Goal: Information Seeking & Learning: Learn about a topic

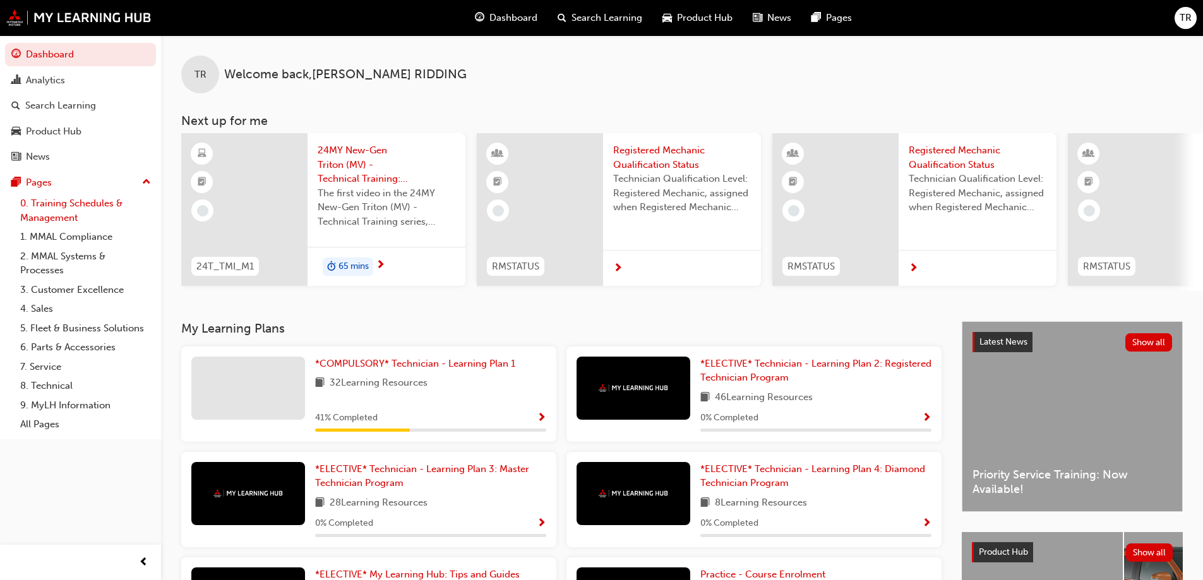
click at [78, 213] on link "0. Training Schedules & Management" at bounding box center [85, 210] width 141 height 33
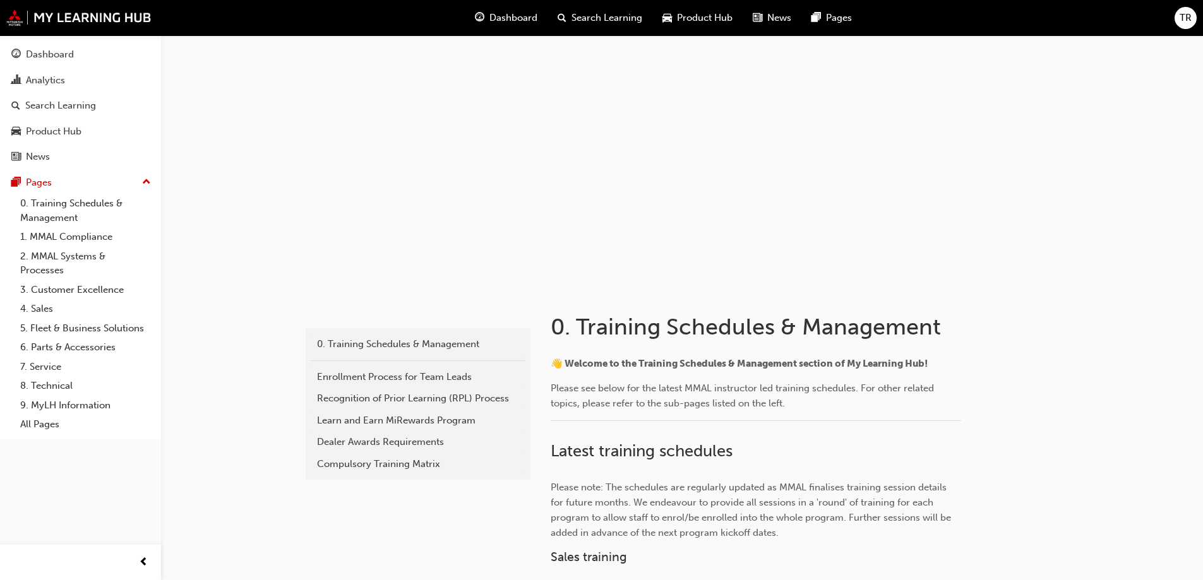
click at [501, 11] on span "Dashboard" at bounding box center [513, 18] width 48 height 15
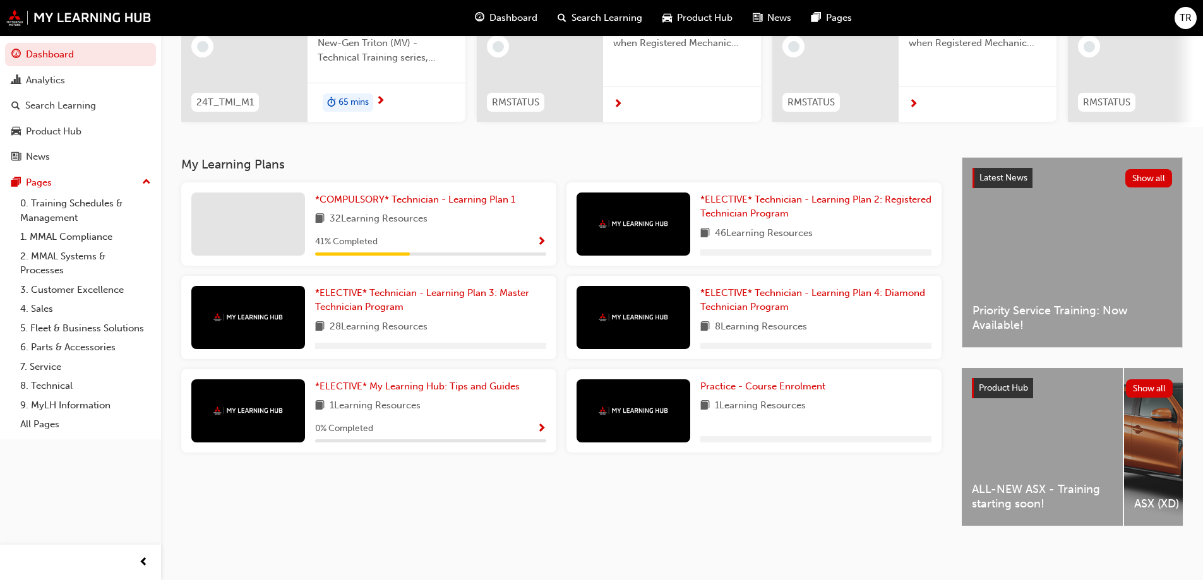
scroll to position [174, 0]
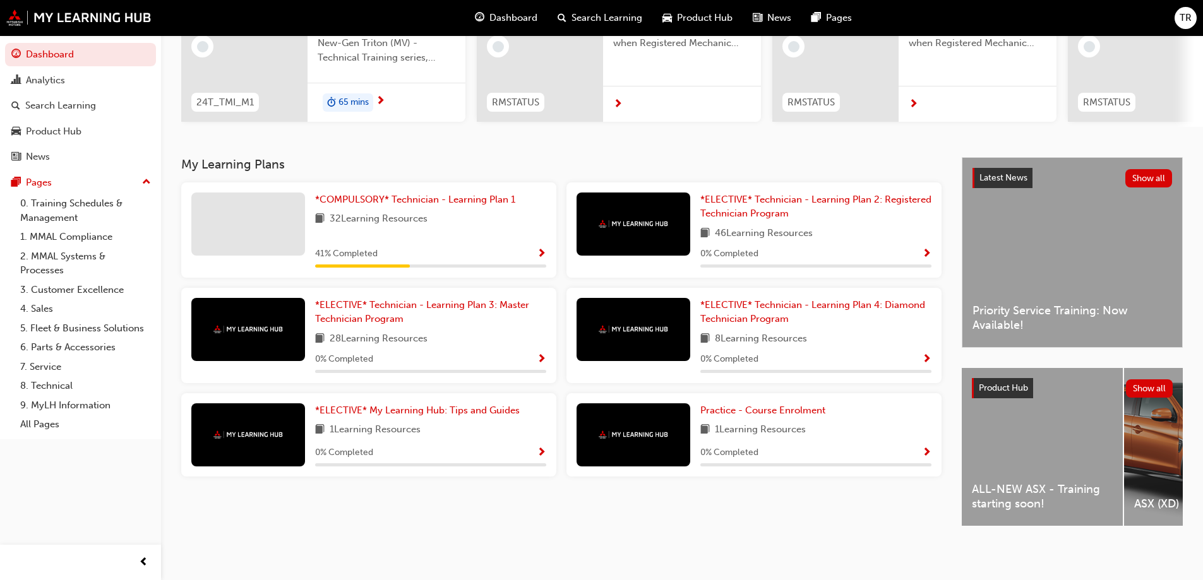
click at [527, 236] on div "*COMPULSORY* Technician - Learning Plan 1 32 Learning Resources 41 % Completed" at bounding box center [430, 230] width 231 height 75
click at [381, 194] on span "*COMPULSORY* Technician - Learning Plan 1" at bounding box center [415, 199] width 200 height 11
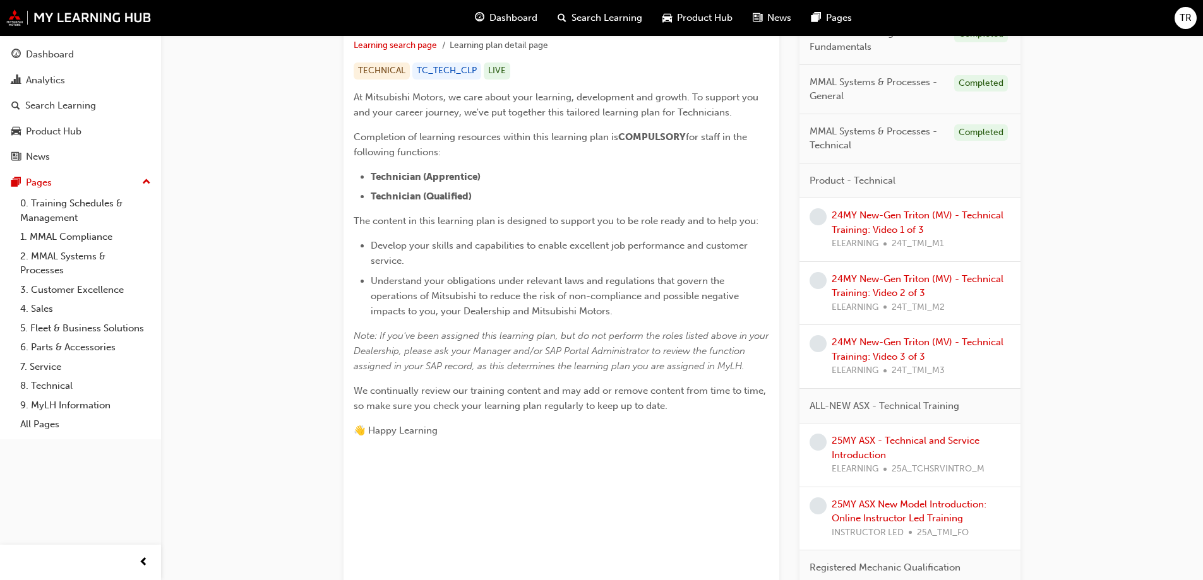
scroll to position [126, 0]
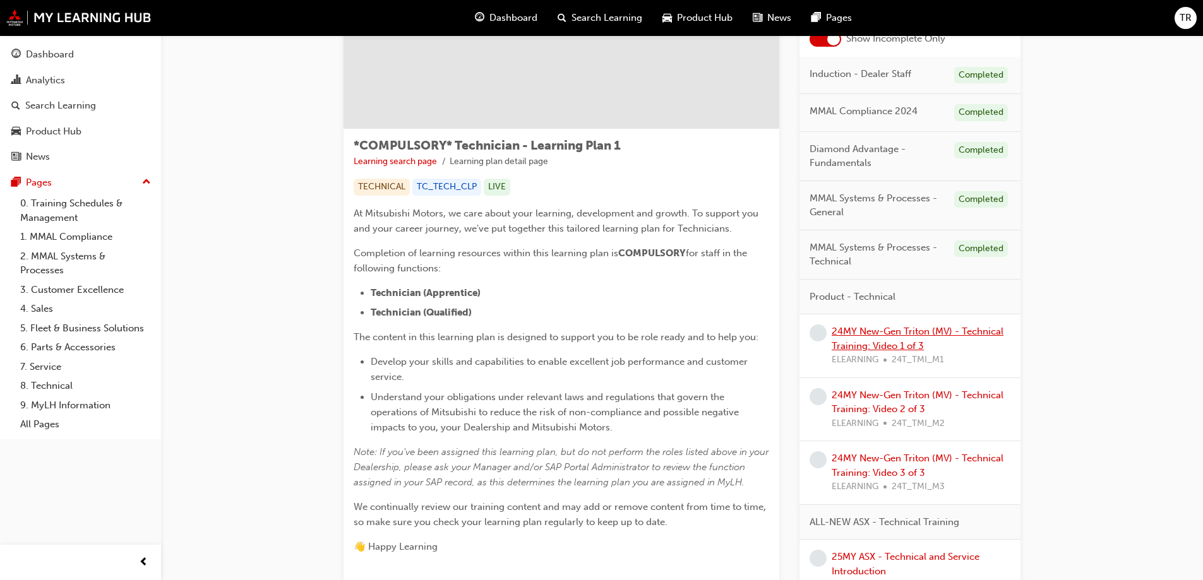
click at [927, 333] on link "24MY New-Gen Triton (MV) - Technical Training: Video 1 of 3" at bounding box center [918, 339] width 172 height 26
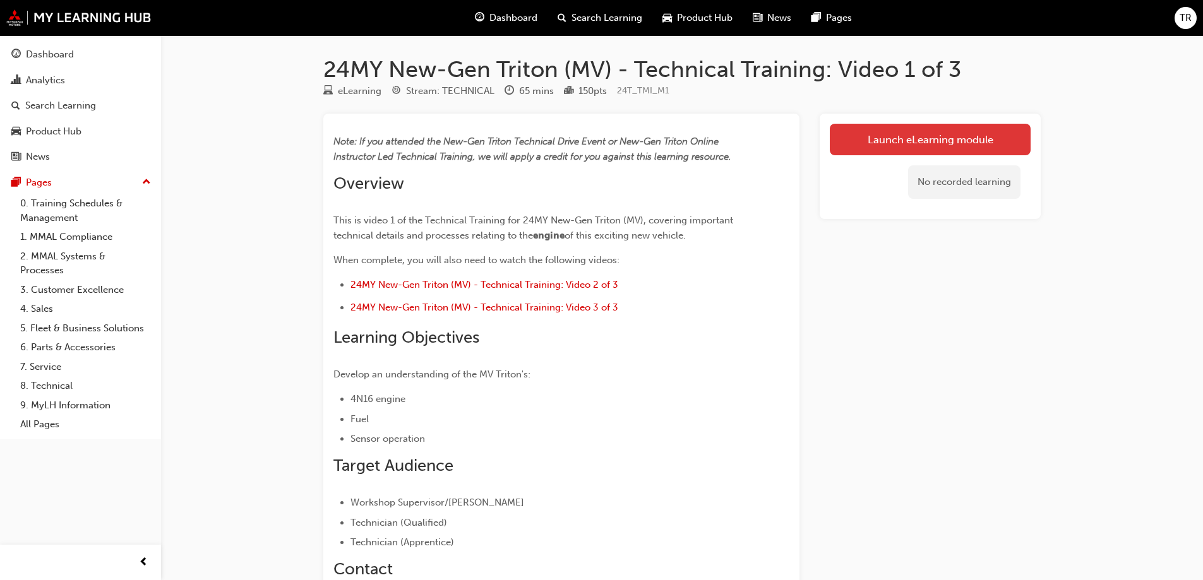
click at [920, 147] on link "Launch eLearning module" at bounding box center [930, 140] width 201 height 32
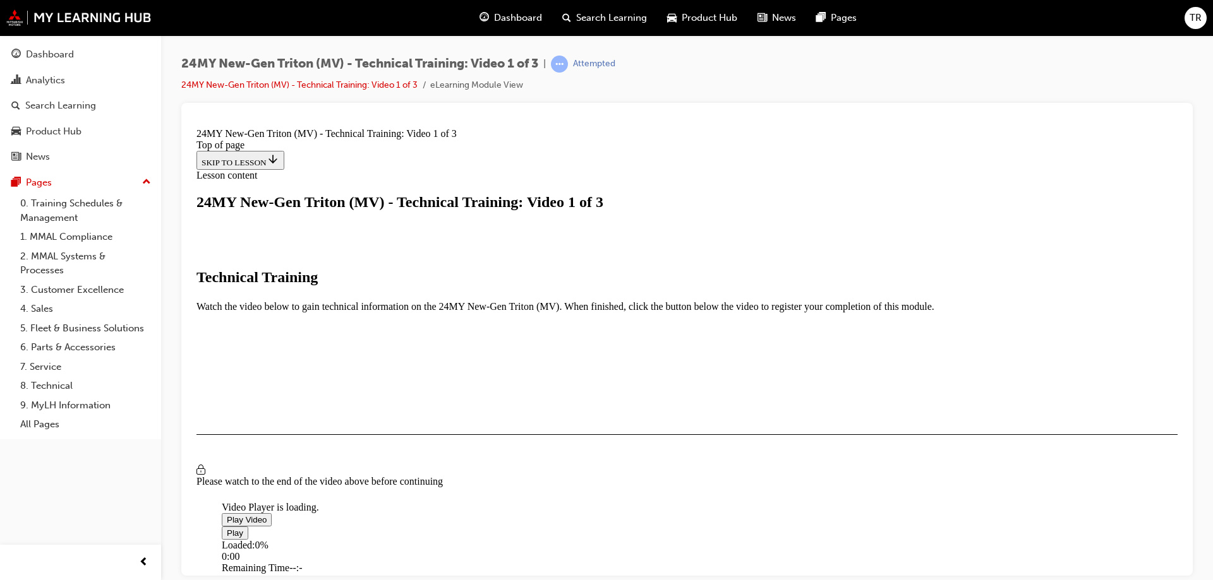
scroll to position [189, 0]
click at [227, 515] on span "Video player" at bounding box center [227, 519] width 0 height 9
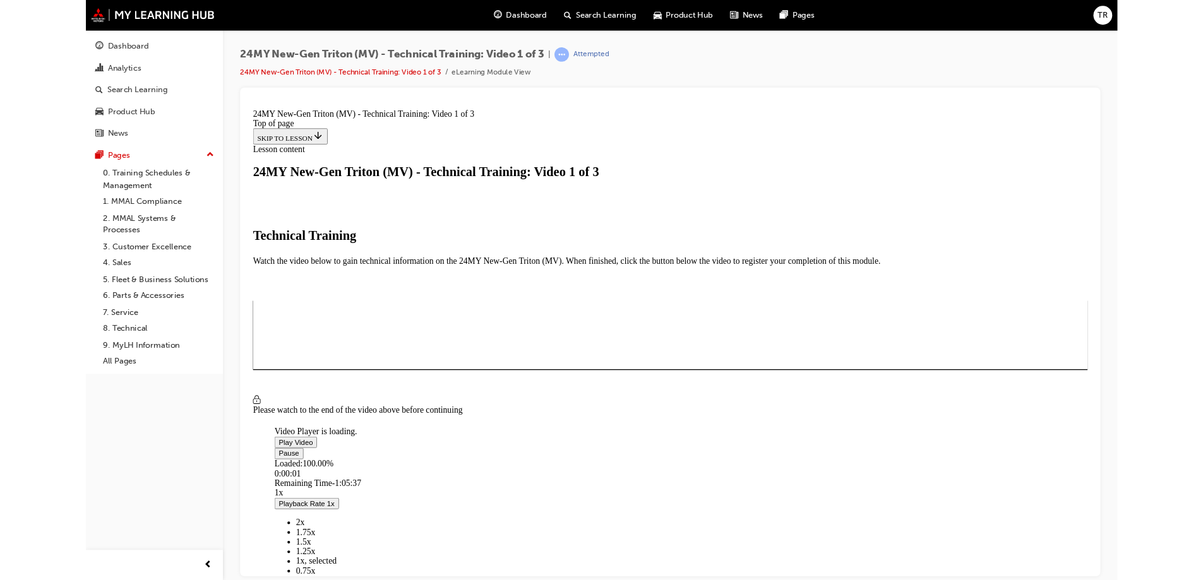
scroll to position [85, 0]
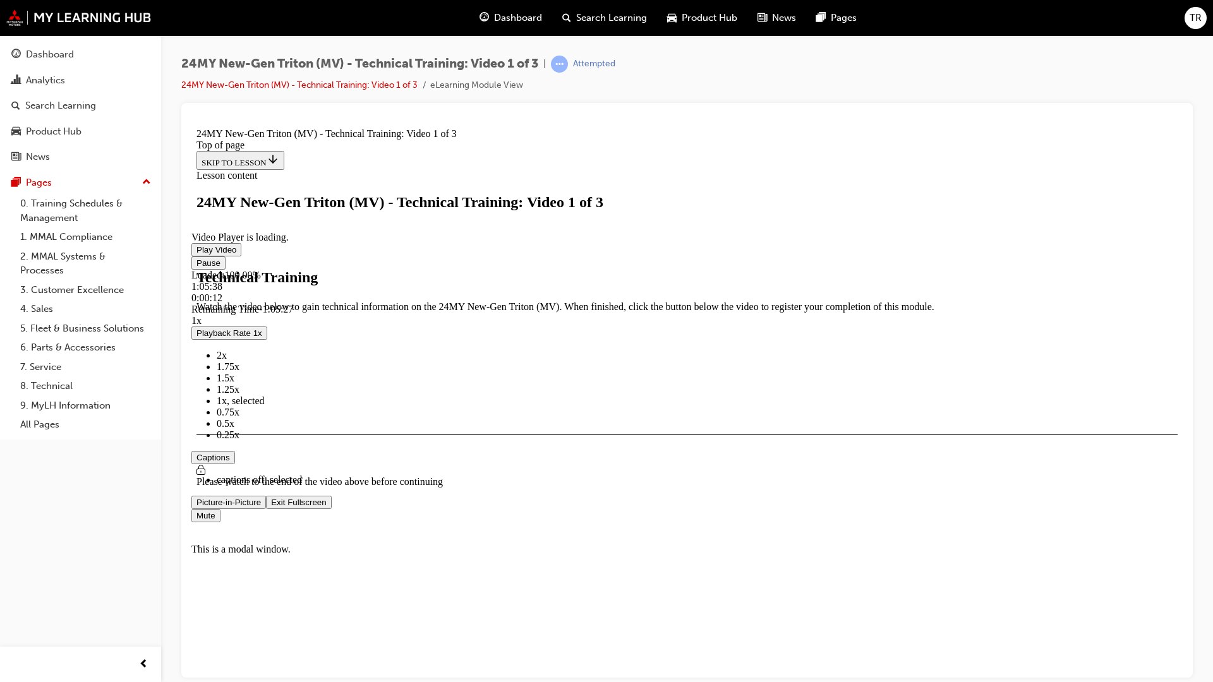
click at [271, 506] on span "Video player" at bounding box center [271, 501] width 0 height 9
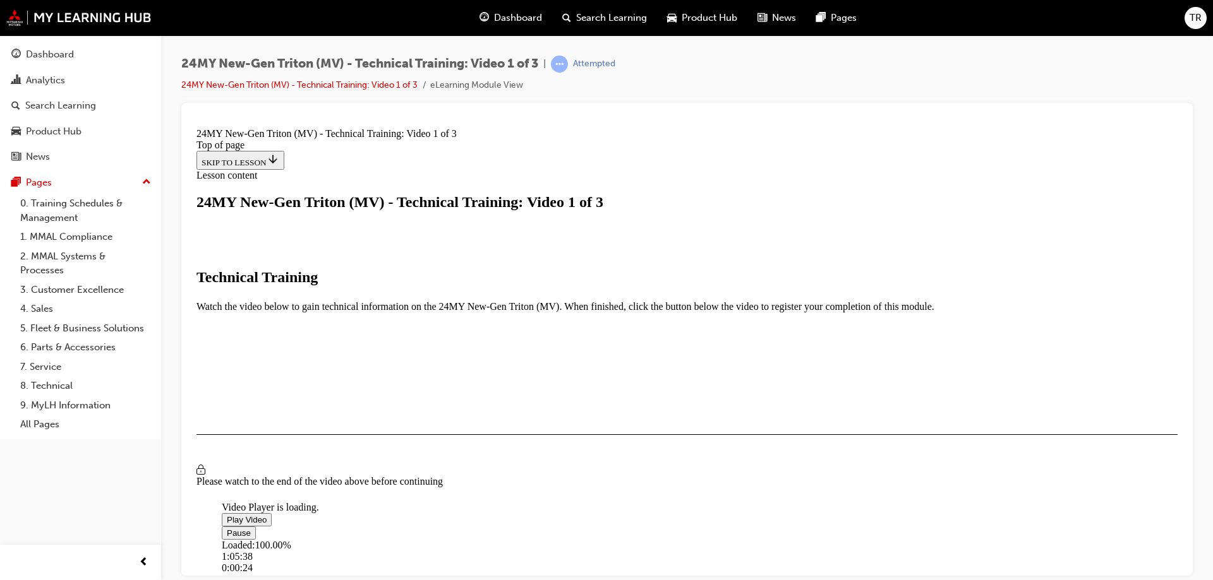
drag, startPoint x: 666, startPoint y: 349, endPoint x: 668, endPoint y: 338, distance: 11.5
click at [411, 393] on video "Video player" at bounding box center [316, 440] width 189 height 95
click at [524, 14] on span "Dashboard" at bounding box center [518, 18] width 48 height 15
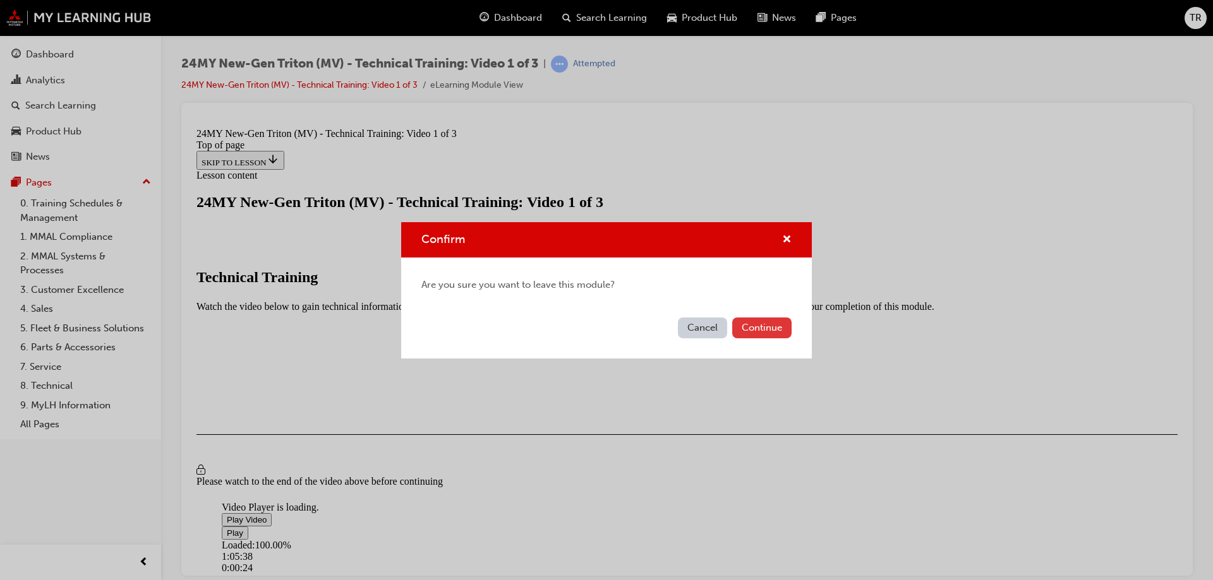
click at [755, 329] on button "Continue" at bounding box center [761, 328] width 59 height 21
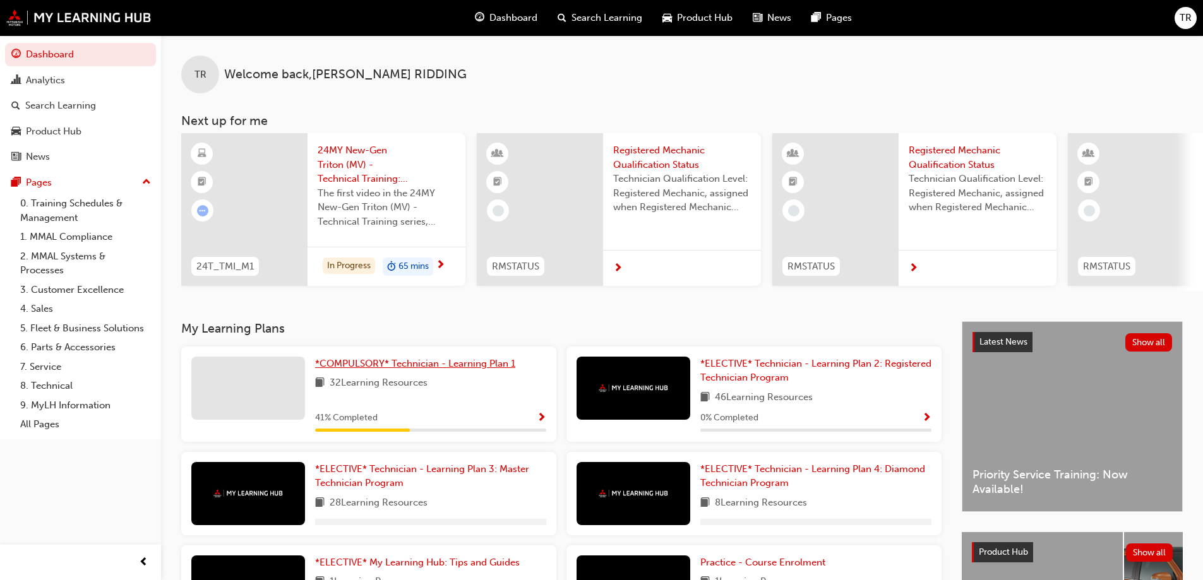
click at [374, 369] on span "*COMPULSORY* Technician - Learning Plan 1" at bounding box center [415, 363] width 200 height 11
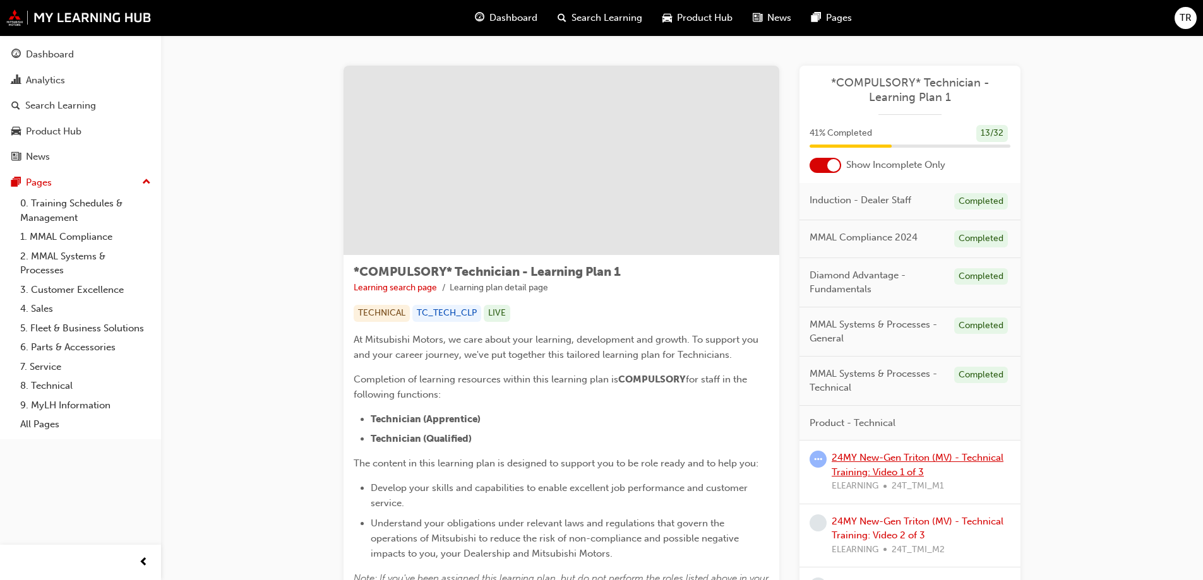
scroll to position [63, 0]
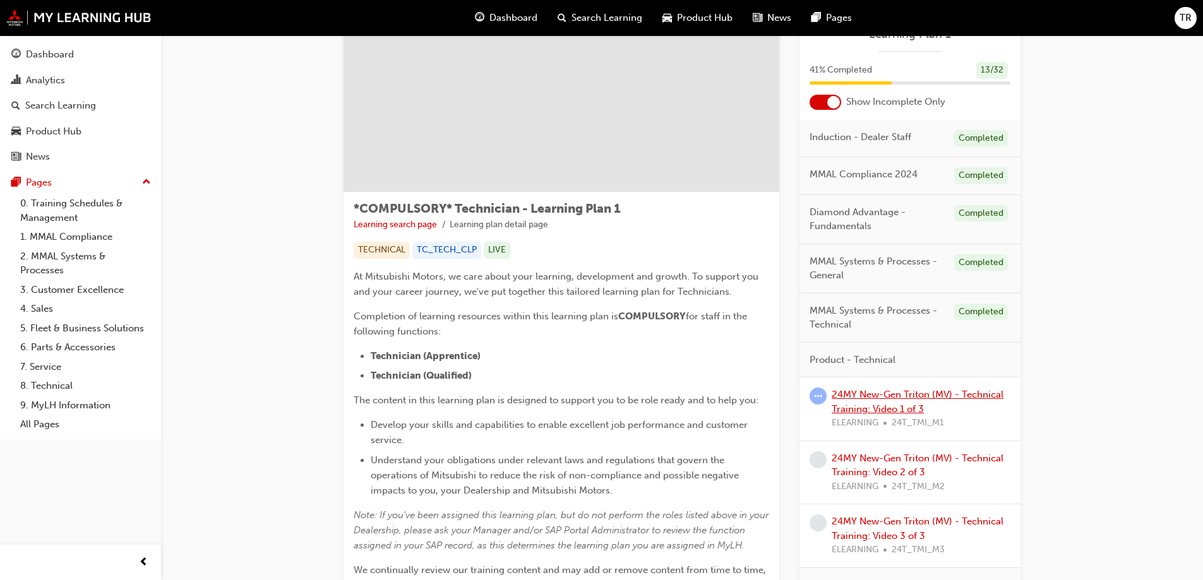
click at [892, 400] on link "24MY New-Gen Triton (MV) - Technical Training: Video 1 of 3" at bounding box center [918, 402] width 172 height 26
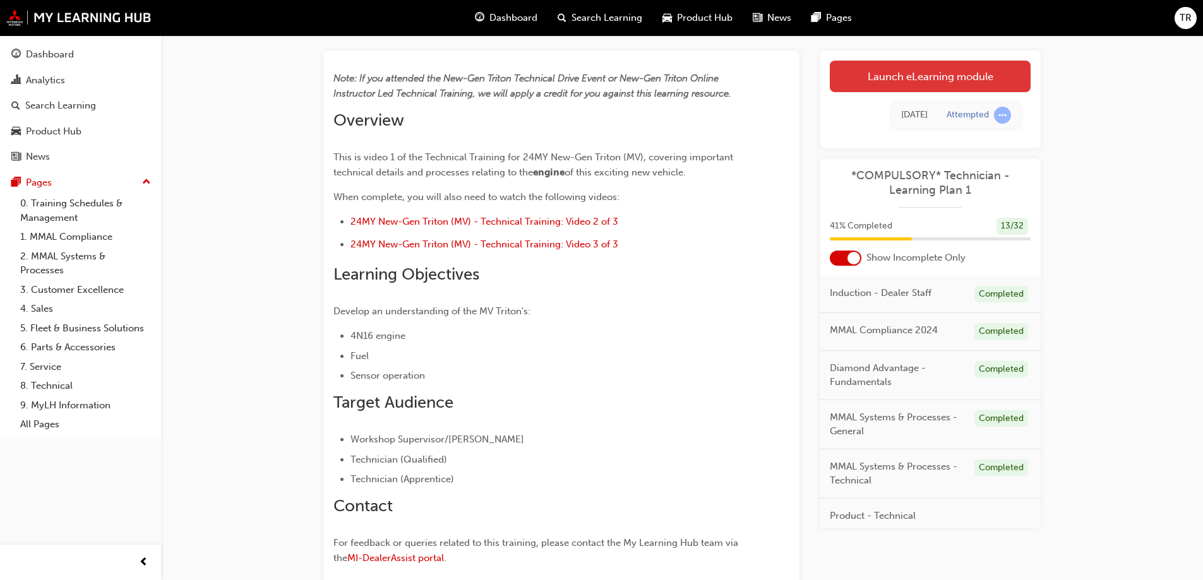
click at [949, 67] on link "Launch eLearning module" at bounding box center [930, 77] width 201 height 32
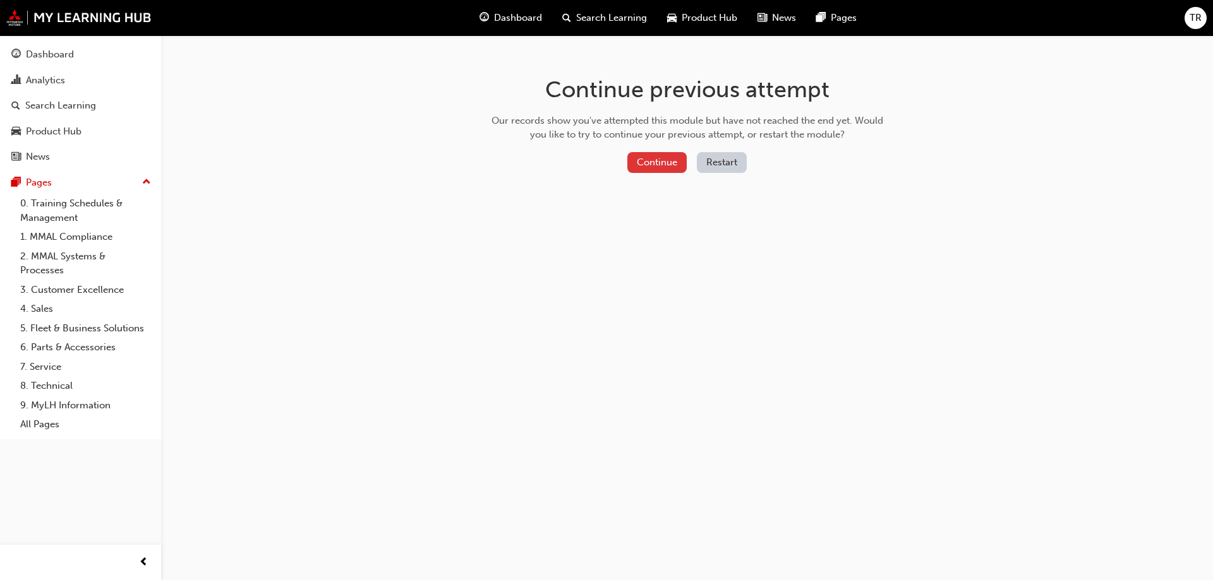
click at [664, 152] on button "Continue" at bounding box center [656, 162] width 59 height 21
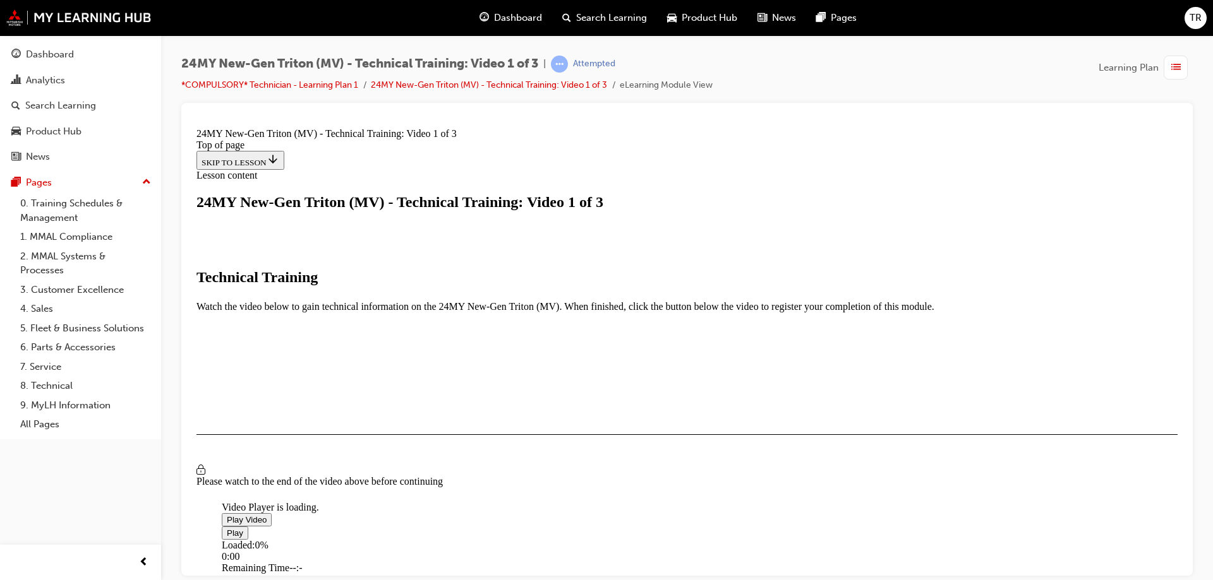
click at [227, 515] on span "Video player" at bounding box center [227, 519] width 0 height 9
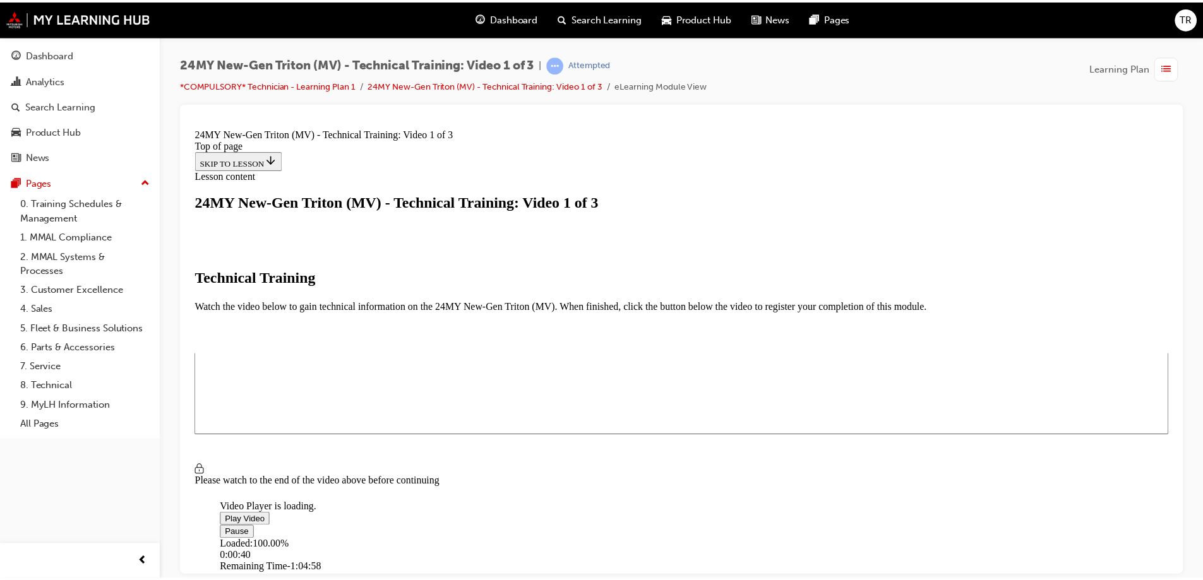
scroll to position [85, 0]
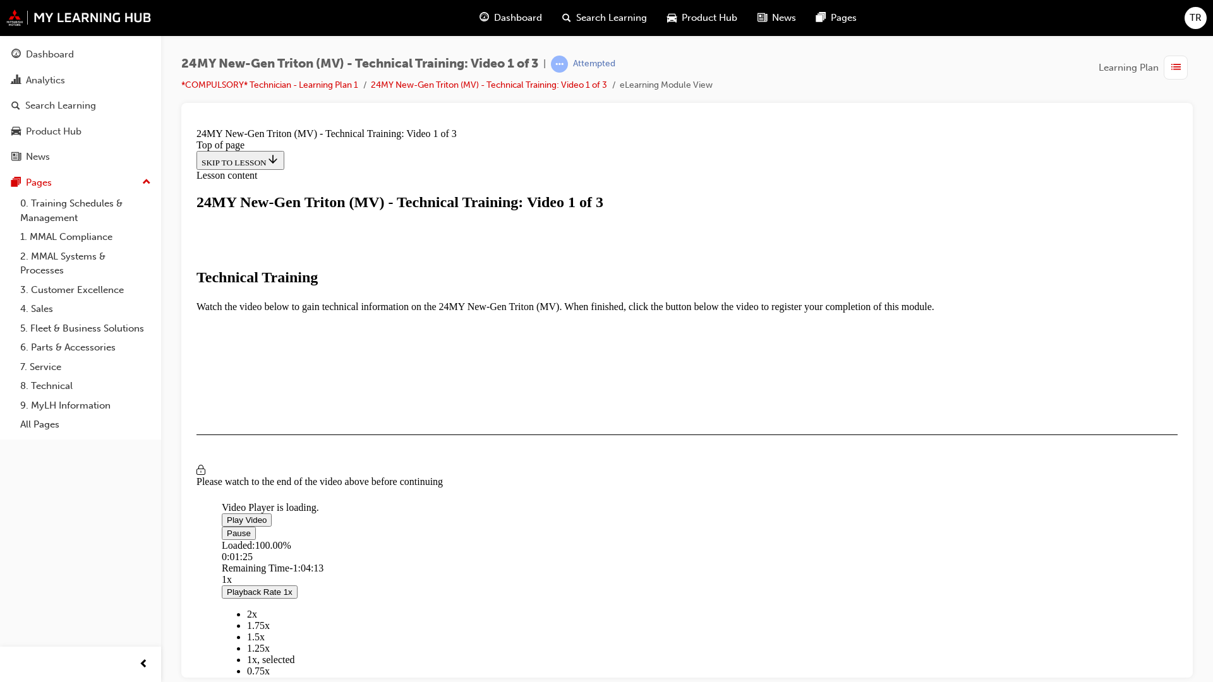
click at [411, 397] on video "Video player" at bounding box center [316, 440] width 189 height 95
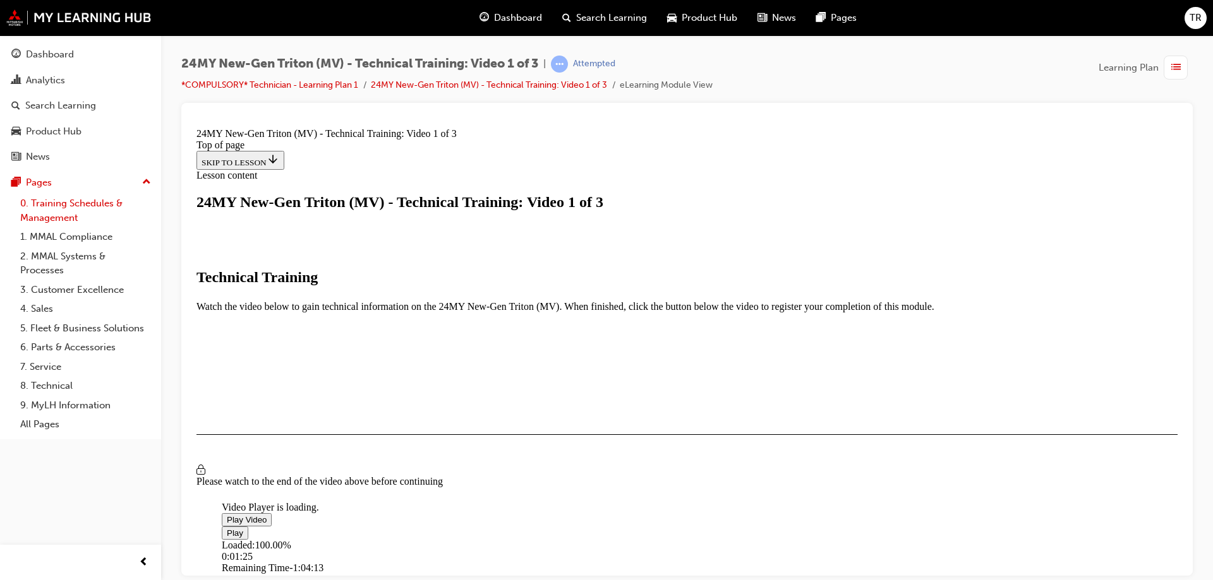
click at [95, 219] on link "0. Training Schedules & Management" at bounding box center [85, 210] width 141 height 33
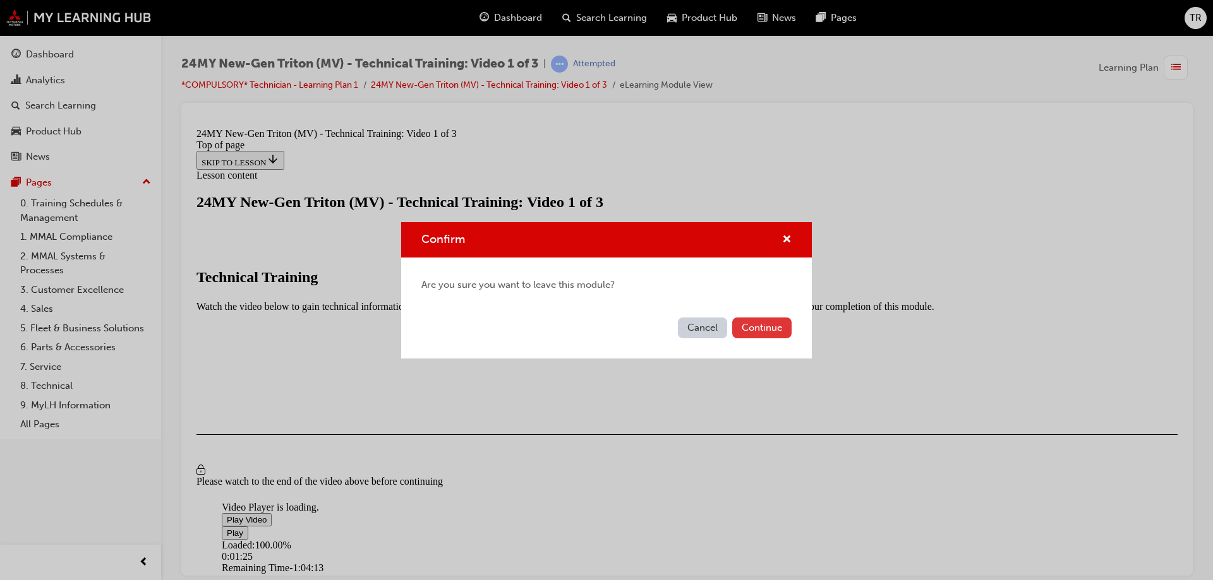
click at [772, 328] on button "Continue" at bounding box center [761, 328] width 59 height 21
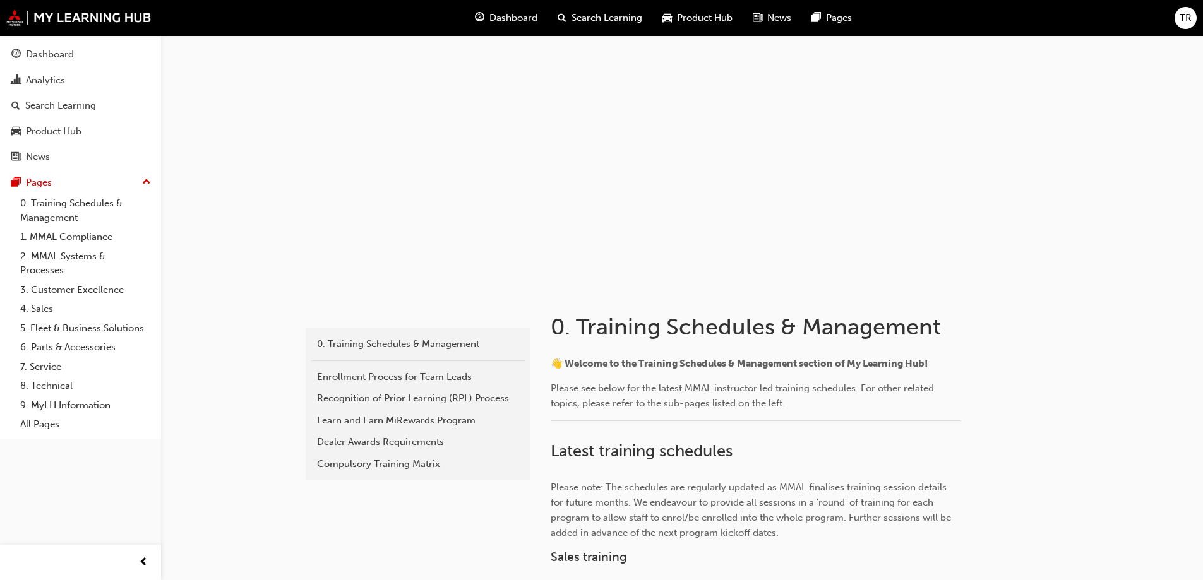
click at [522, 13] on span "Dashboard" at bounding box center [513, 18] width 48 height 15
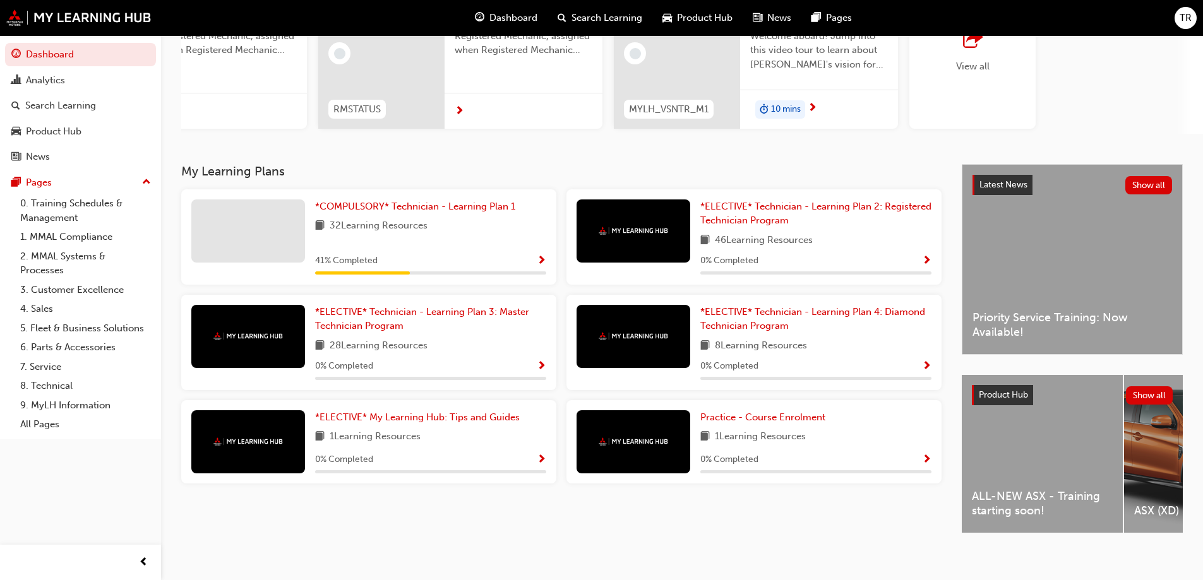
scroll to position [174, 0]
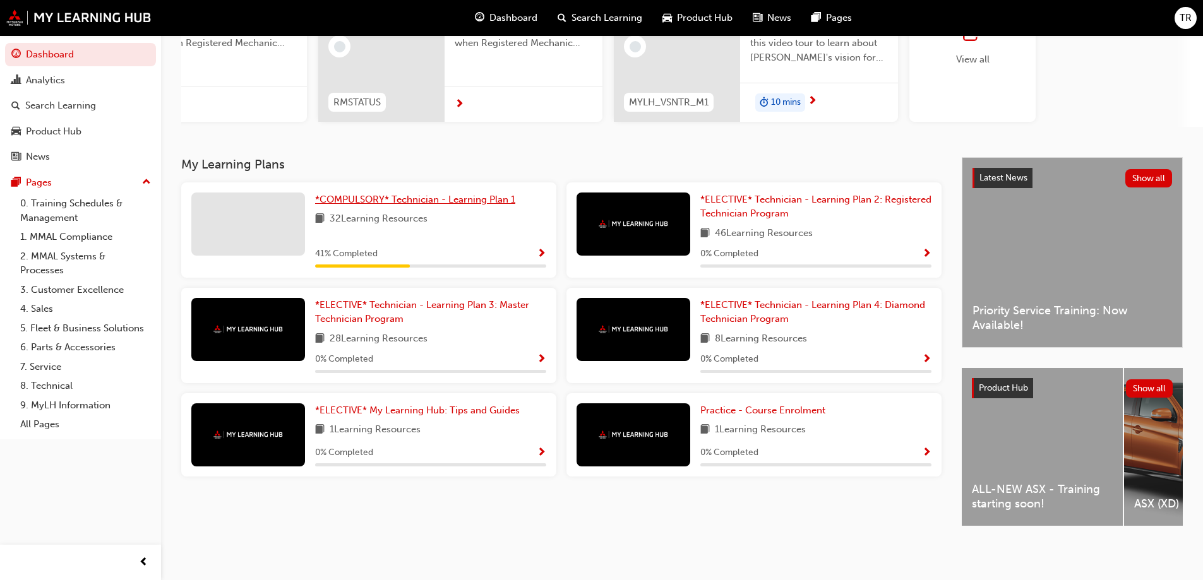
click at [409, 200] on span "*COMPULSORY* Technician - Learning Plan 1" at bounding box center [415, 199] width 200 height 11
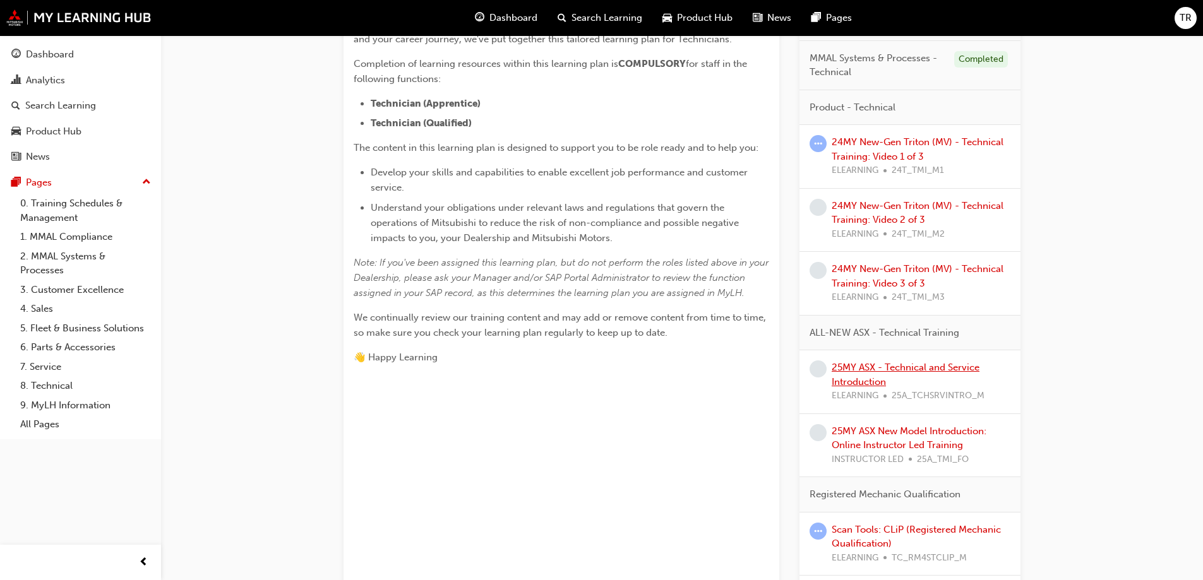
click at [925, 366] on link "25MY ASX - Technical and Service Introduction" at bounding box center [906, 375] width 148 height 26
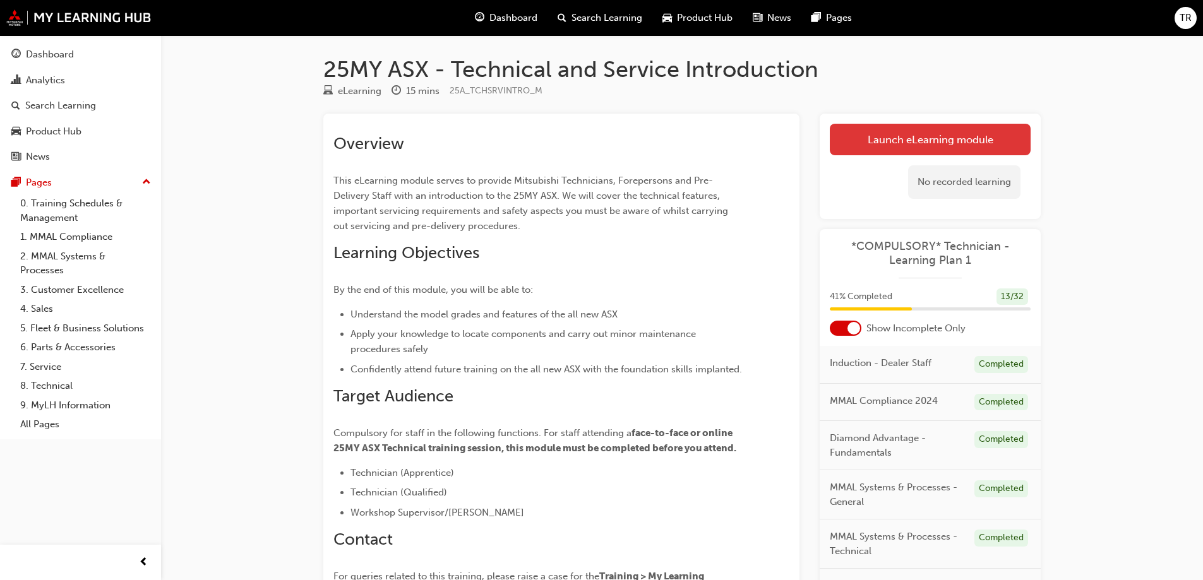
click at [954, 140] on link "Launch eLearning module" at bounding box center [930, 140] width 201 height 32
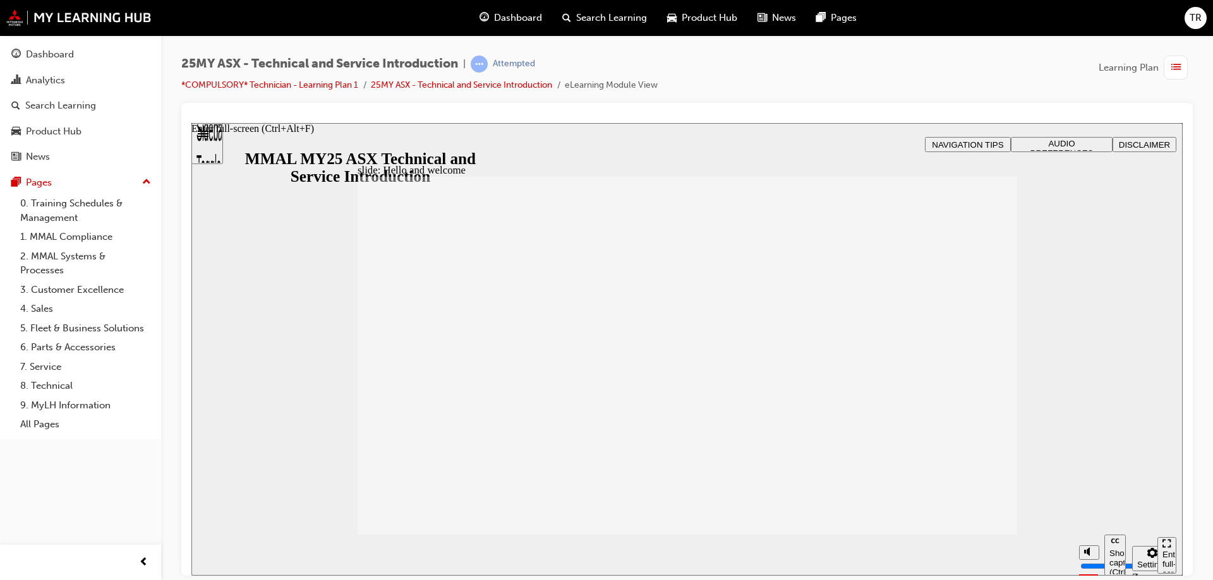
click at [1162, 554] on div "Enter full-screen (Ctrl+Alt+F)" at bounding box center [1166, 568] width 9 height 38
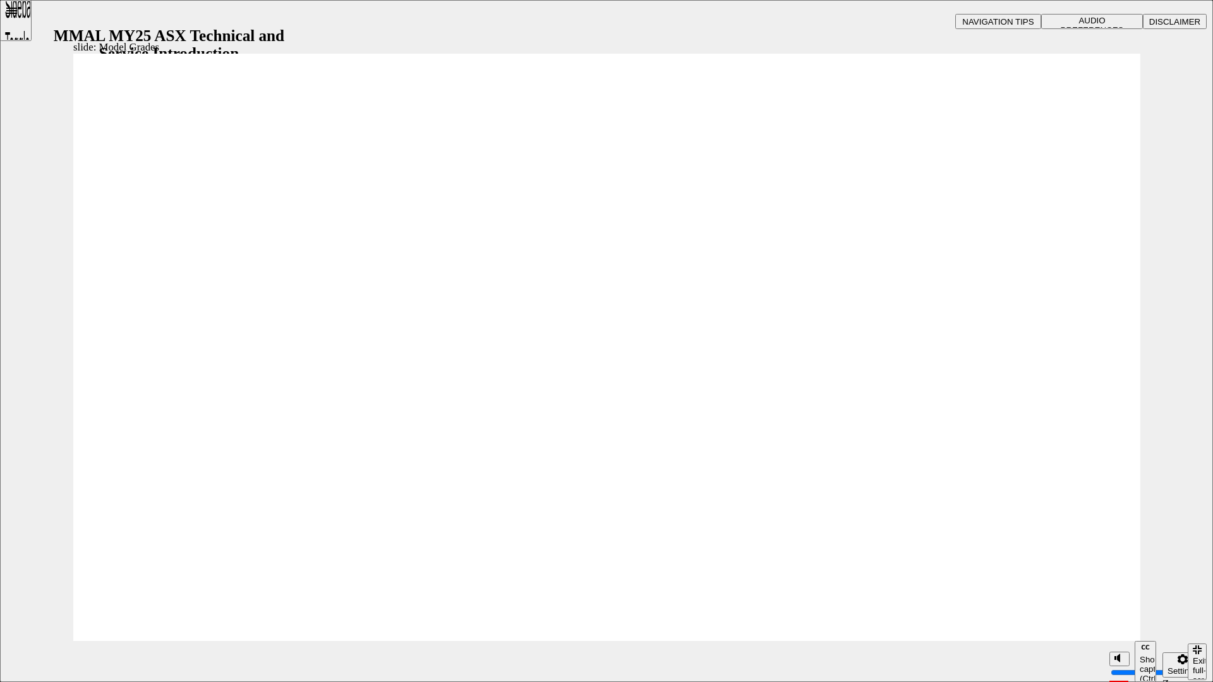
drag, startPoint x: 371, startPoint y: 289, endPoint x: 393, endPoint y: 275, distance: 25.8
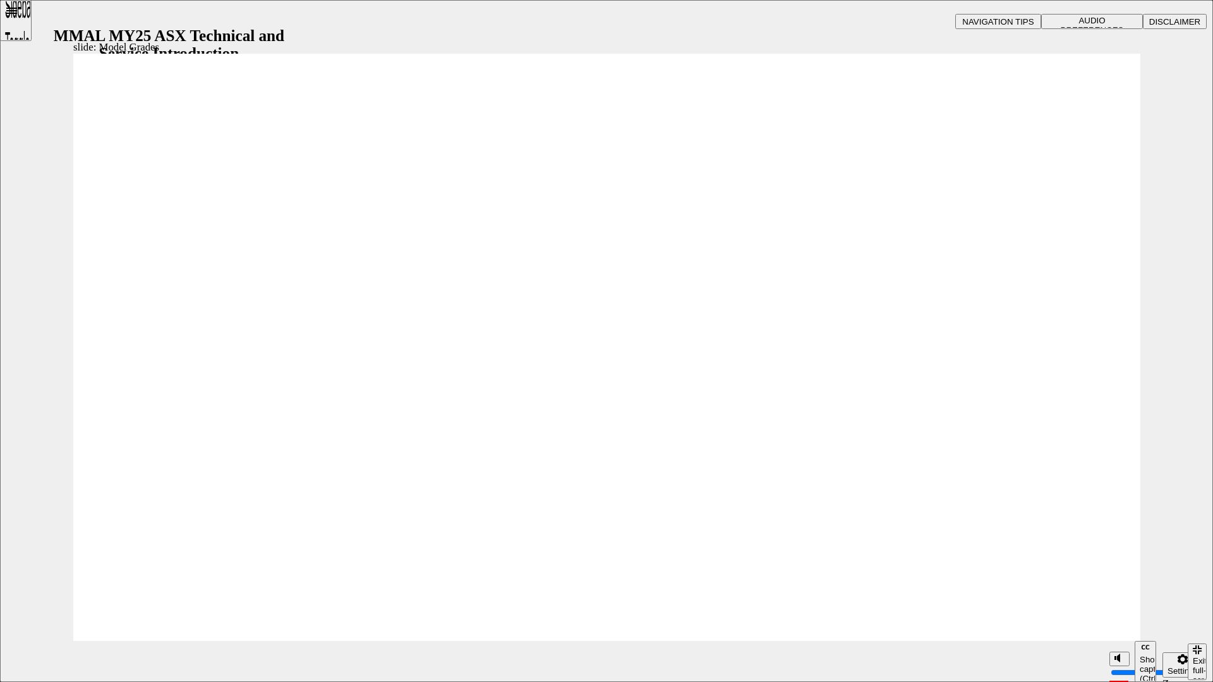
drag, startPoint x: 1097, startPoint y: 67, endPoint x: 1076, endPoint y: 83, distance: 26.5
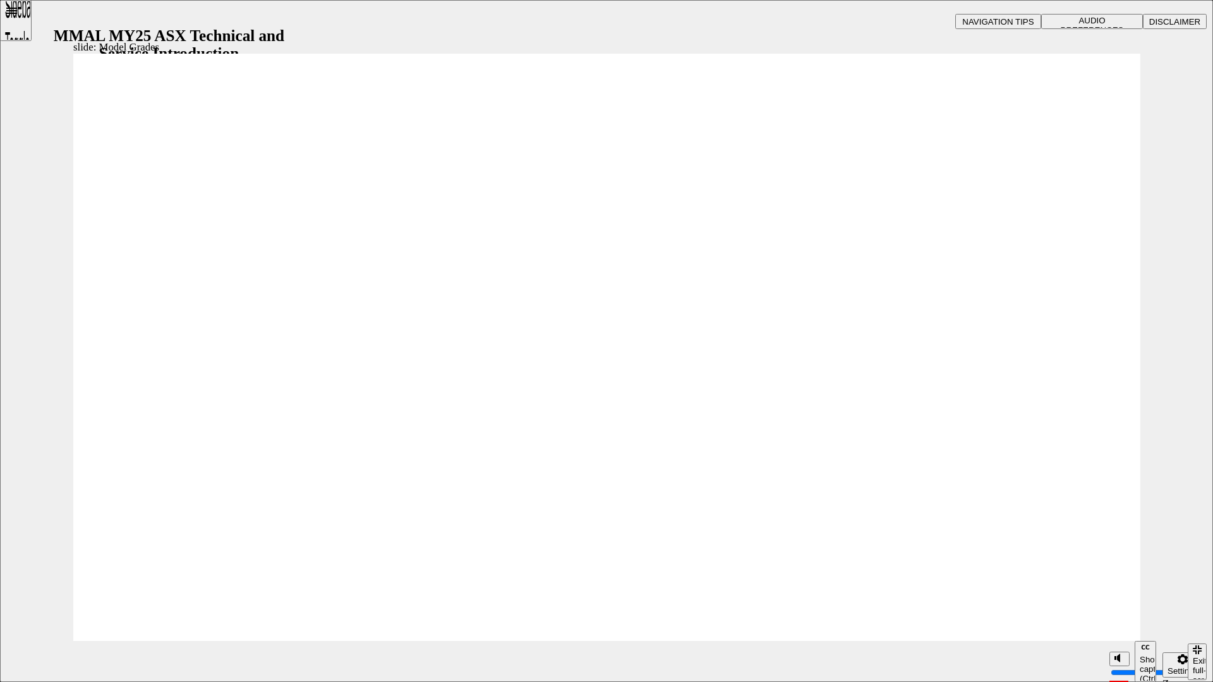
drag, startPoint x: 1098, startPoint y: 69, endPoint x: 606, endPoint y: 207, distance: 510.8
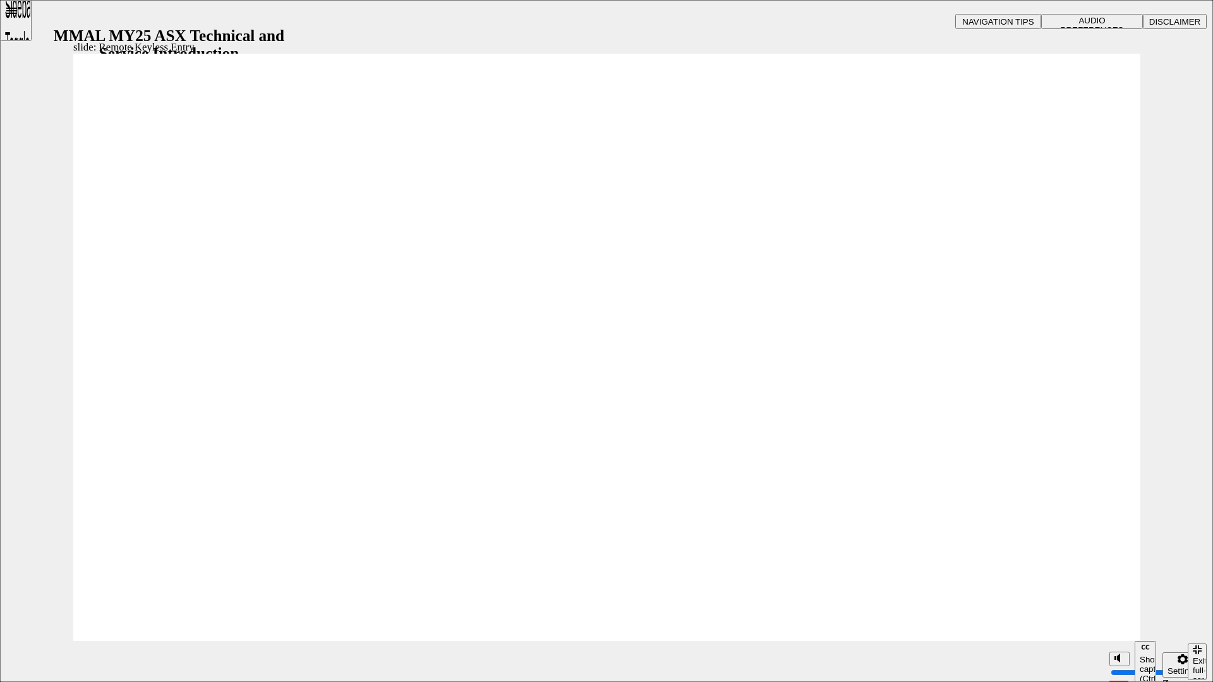
type input "15"
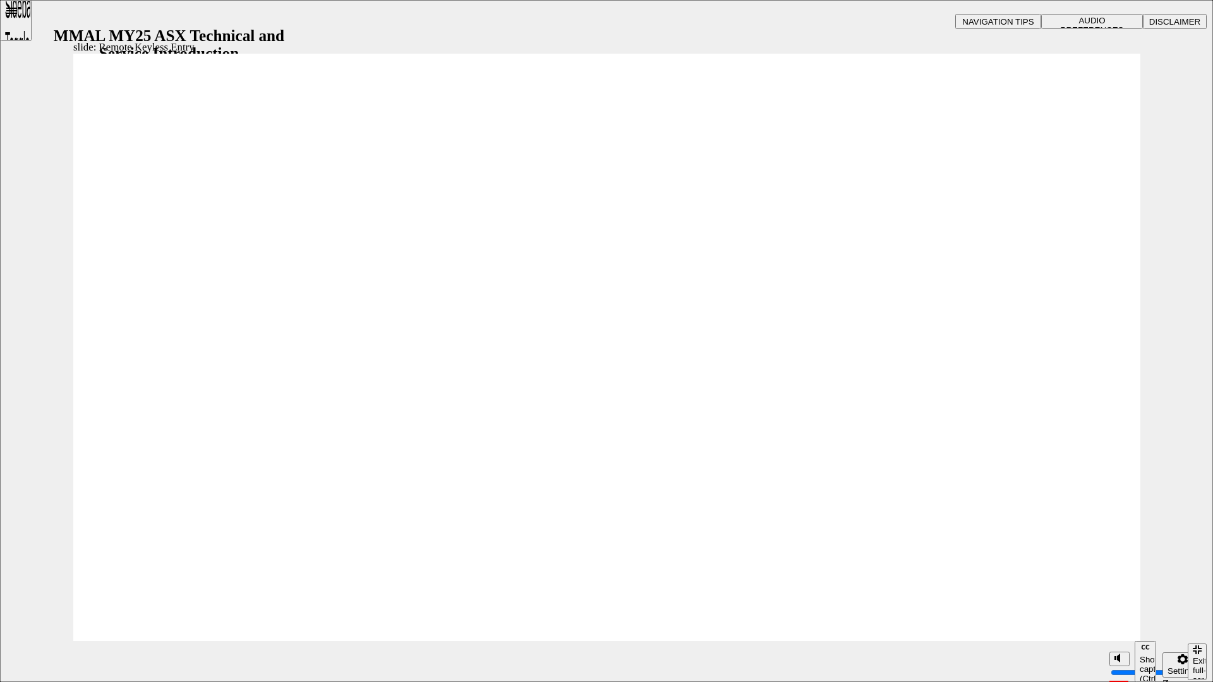
drag, startPoint x: 1096, startPoint y: 61, endPoint x: 1131, endPoint y: 205, distance: 148.3
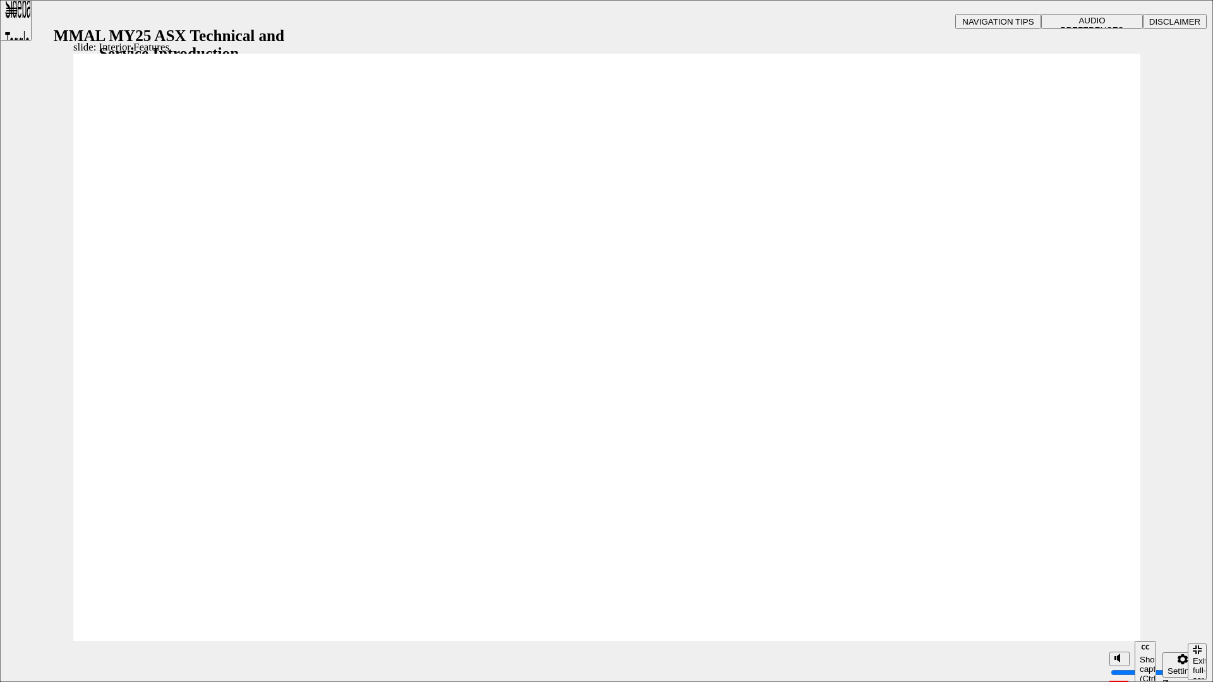
type input "17"
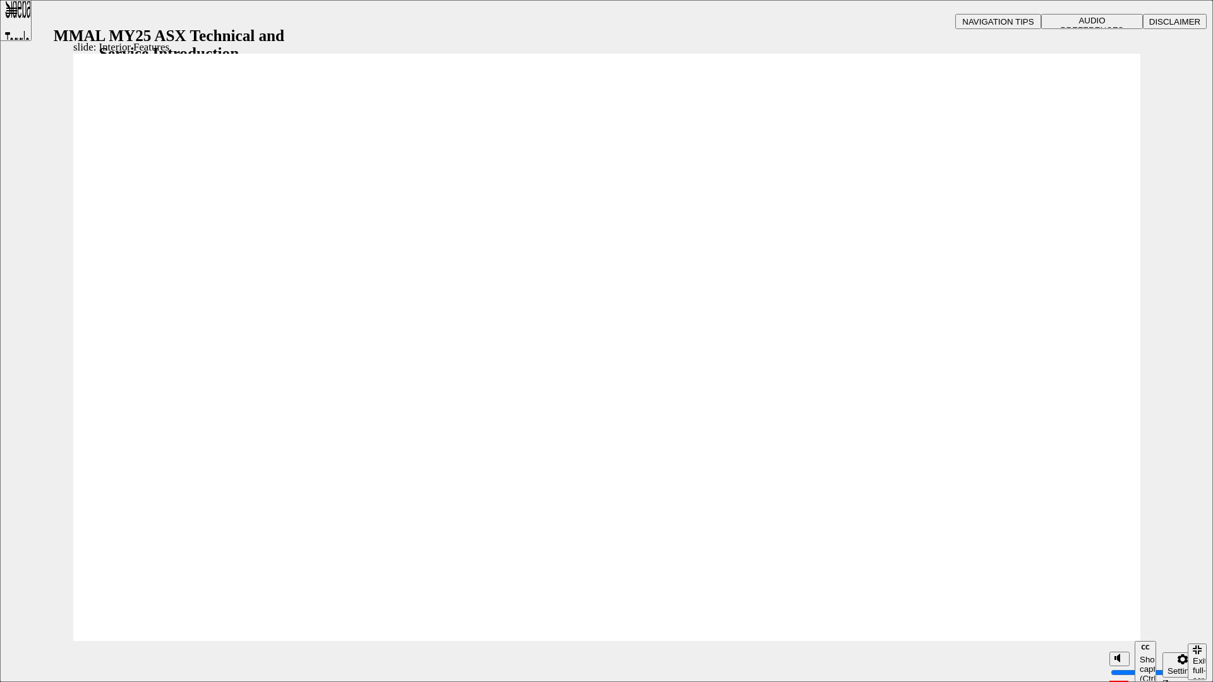
drag, startPoint x: 1114, startPoint y: 71, endPoint x: 1108, endPoint y: 72, distance: 6.4
drag, startPoint x: 1128, startPoint y: 105, endPoint x: 784, endPoint y: 181, distance: 352.6
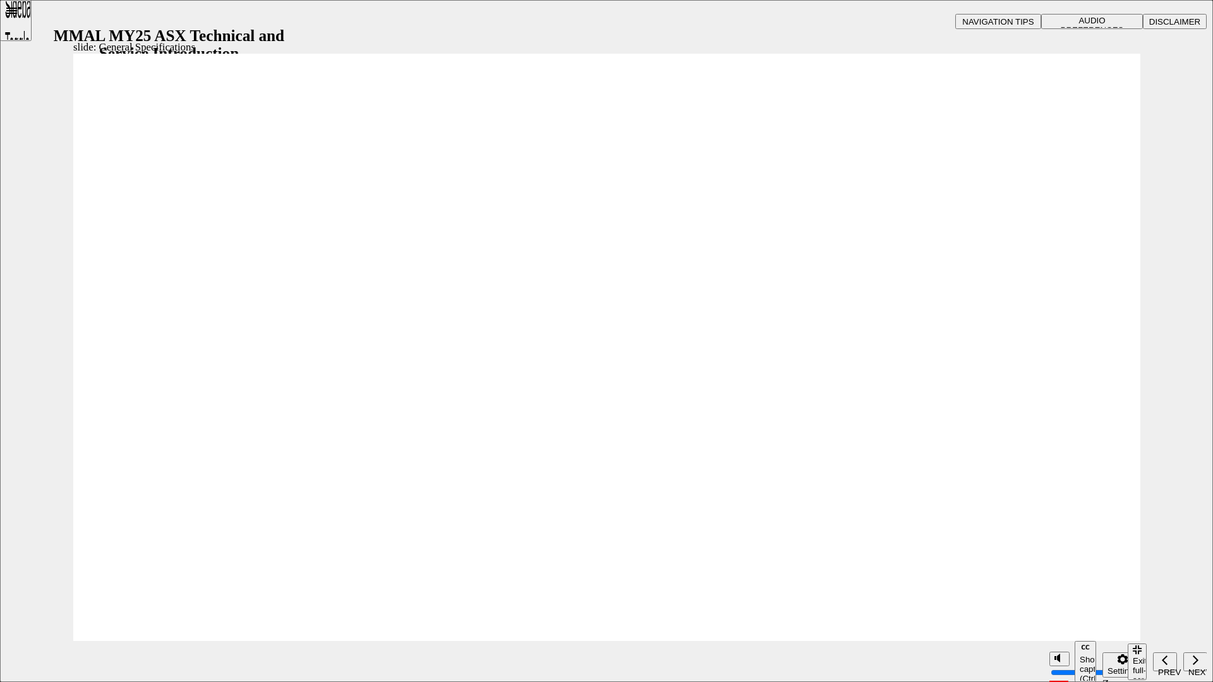
drag, startPoint x: 1072, startPoint y: 630, endPoint x: 1106, endPoint y: 649, distance: 38.7
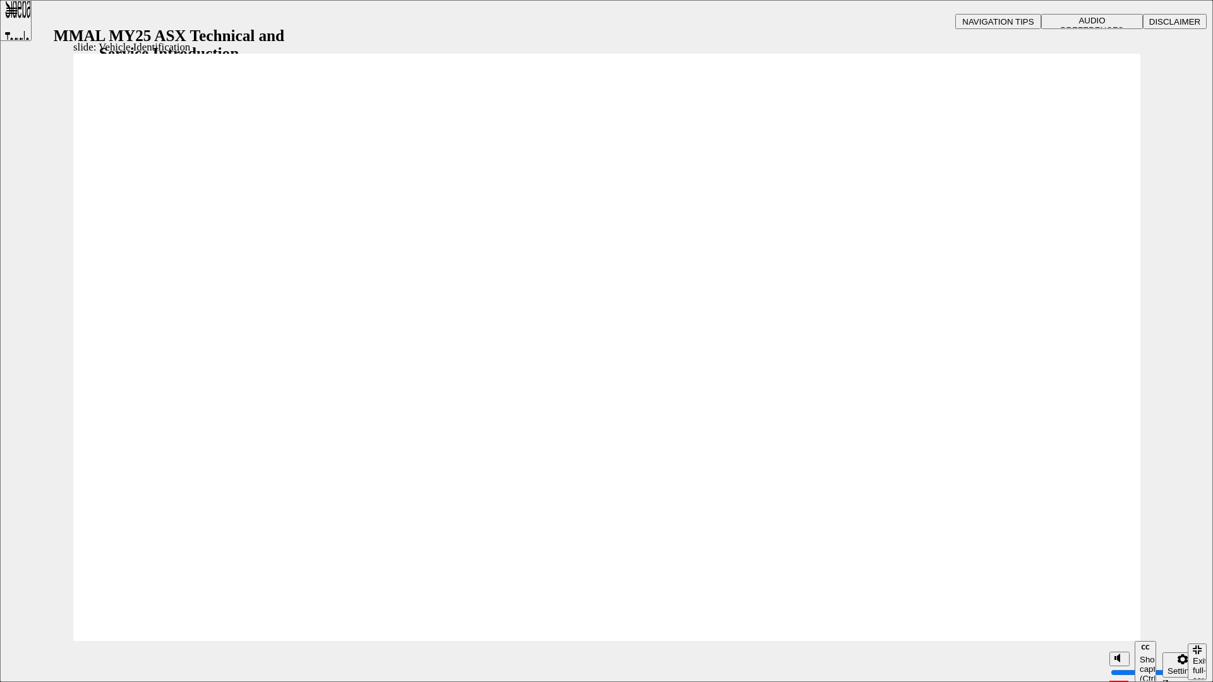
drag, startPoint x: 1087, startPoint y: 141, endPoint x: 1074, endPoint y: 151, distance: 16.7
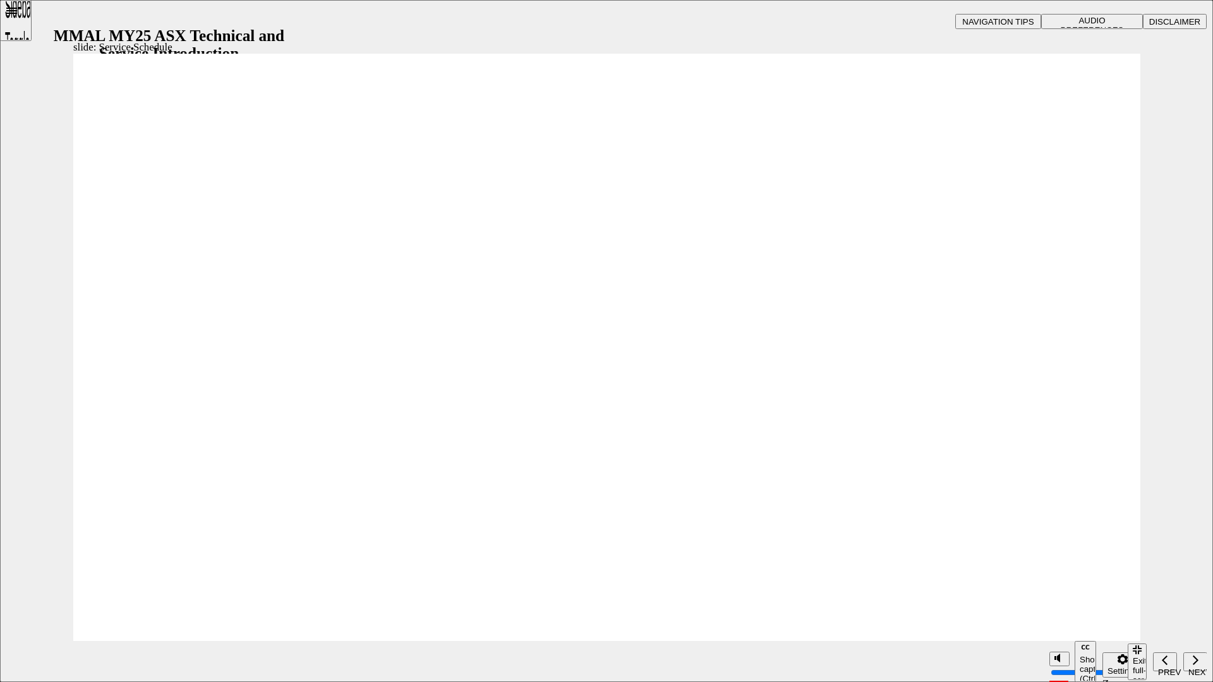
radio input "true"
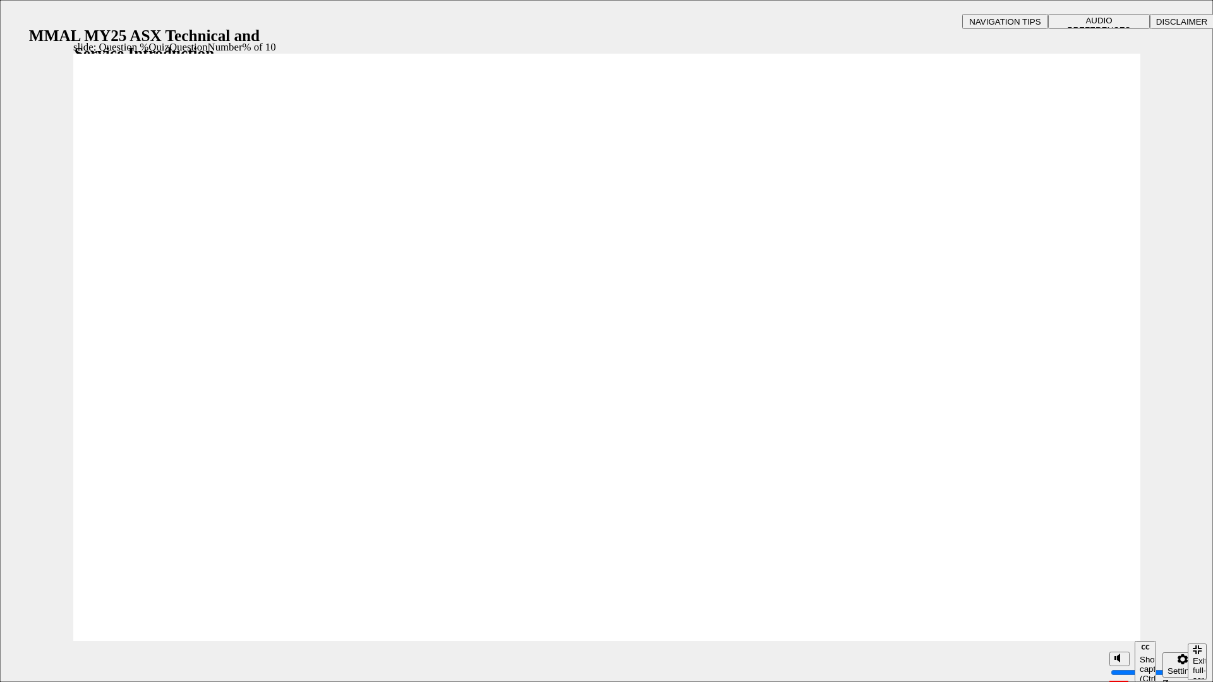
radio input "true"
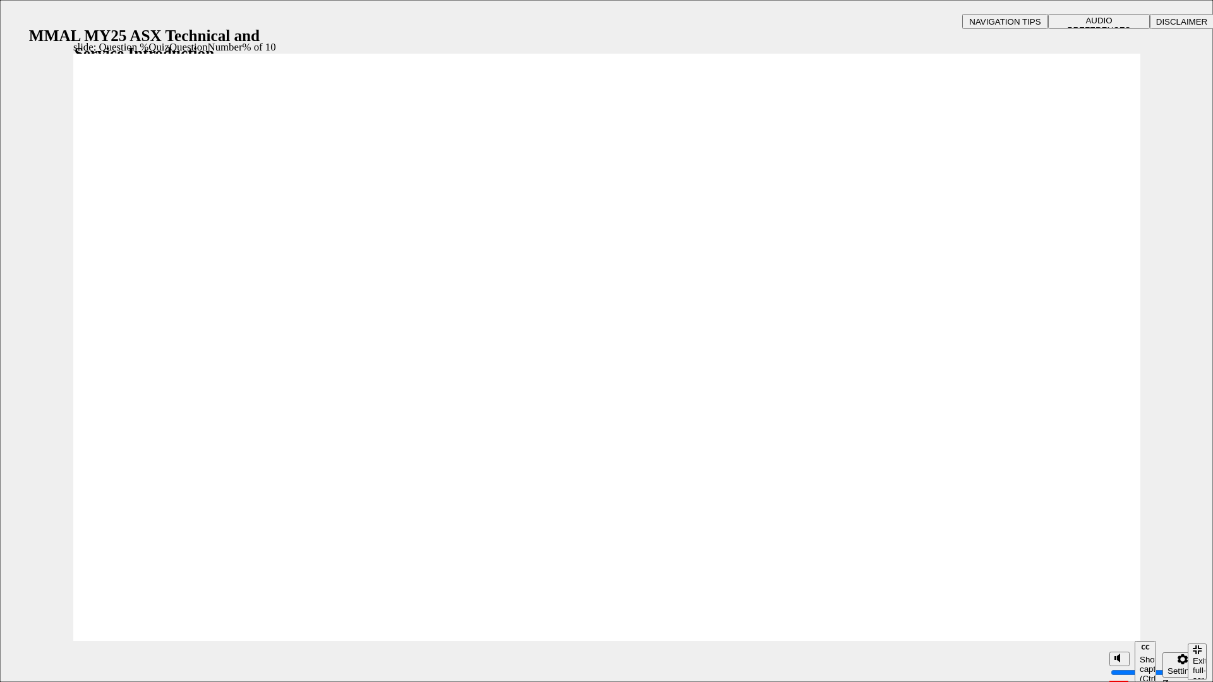
radio input "false"
radio input "true"
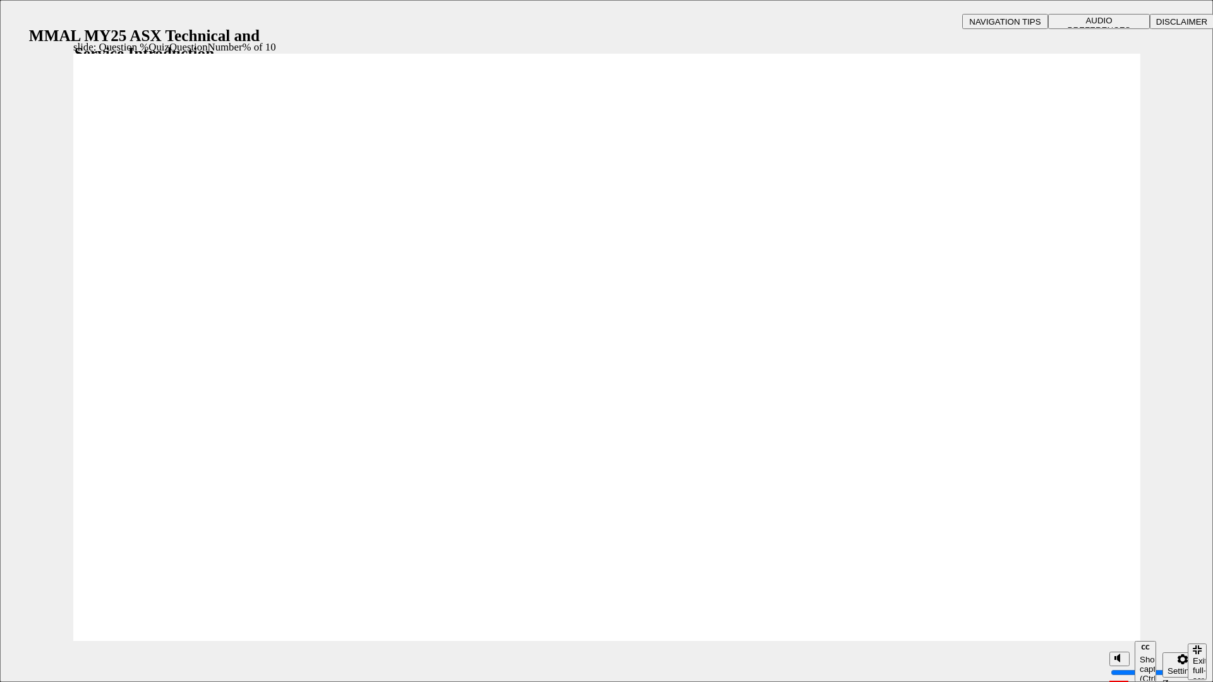
radio input "true"
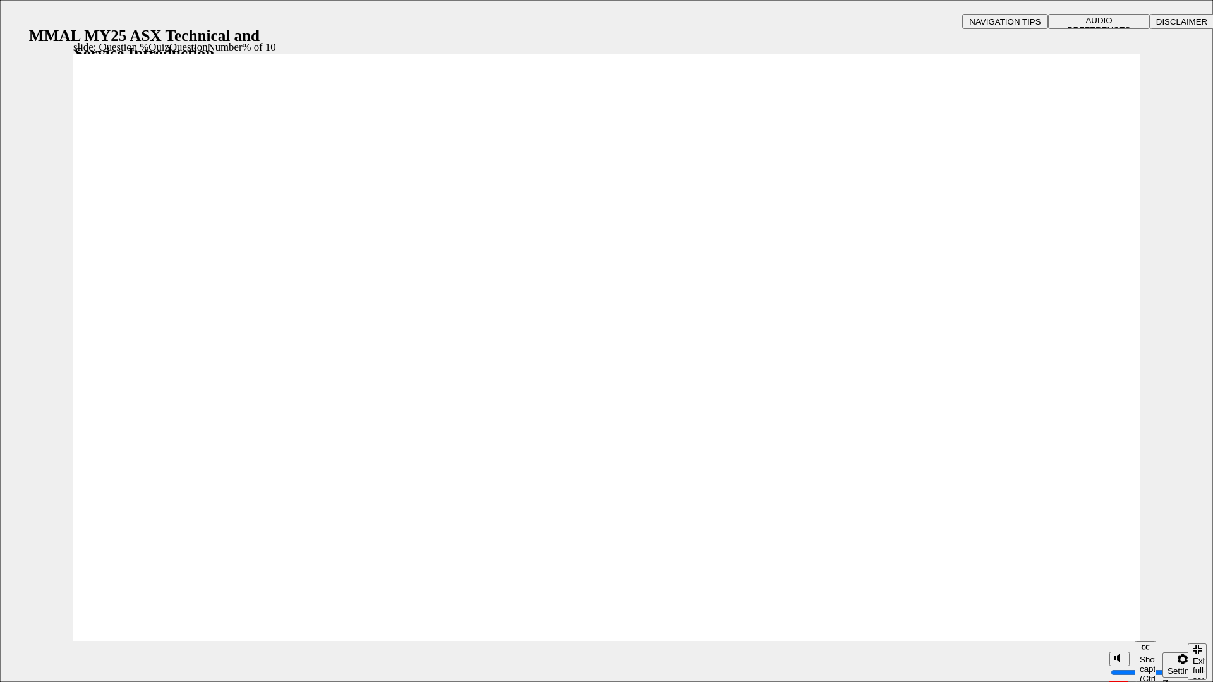
radio input "true"
drag, startPoint x: 618, startPoint y: 510, endPoint x: 673, endPoint y: 530, distance: 58.5
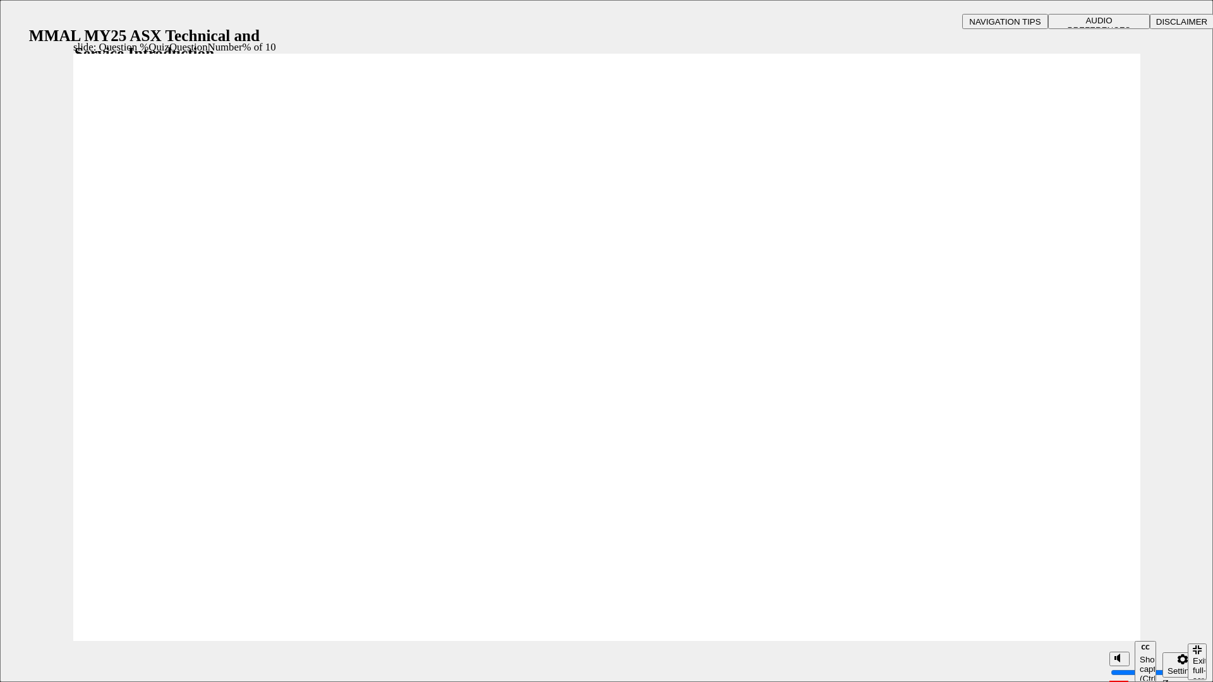
radio input "true"
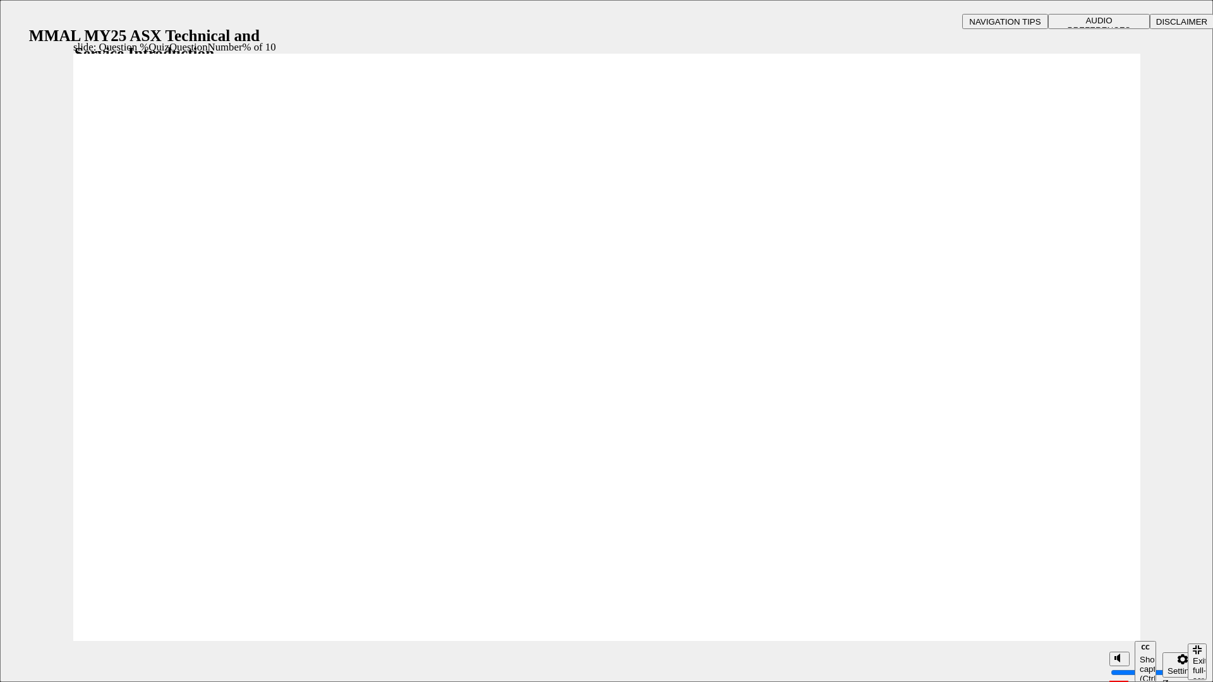
radio input "true"
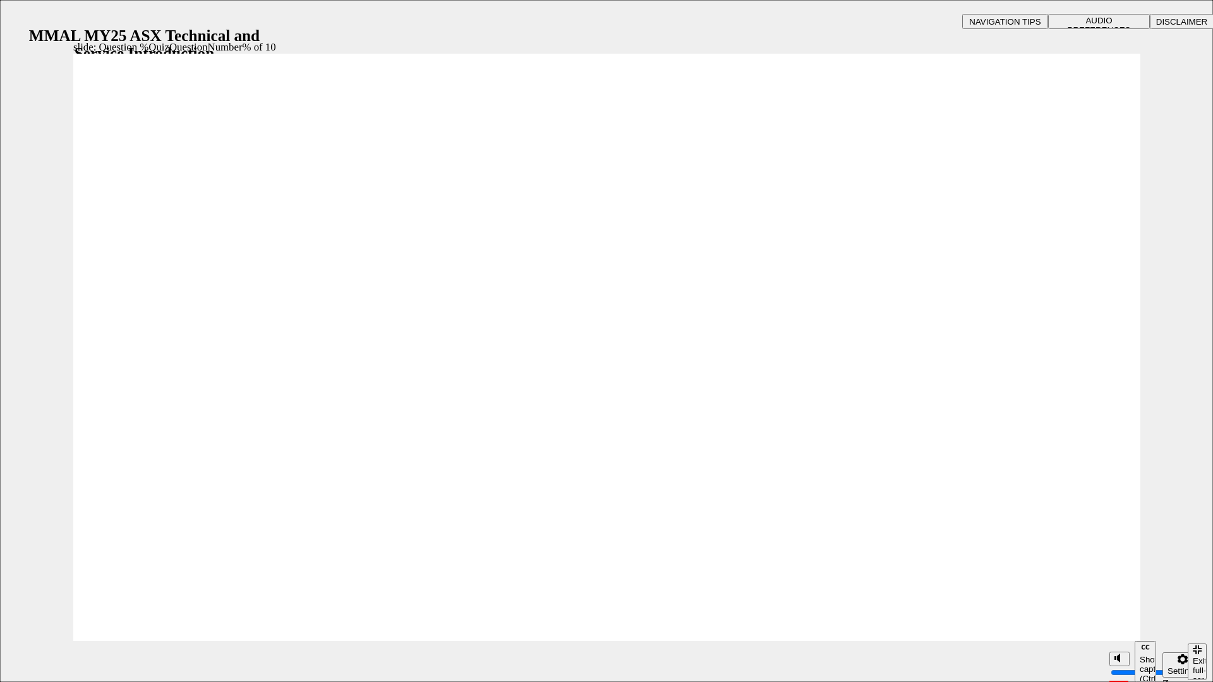
radio input "true"
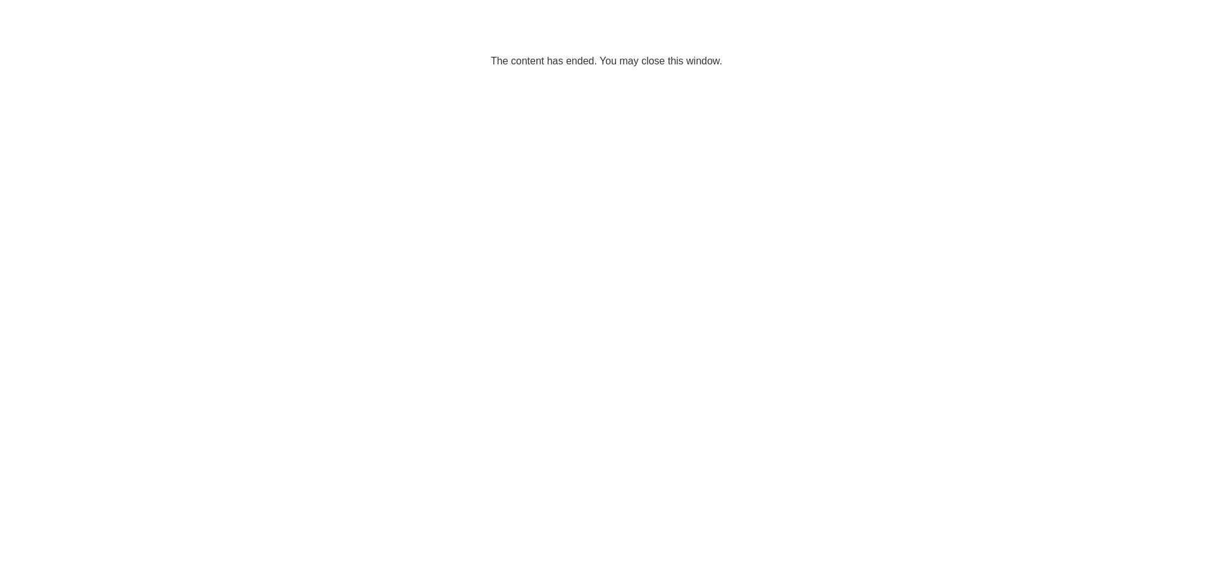
scroll to position [379, 0]
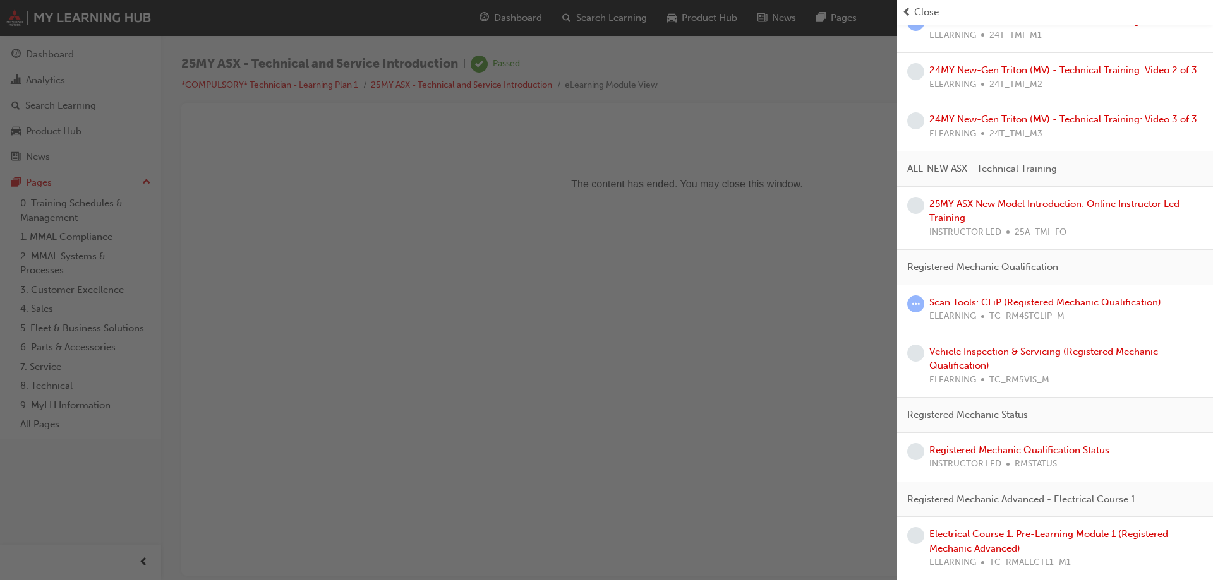
click at [1051, 224] on link "25MY ASX New Model Introduction: Online Instructor Led Training" at bounding box center [1054, 211] width 250 height 26
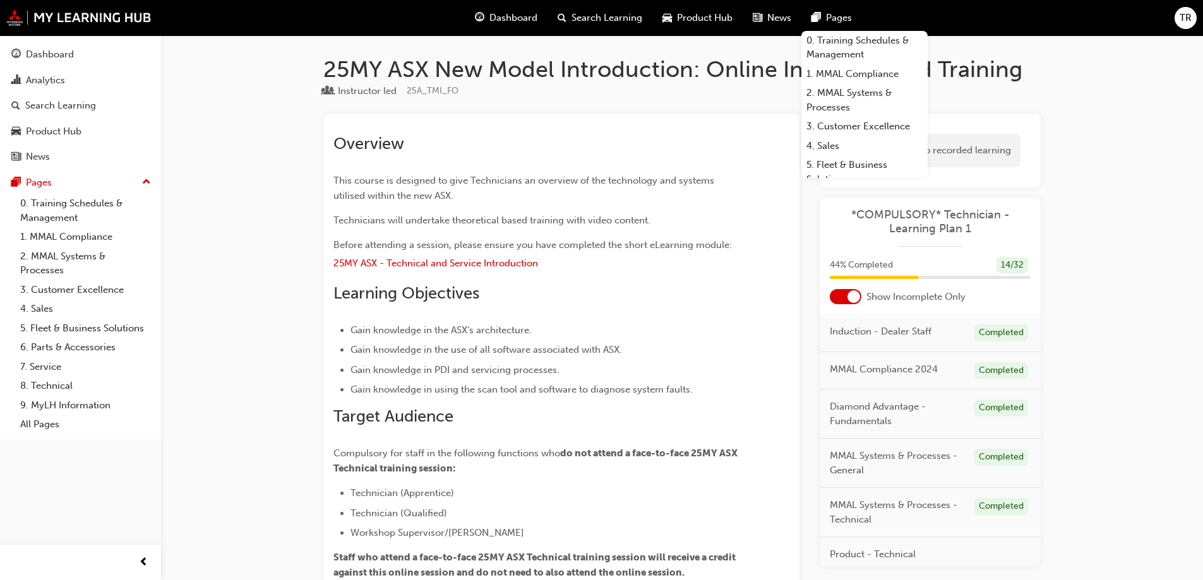
click at [510, 16] on span "Dashboard" at bounding box center [513, 18] width 48 height 15
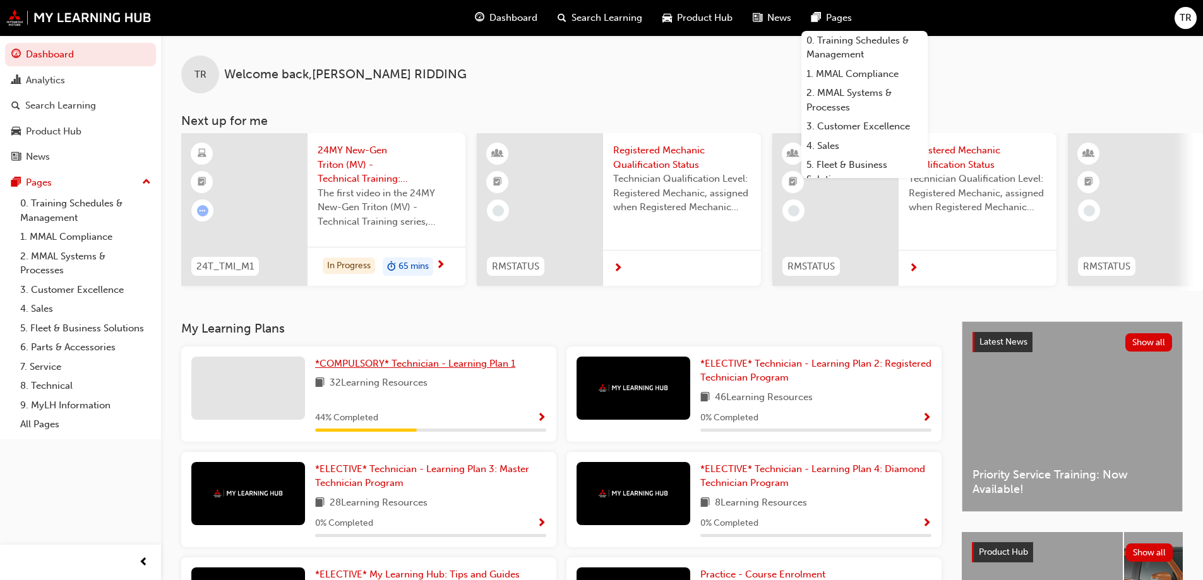
click at [413, 369] on span "*COMPULSORY* Technician - Learning Plan 1" at bounding box center [415, 363] width 200 height 11
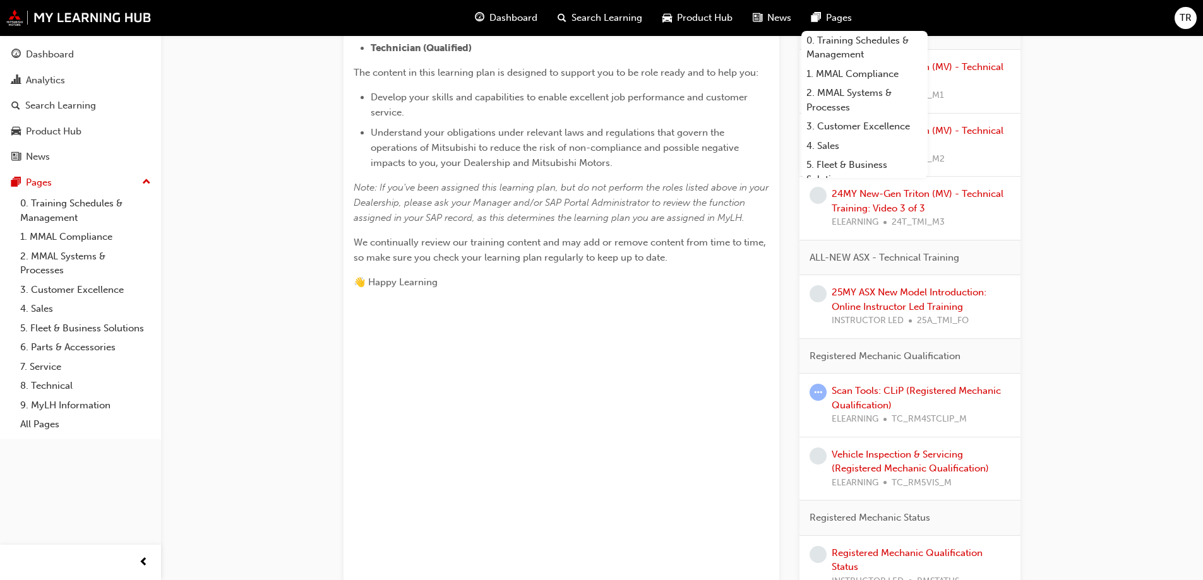
scroll to position [442, 0]
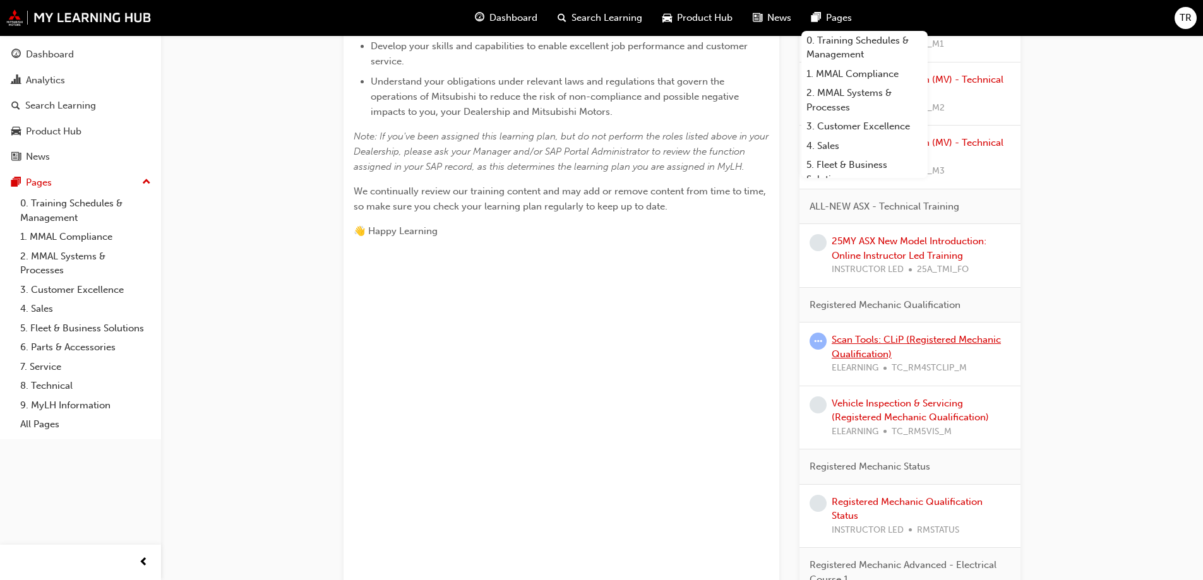
click at [924, 337] on link "Scan Tools: CLiP (Registered Mechanic Qualification)" at bounding box center [916, 347] width 169 height 26
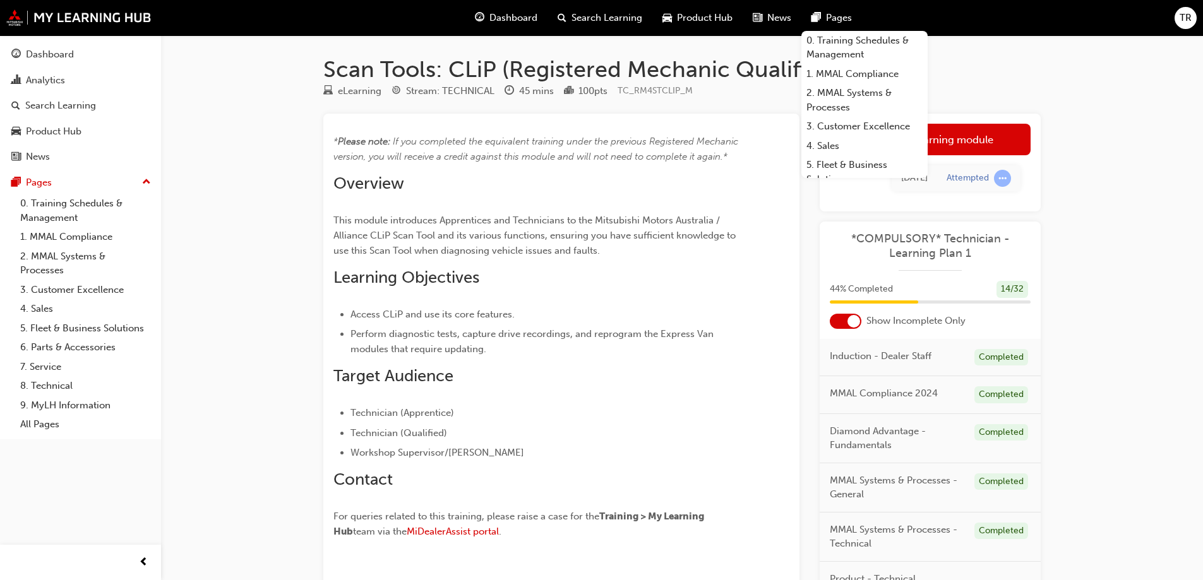
click at [1145, 114] on div "Scan Tools: CLiP (Registered Mechanic Qualification) eLearning Stream: TECHNICA…" at bounding box center [601, 332] width 1203 height 664
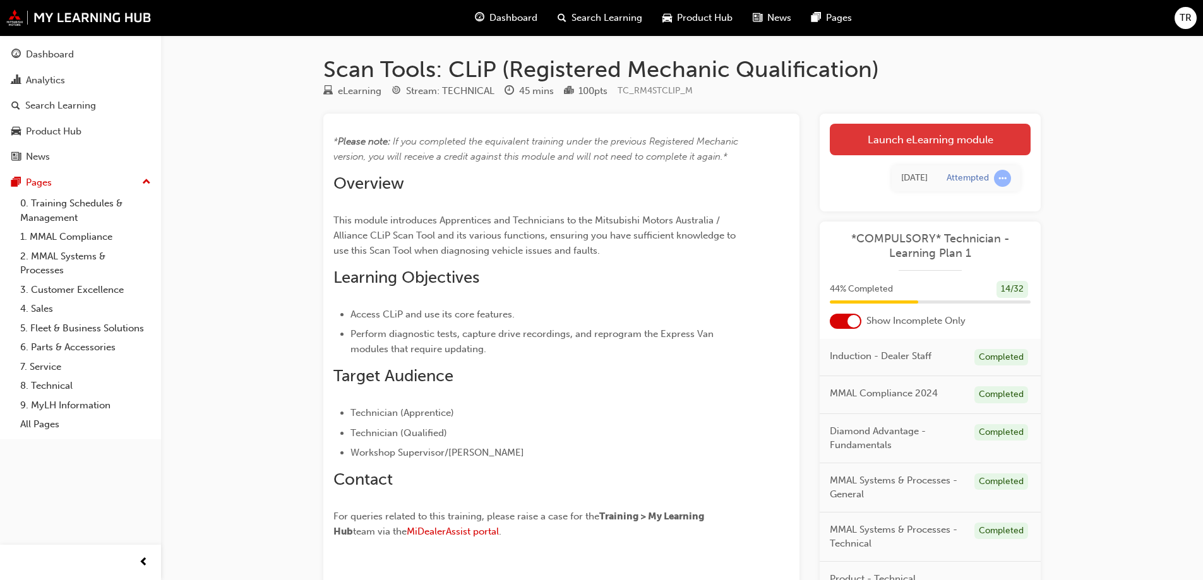
click at [964, 137] on link "Launch eLearning module" at bounding box center [930, 140] width 201 height 32
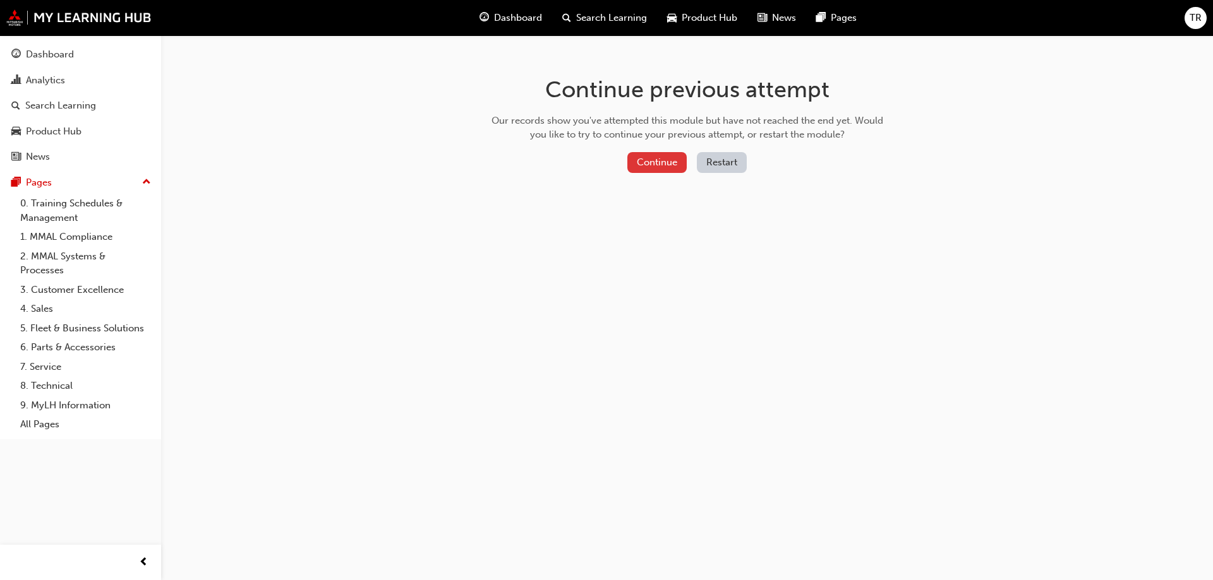
click at [673, 170] on button "Continue" at bounding box center [656, 162] width 59 height 21
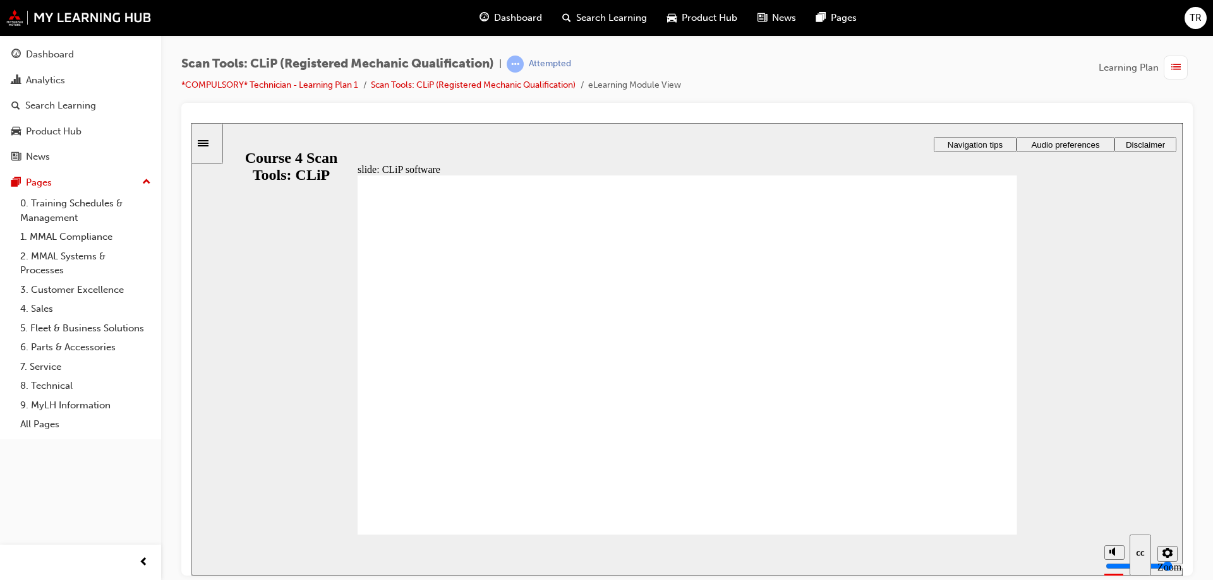
click at [1113, 520] on input "volume" at bounding box center [1145, 518] width 81 height 10
click at [1117, 513] on input "volume" at bounding box center [1145, 518] width 81 height 10
drag, startPoint x: 1113, startPoint y: 511, endPoint x: 1115, endPoint y: 475, distance: 36.0
type input "10"
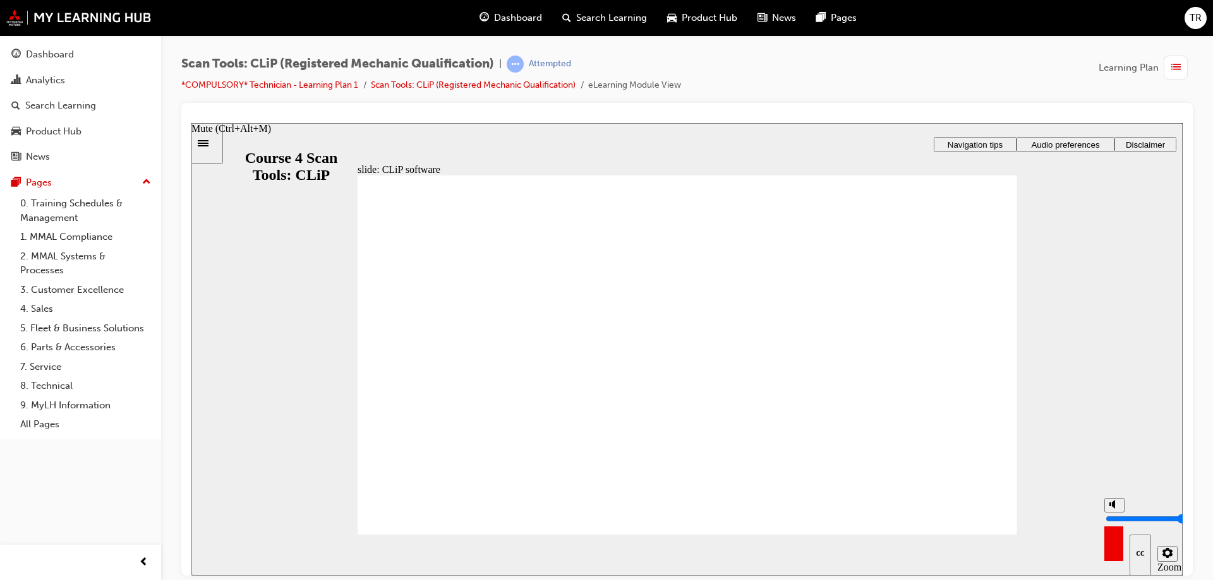
click at [1113, 513] on input "volume" at bounding box center [1145, 518] width 81 height 10
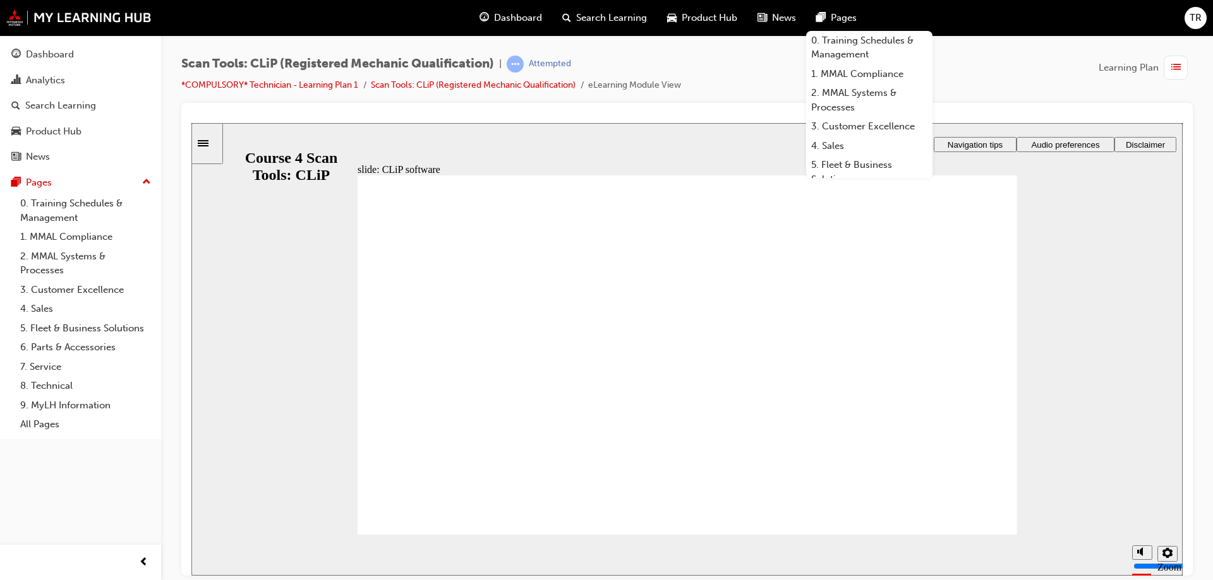
checkbox input "true"
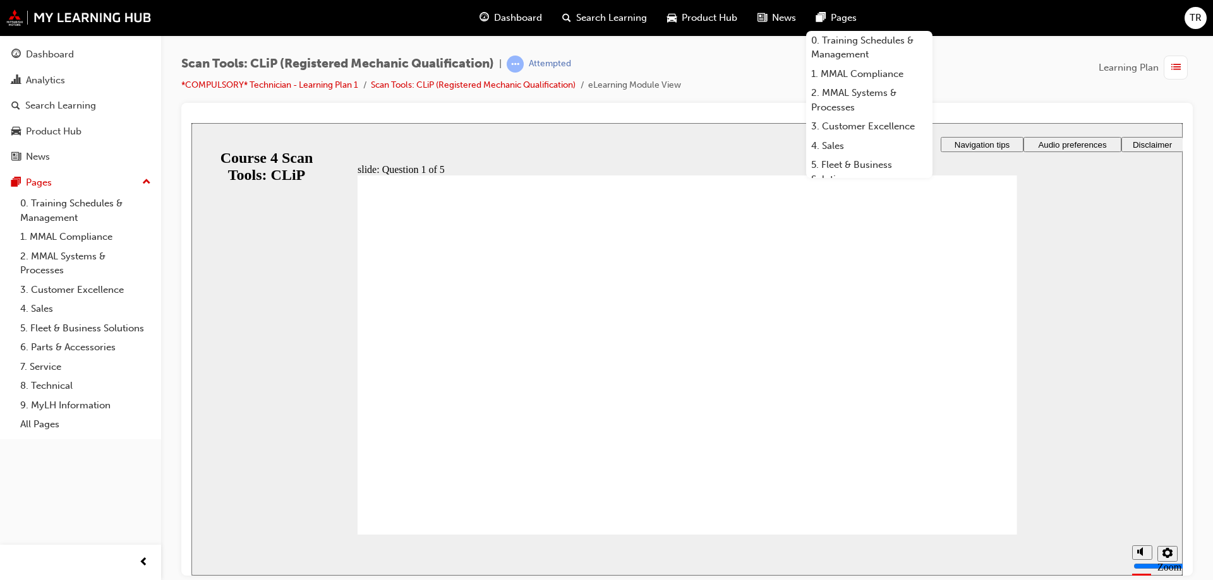
radio input "true"
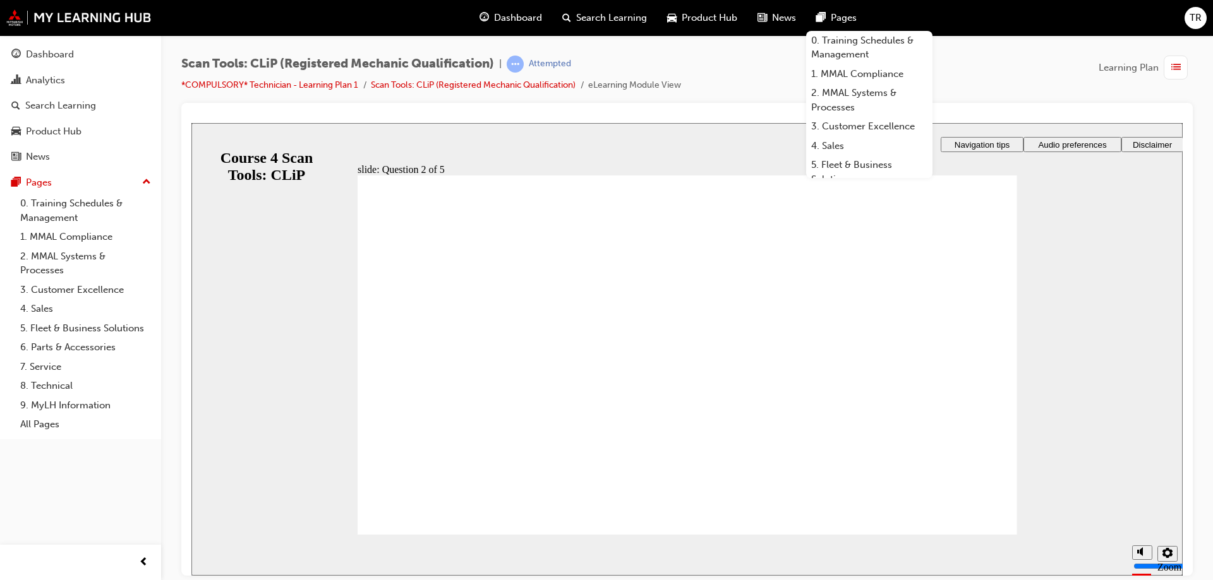
drag, startPoint x: 699, startPoint y: 452, endPoint x: 760, endPoint y: 474, distance: 64.5
radio input "true"
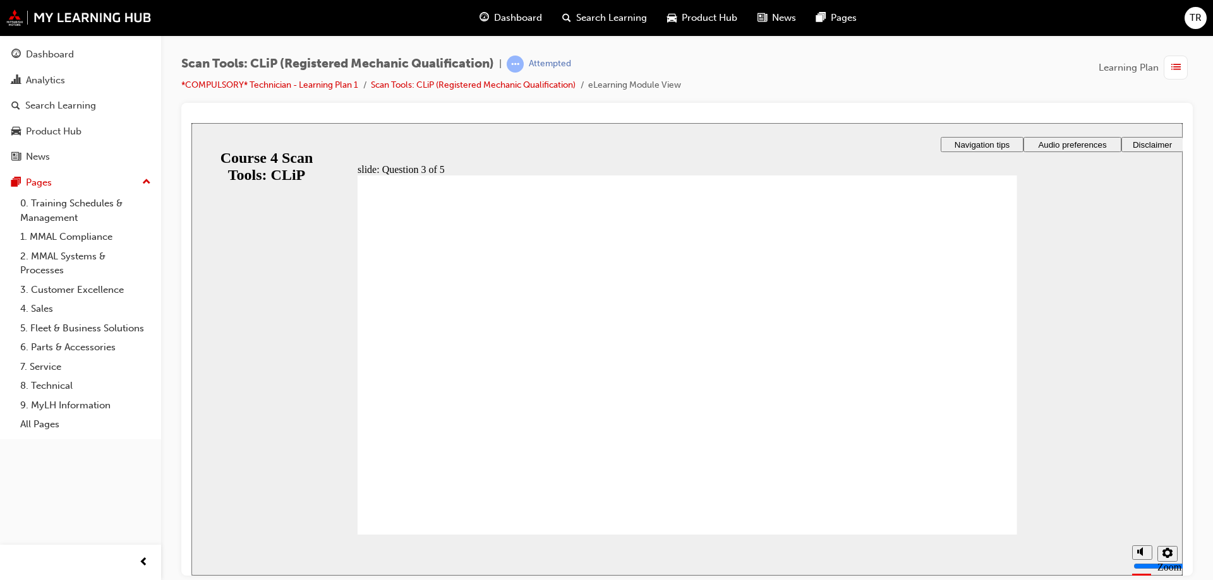
drag, startPoint x: 440, startPoint y: 340, endPoint x: 431, endPoint y: 341, distance: 8.9
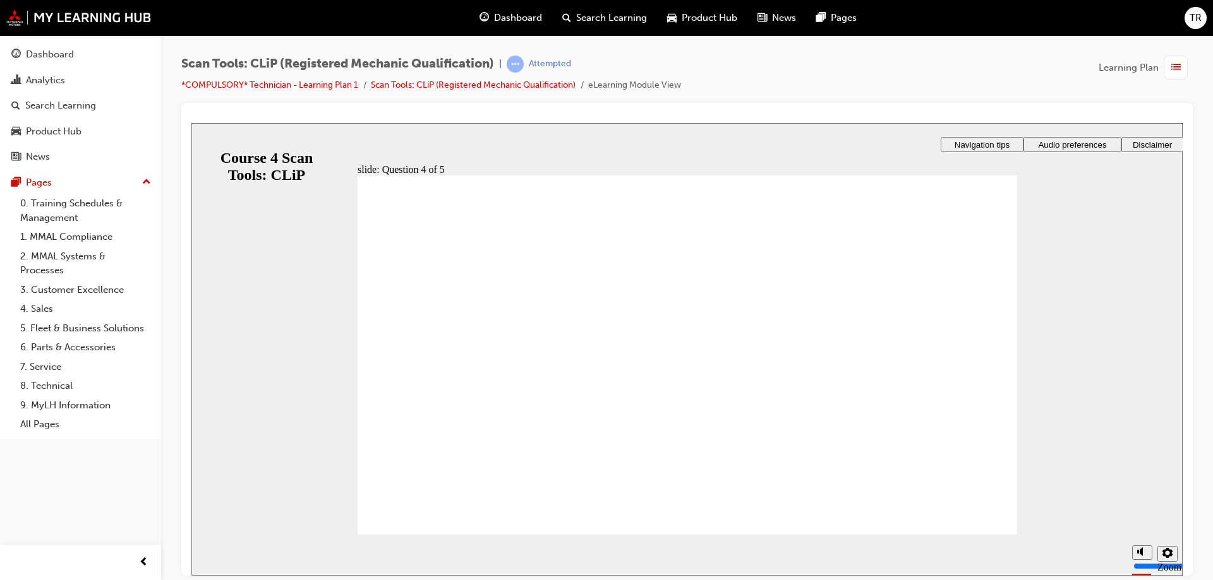
radio input "true"
radio input "false"
radio input "true"
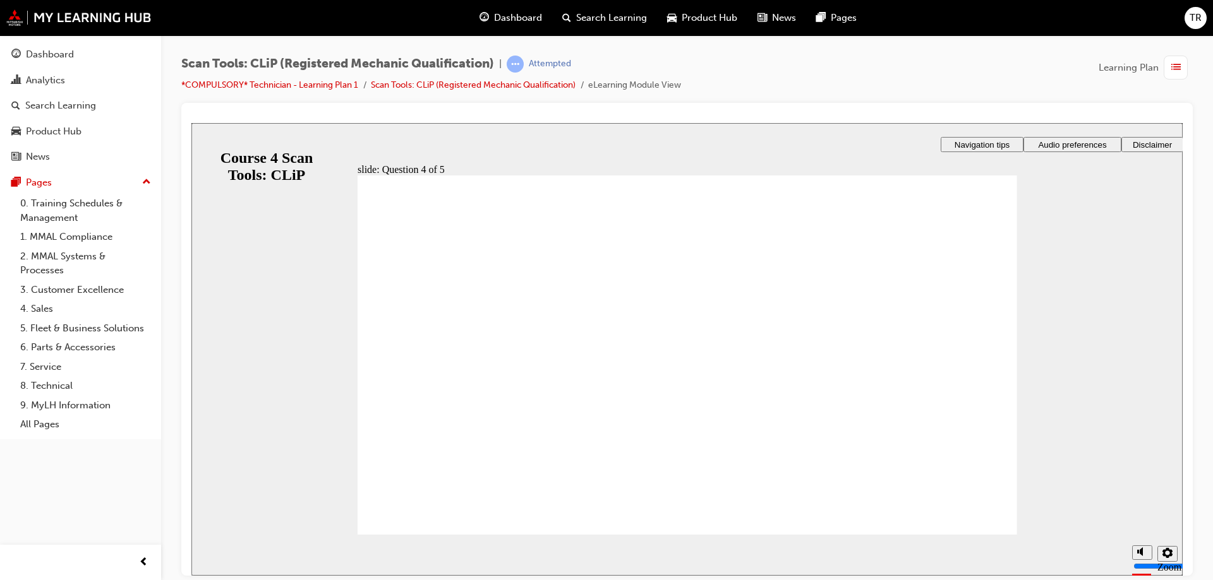
radio input "true"
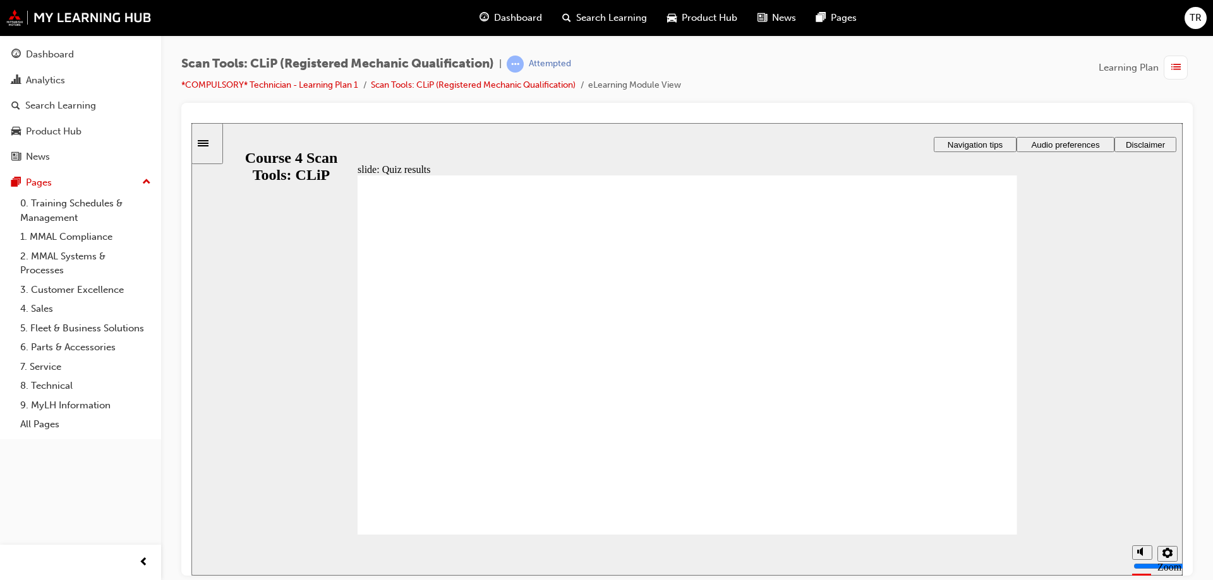
checkbox input "true"
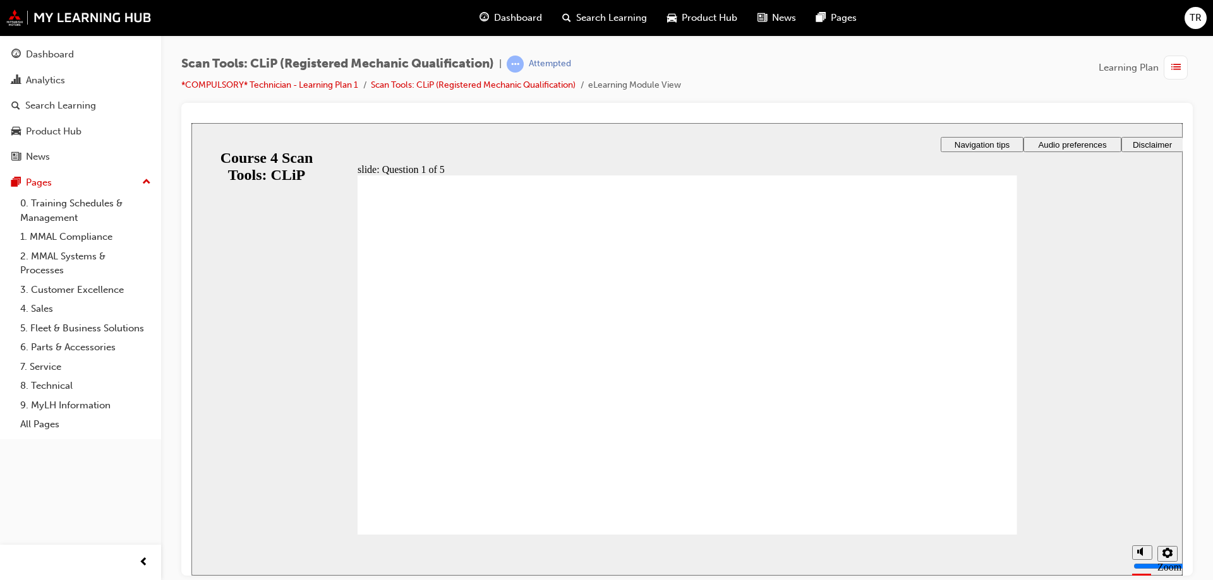
radio input "true"
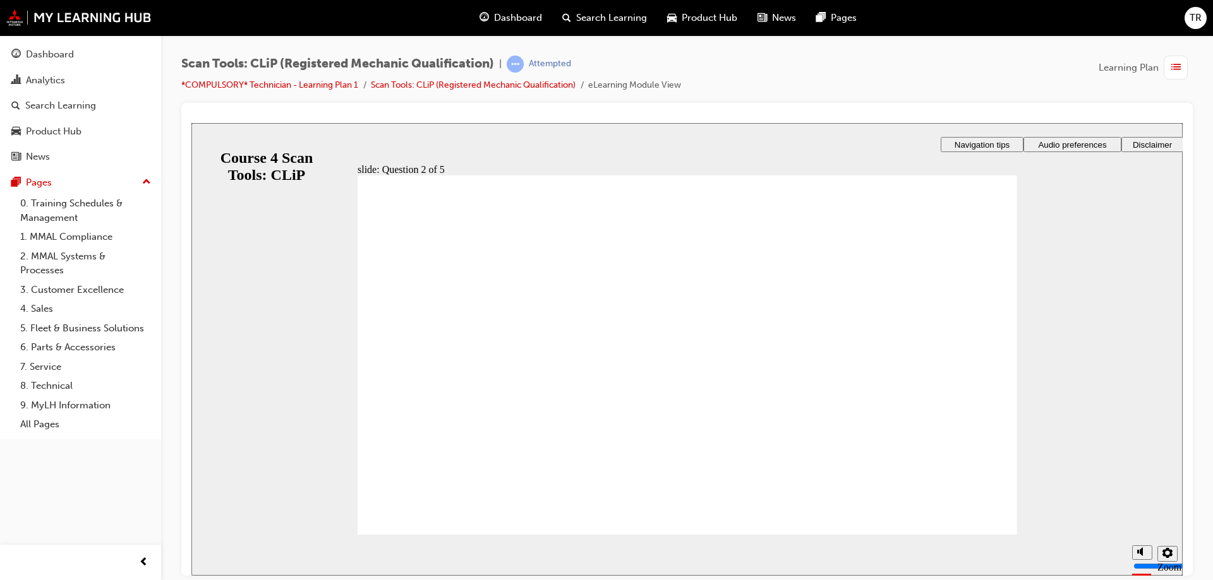
radio input "true"
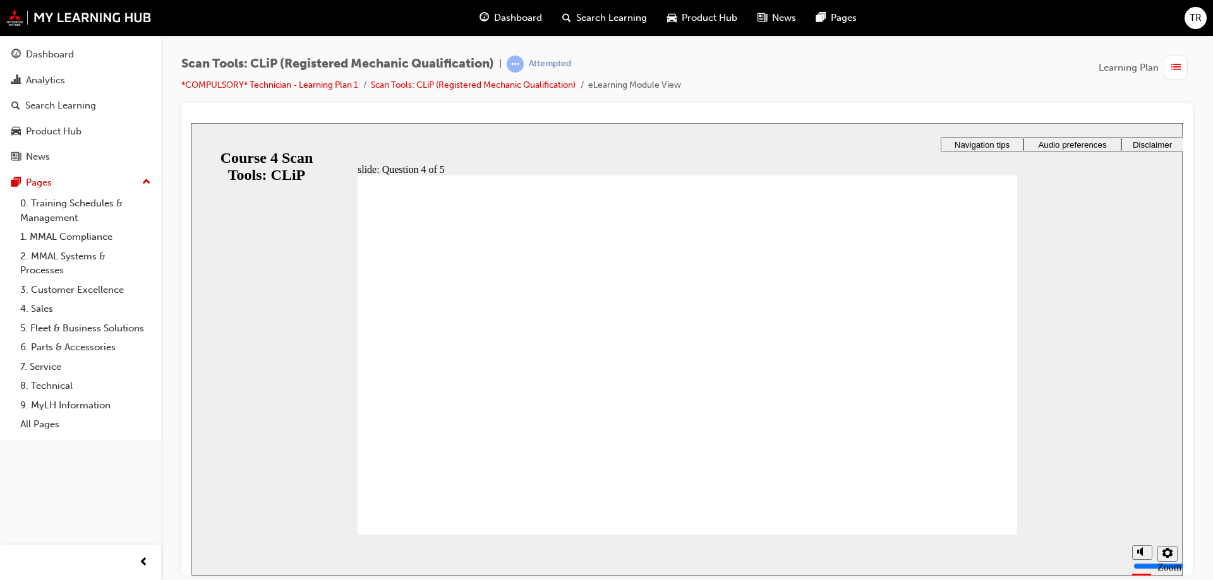
radio input "true"
radio input "false"
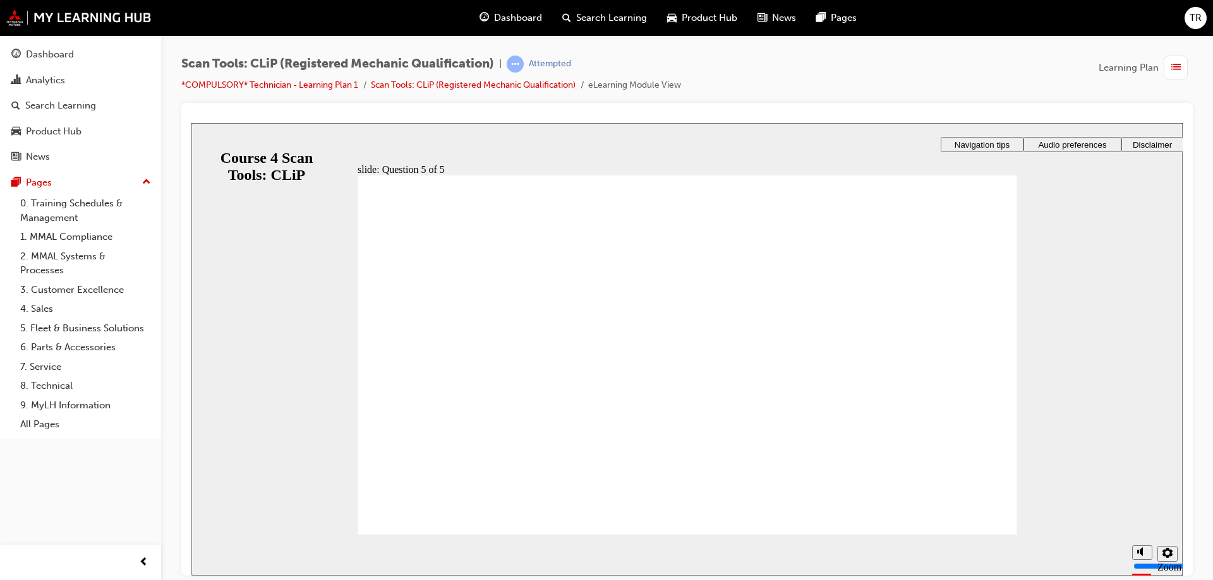
radio input "true"
drag, startPoint x: 662, startPoint y: 445, endPoint x: 666, endPoint y: 453, distance: 9.0
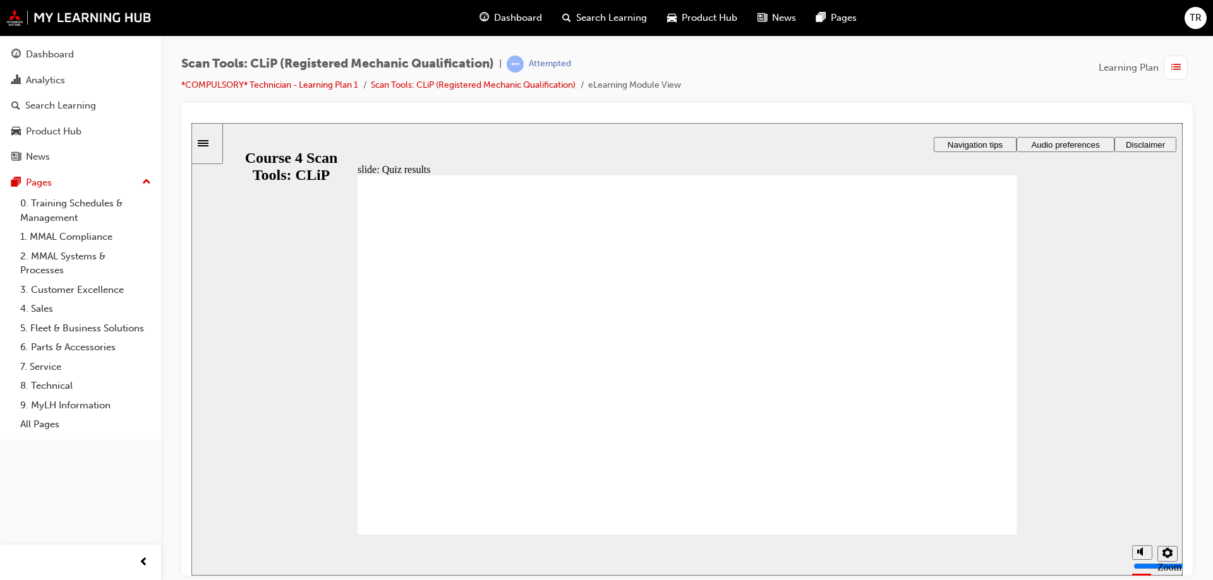
checkbox input "true"
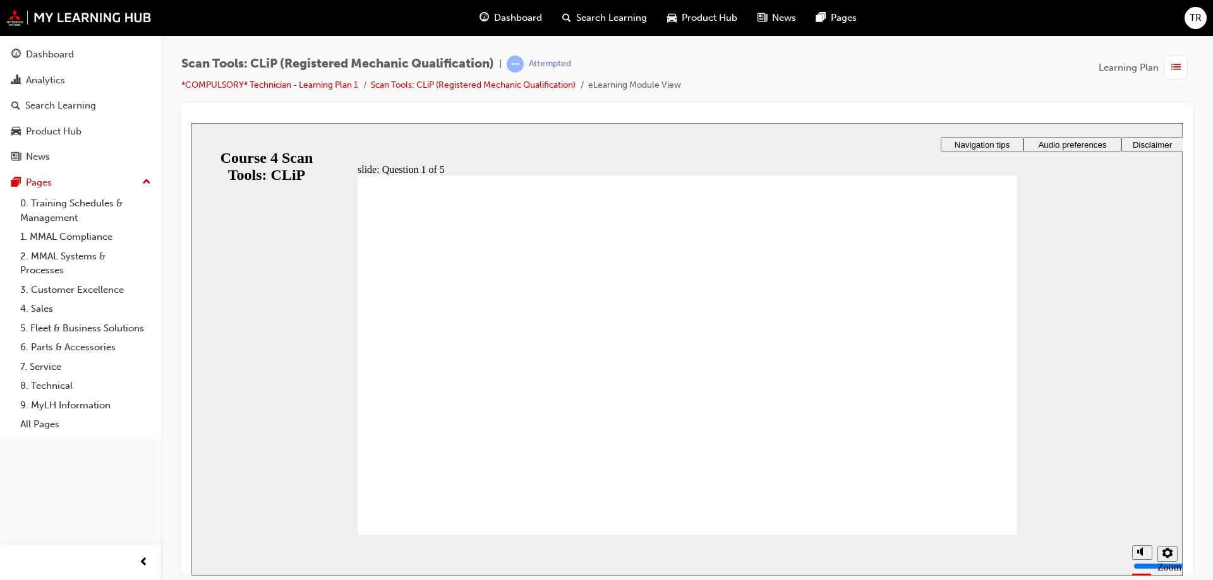
radio input "true"
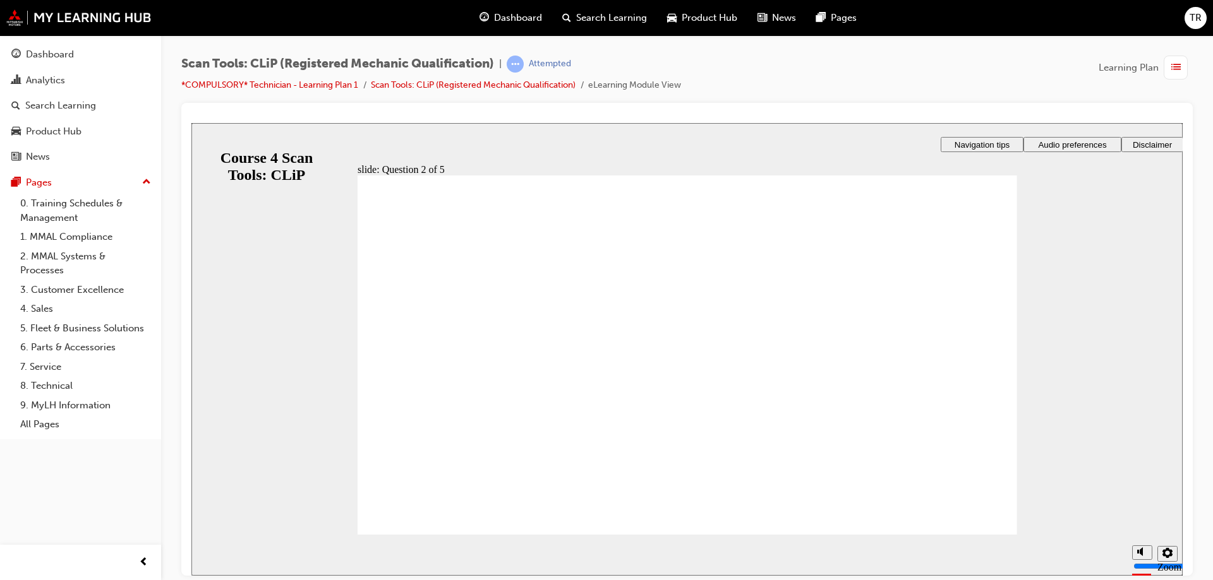
radio input "true"
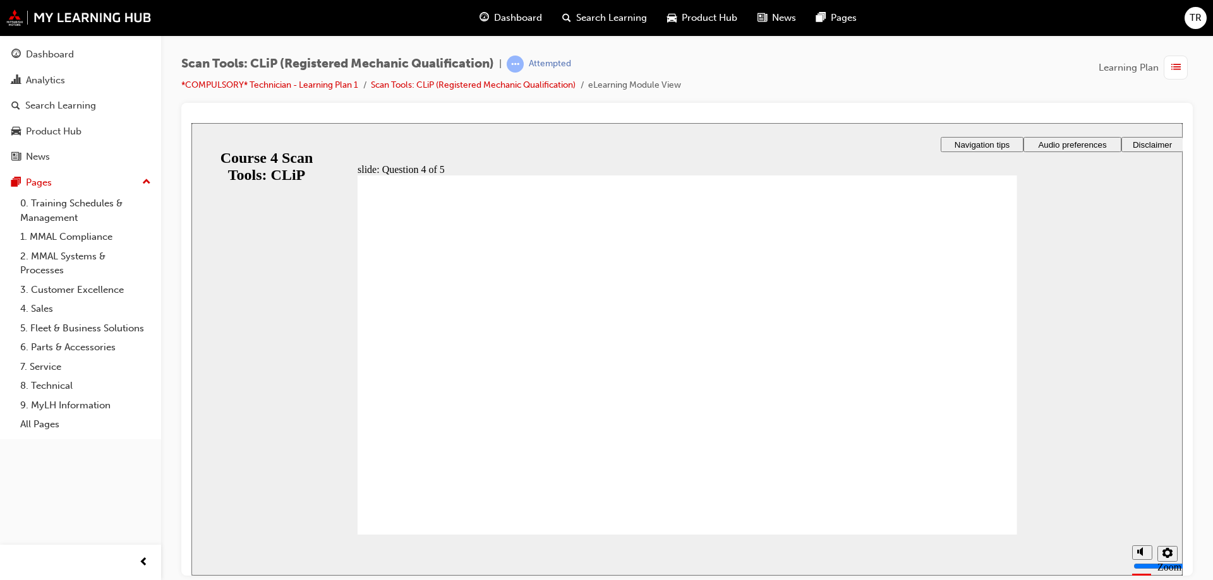
radio input "true"
drag, startPoint x: 639, startPoint y: 452, endPoint x: 667, endPoint y: 442, distance: 29.4
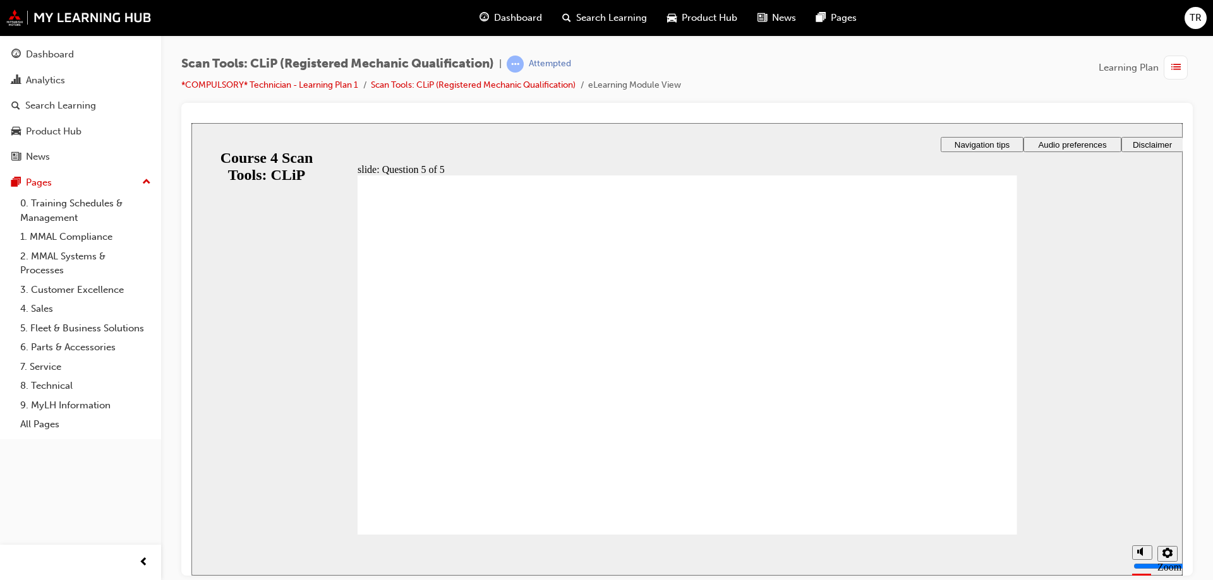
radio input "true"
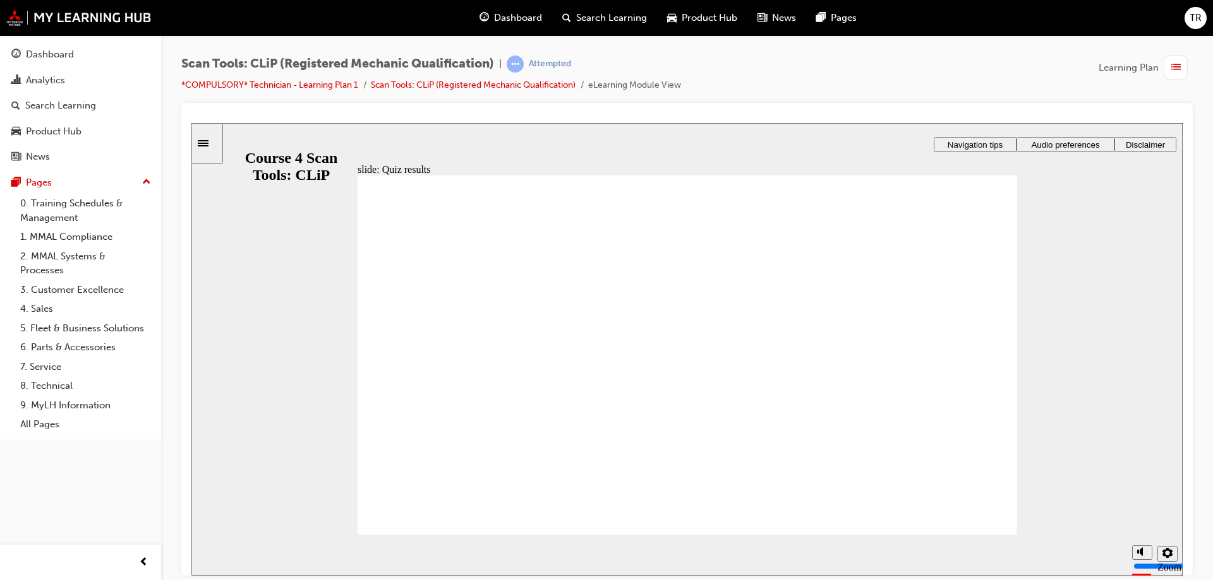
drag, startPoint x: 1118, startPoint y: 505, endPoint x: 1120, endPoint y: 446, distance: 59.4
type input "4"
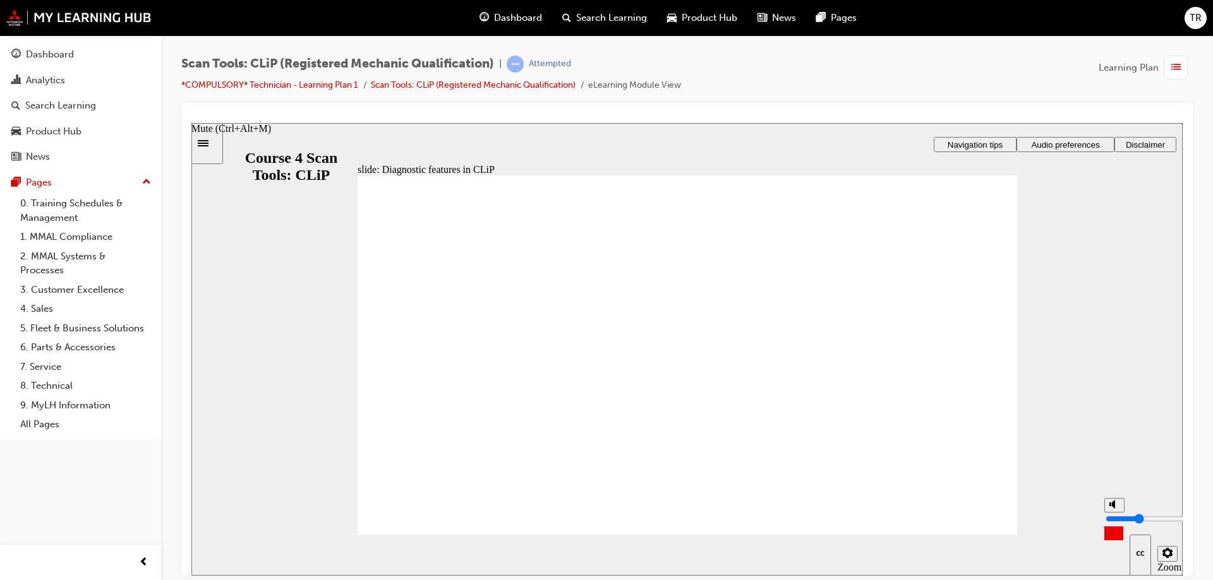
click at [1117, 519] on input "volume" at bounding box center [1145, 518] width 81 height 10
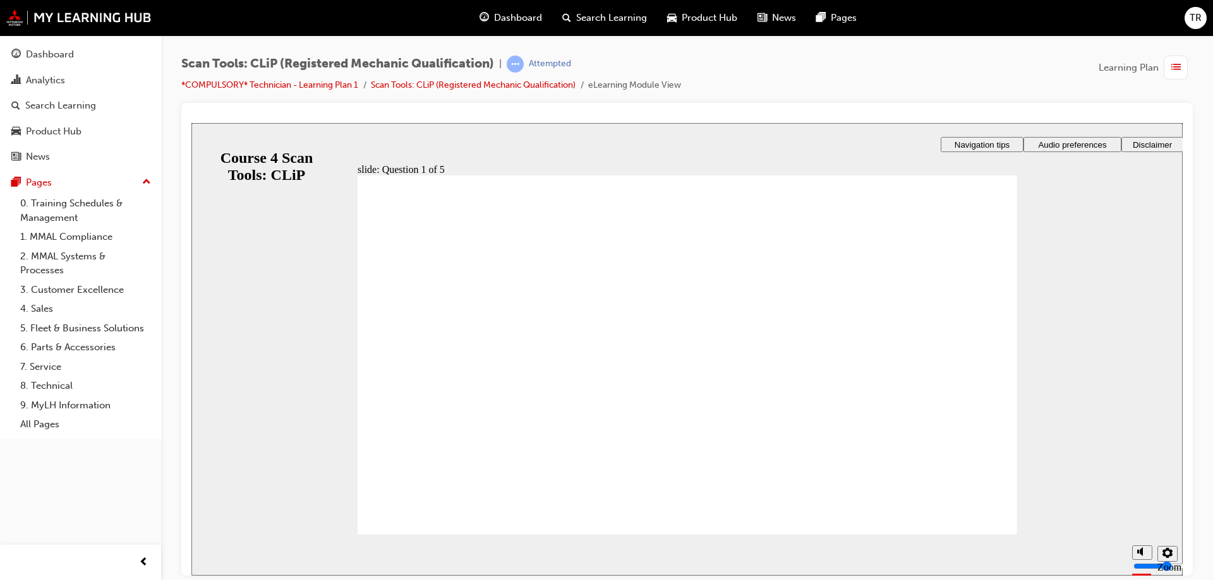
drag, startPoint x: 453, startPoint y: 359, endPoint x: 424, endPoint y: 443, distance: 88.1
radio input "true"
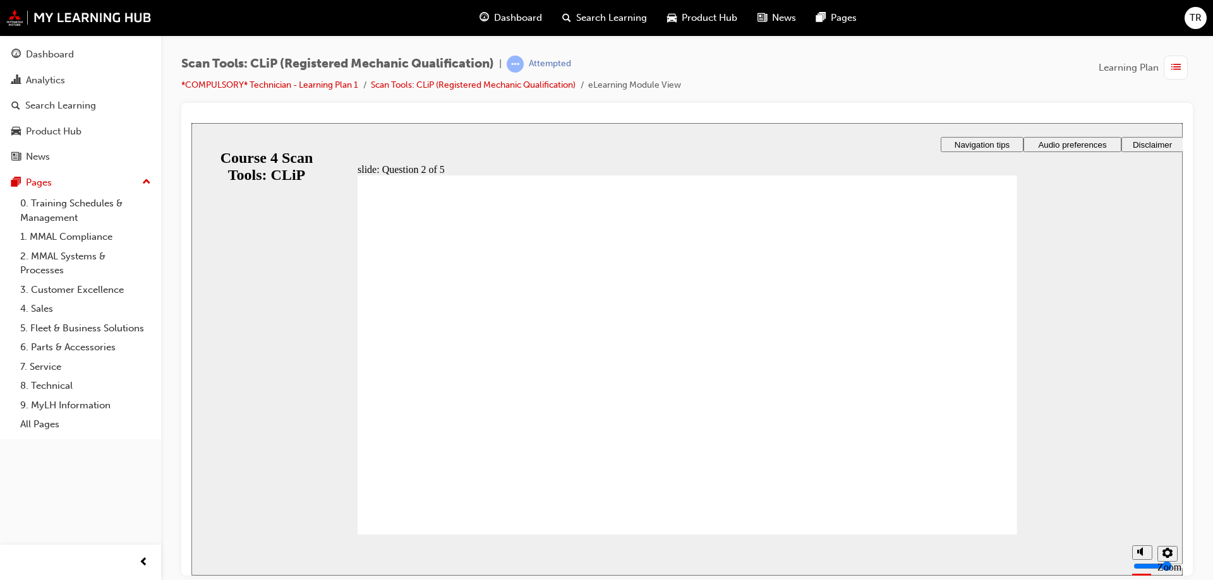
radio input "true"
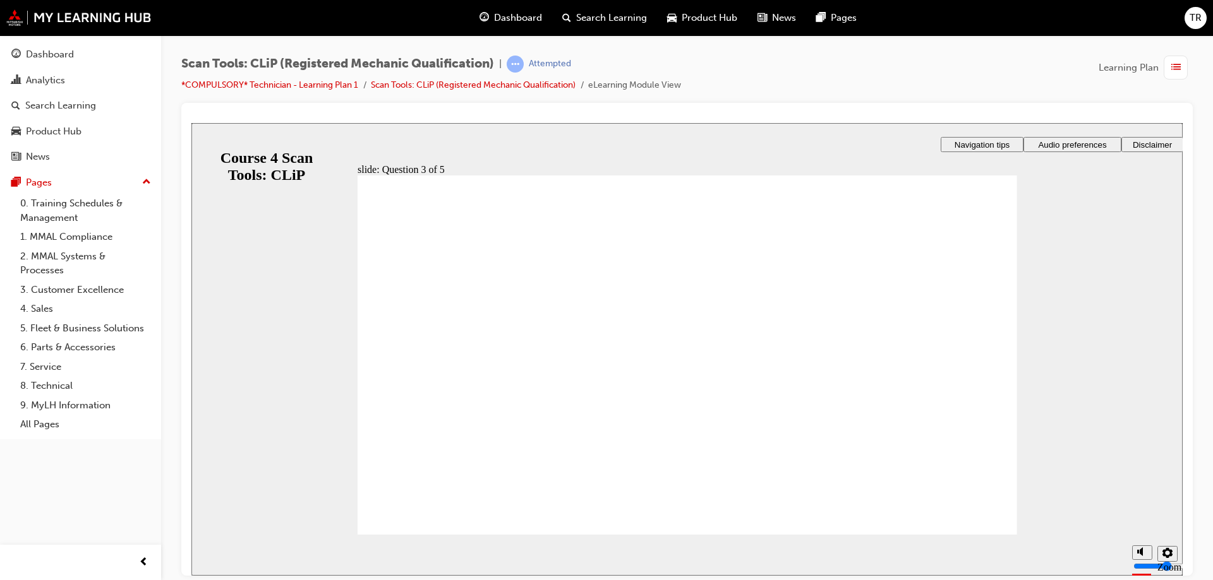
radio input "true"
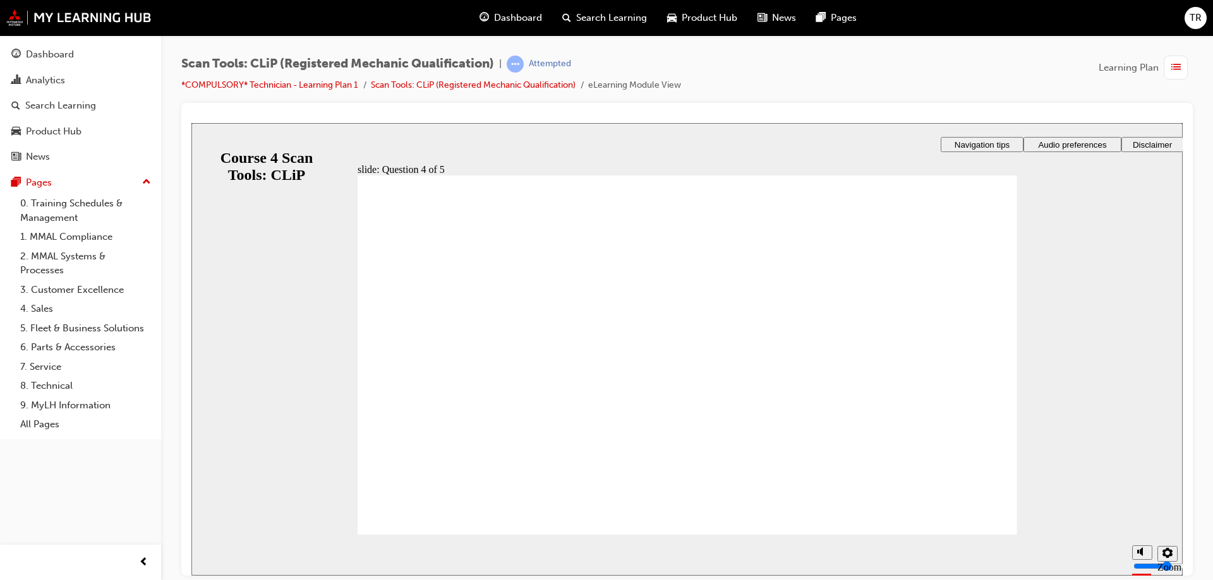
radio input "true"
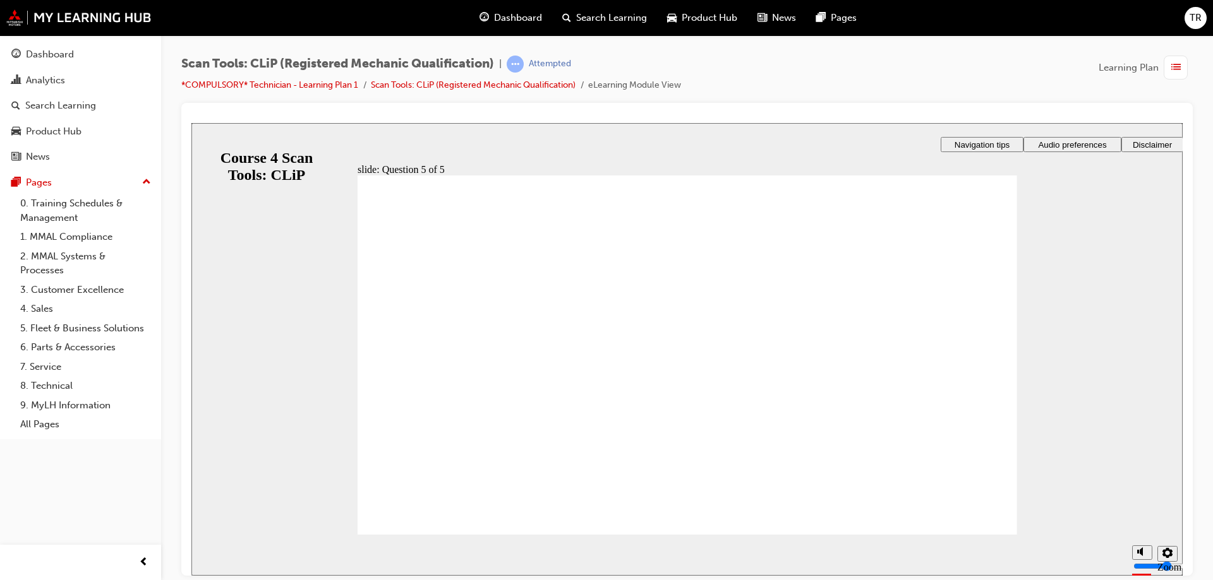
radio input "true"
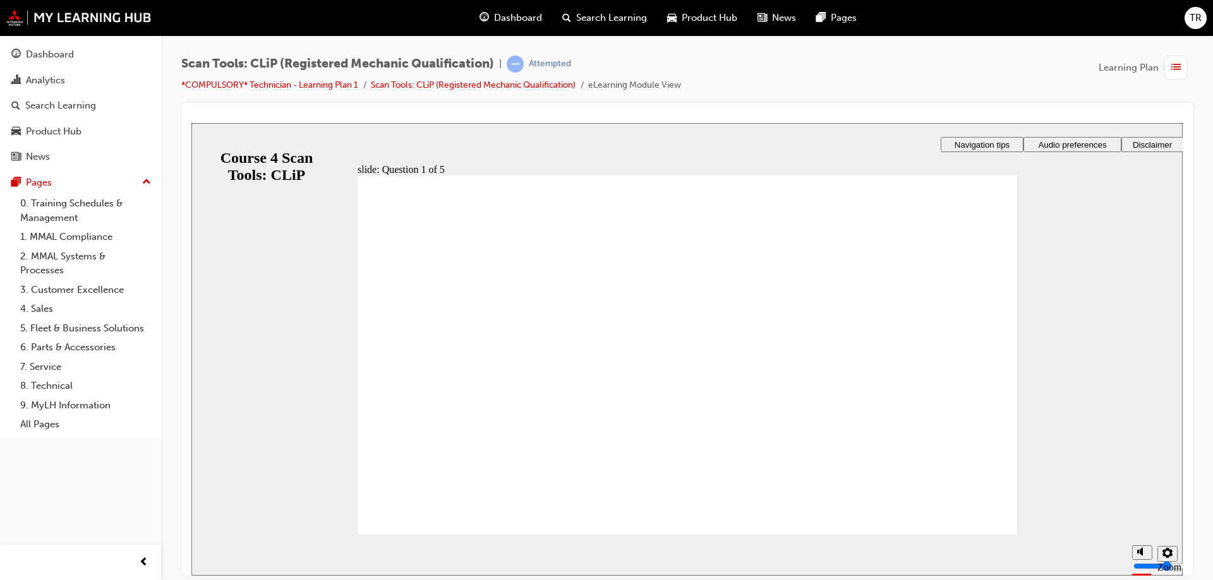
radio input "true"
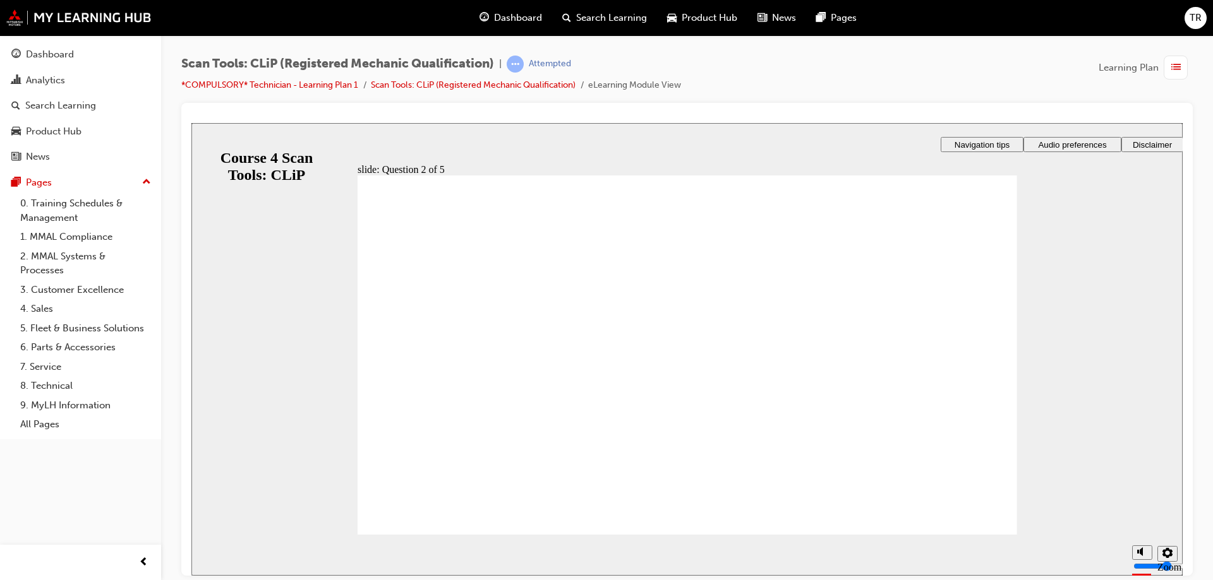
radio input "true"
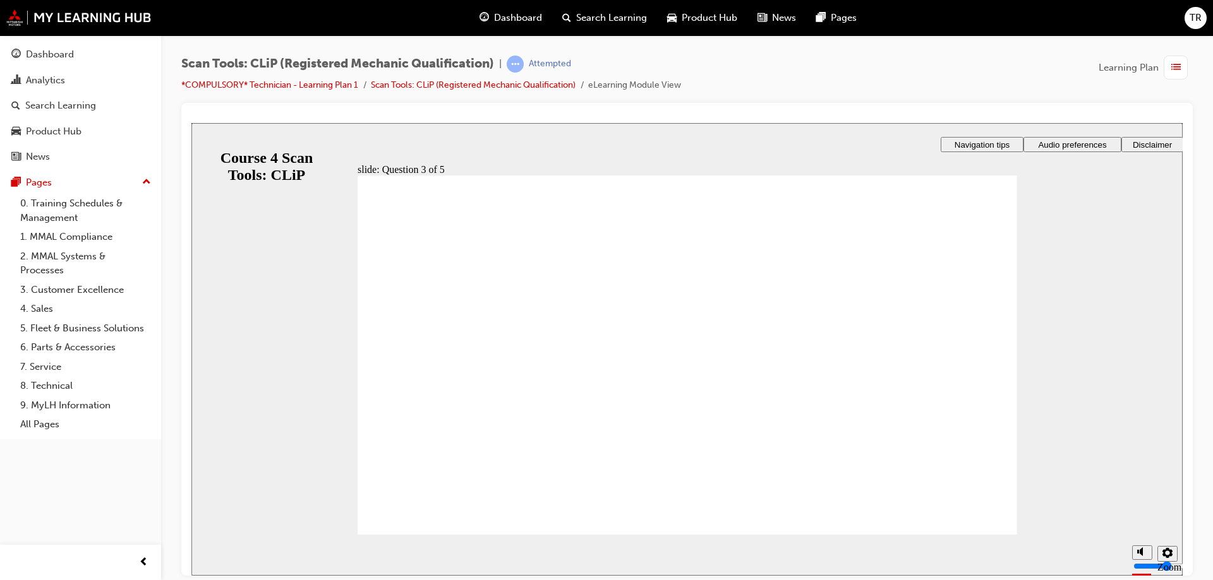
radio input "true"
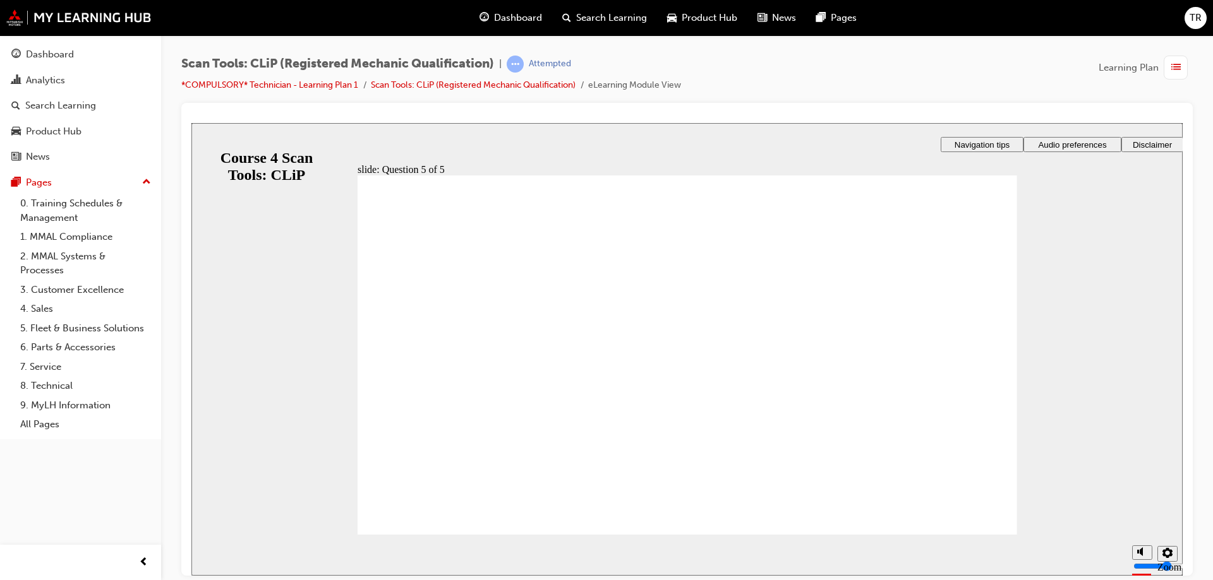
radio input "true"
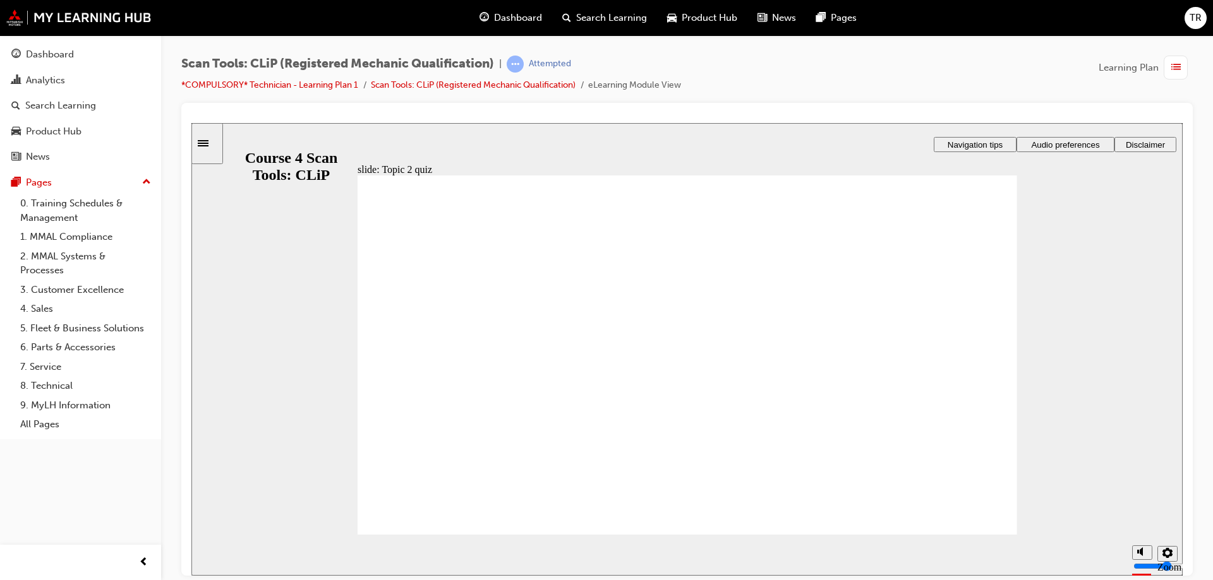
radio input "true"
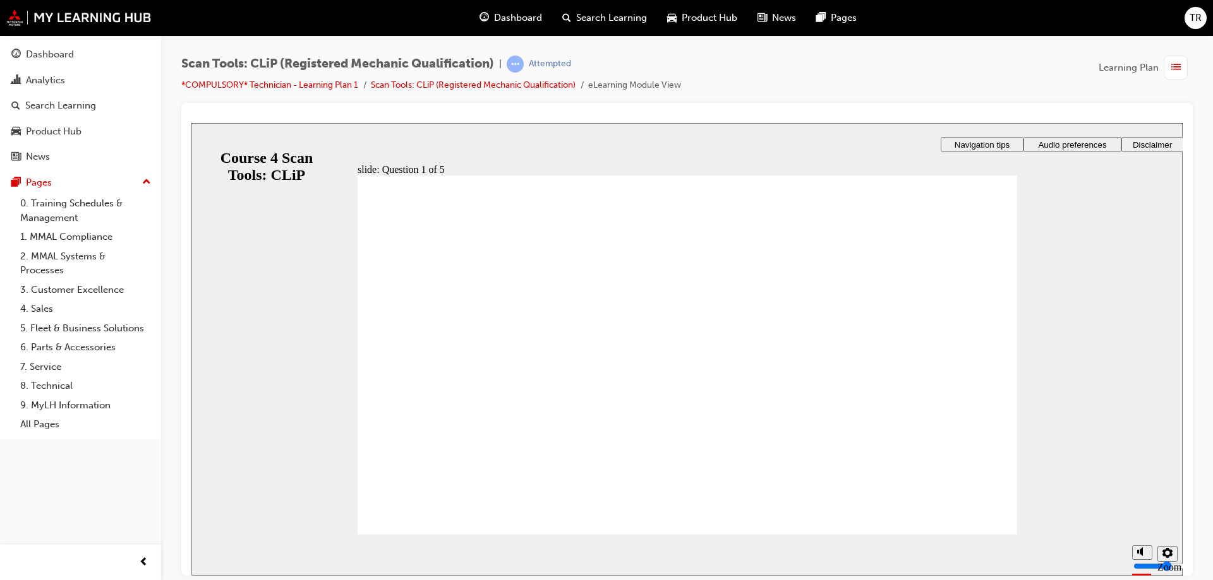
radio input "true"
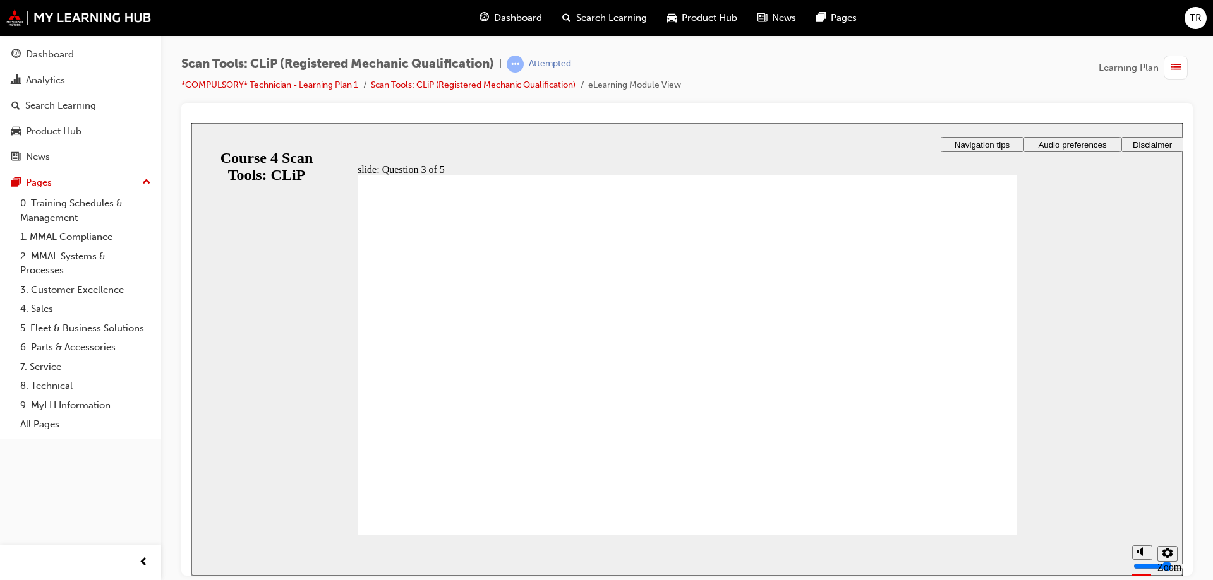
radio input "true"
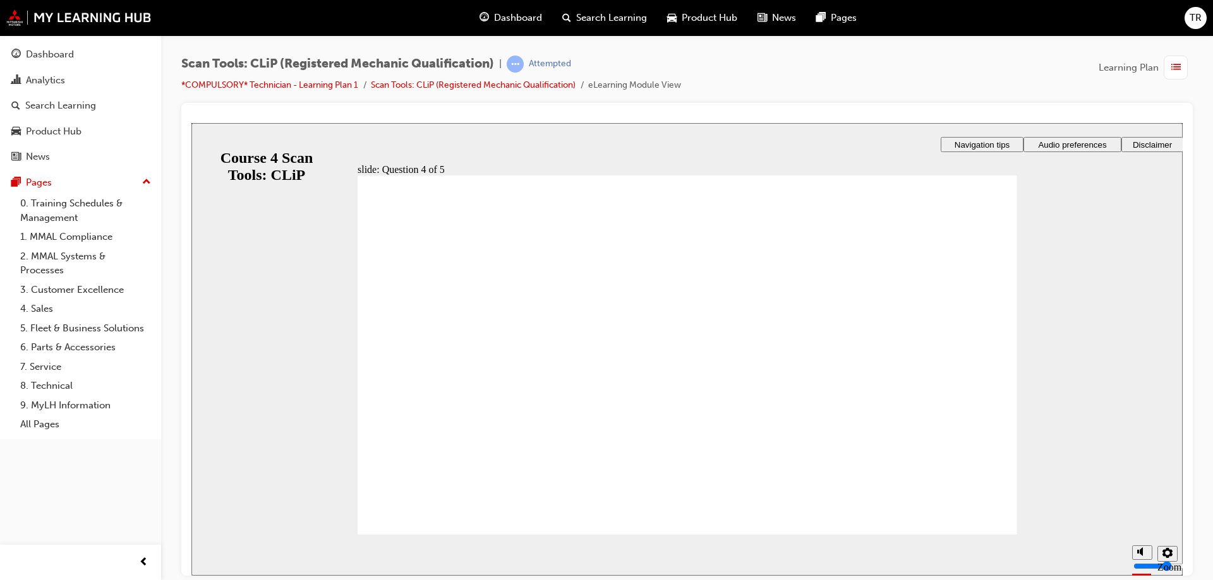
radio input "true"
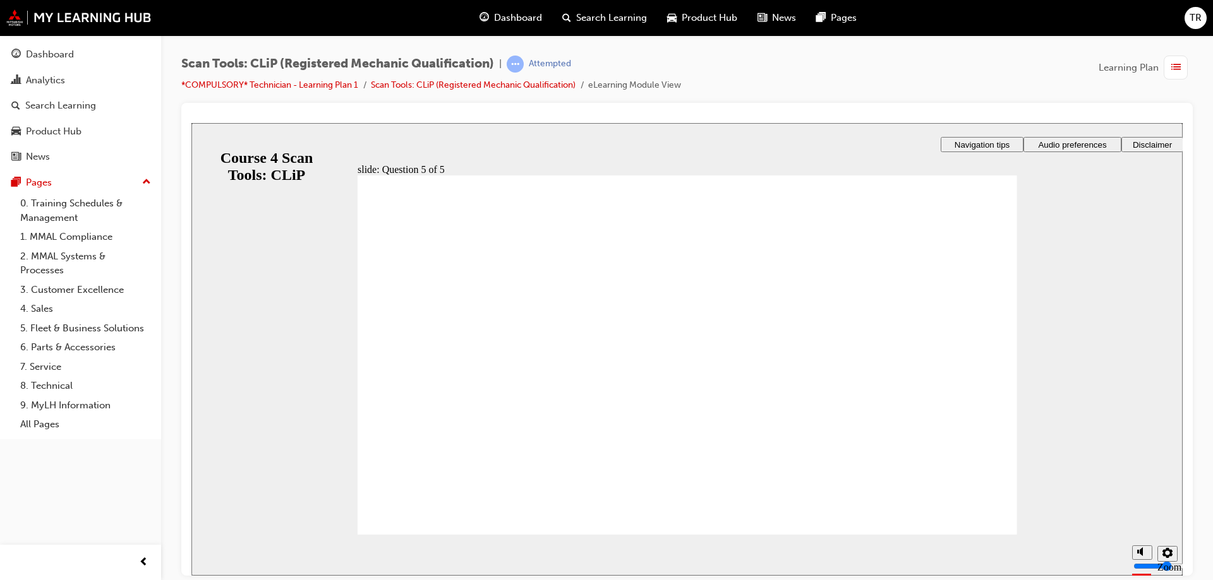
radio input "true"
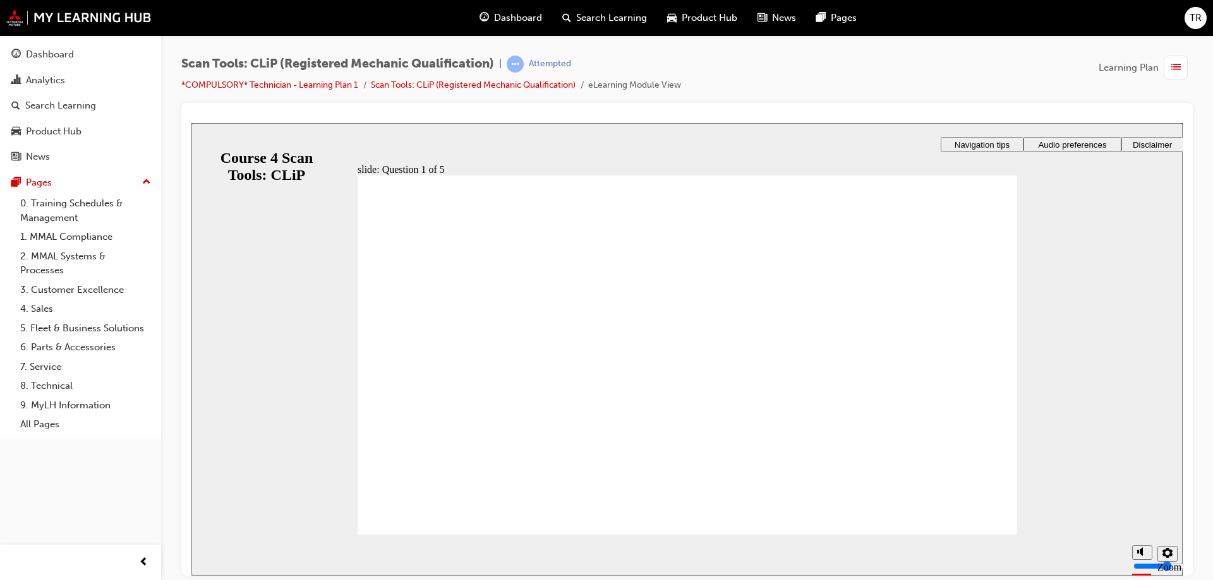
radio input "true"
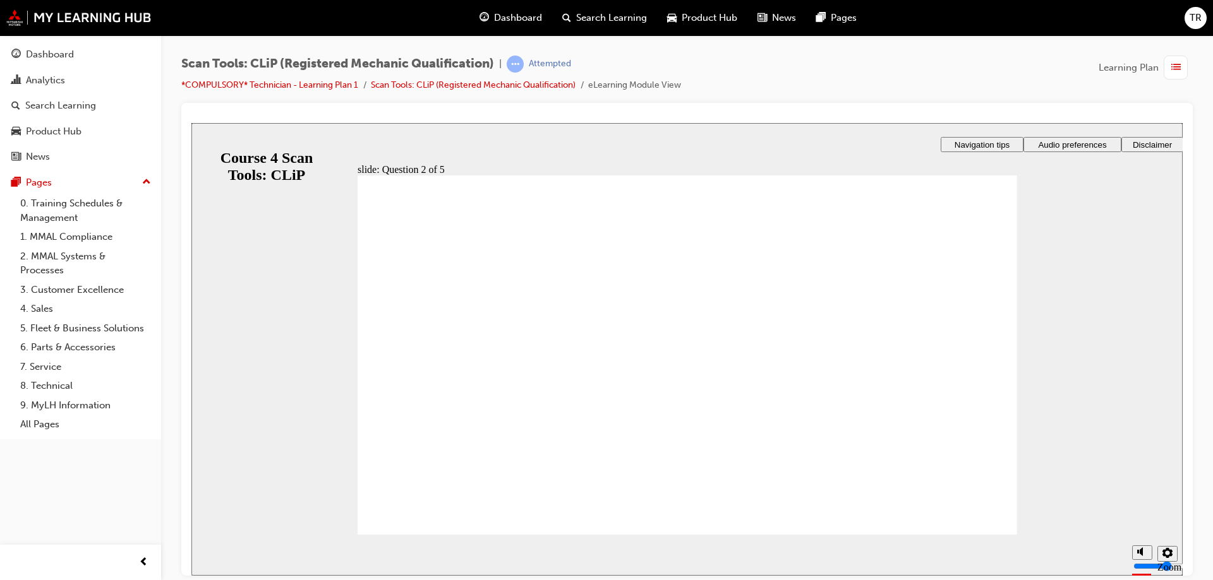
radio input "true"
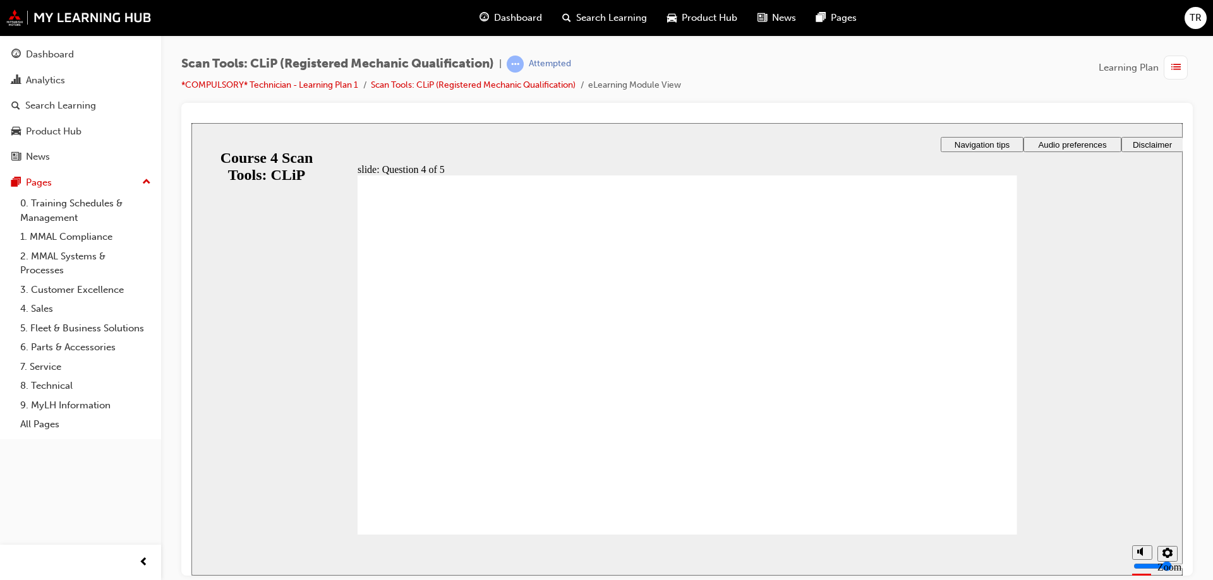
radio input "true"
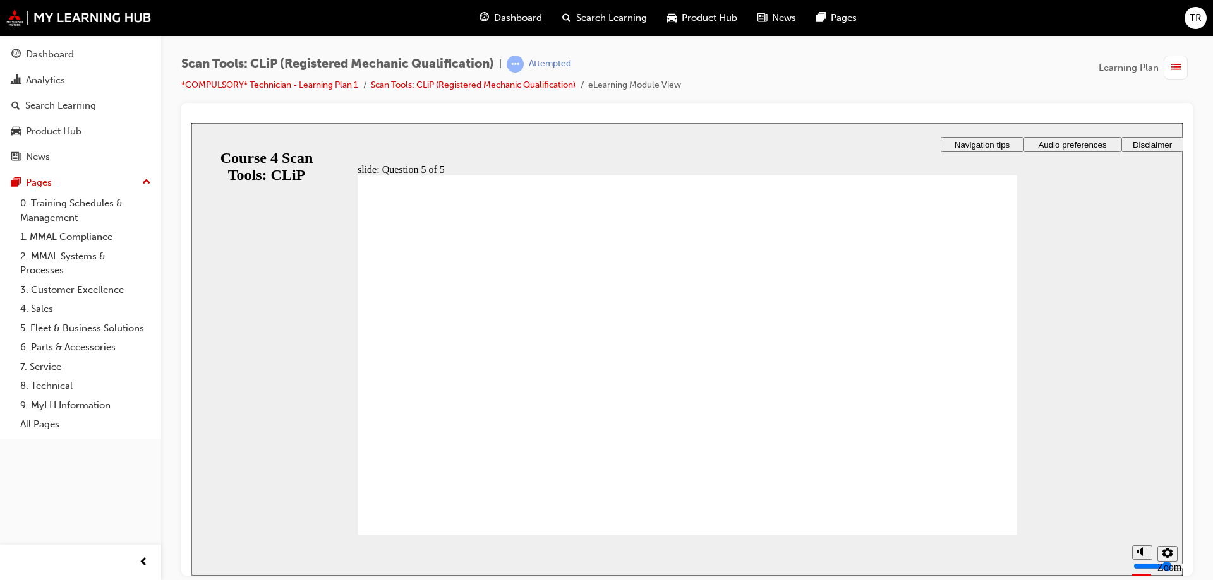
radio input "false"
radio input "true"
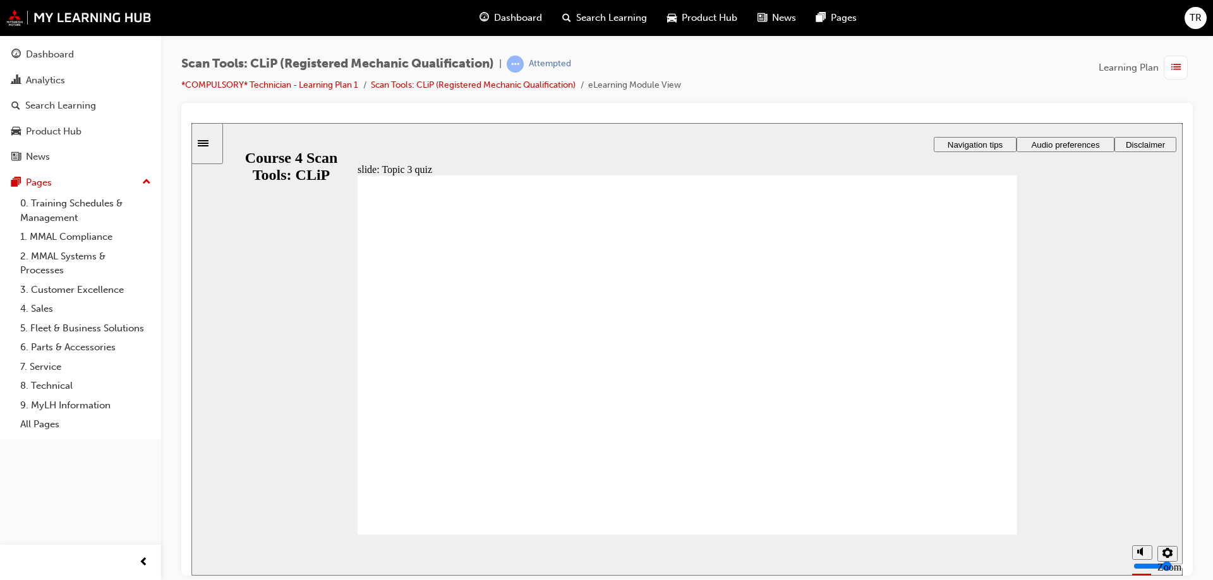
radio input "true"
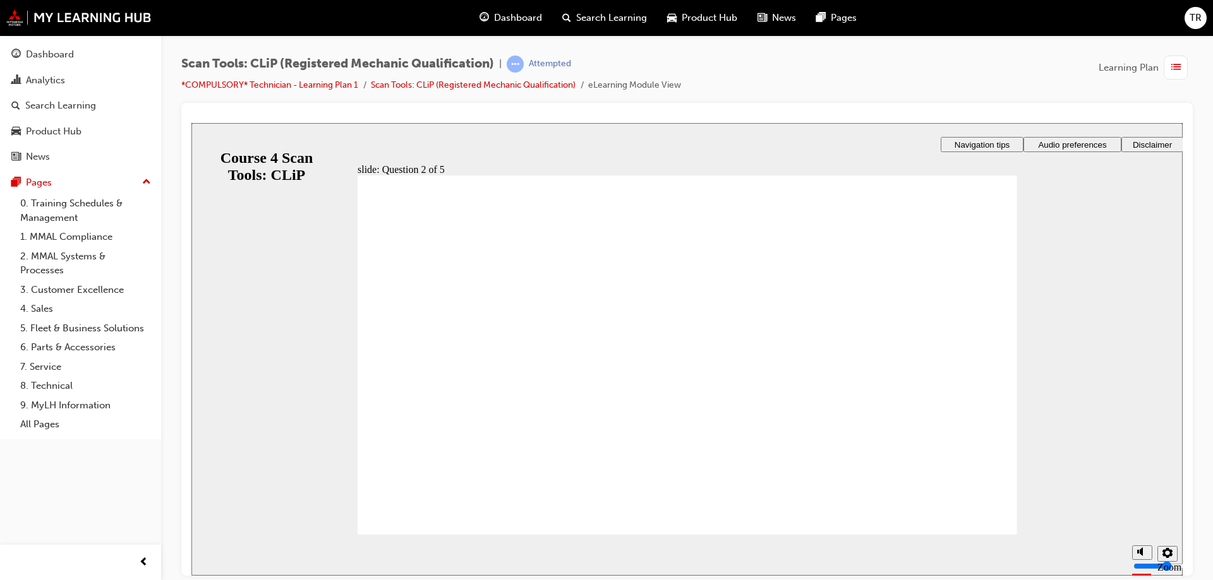
radio input "true"
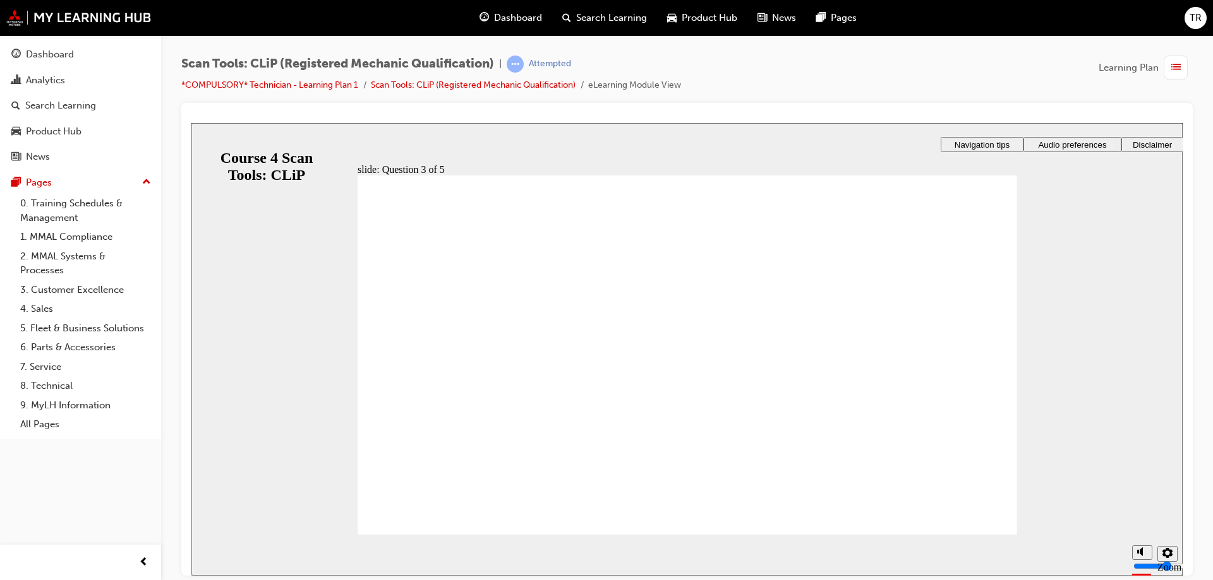
radio input "true"
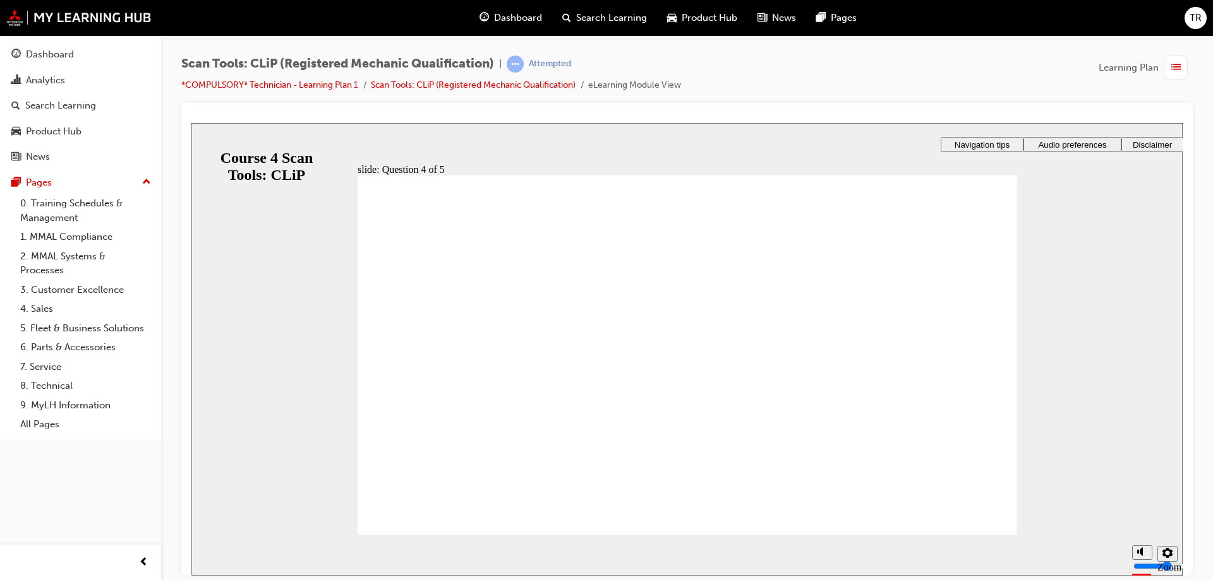
radio input "true"
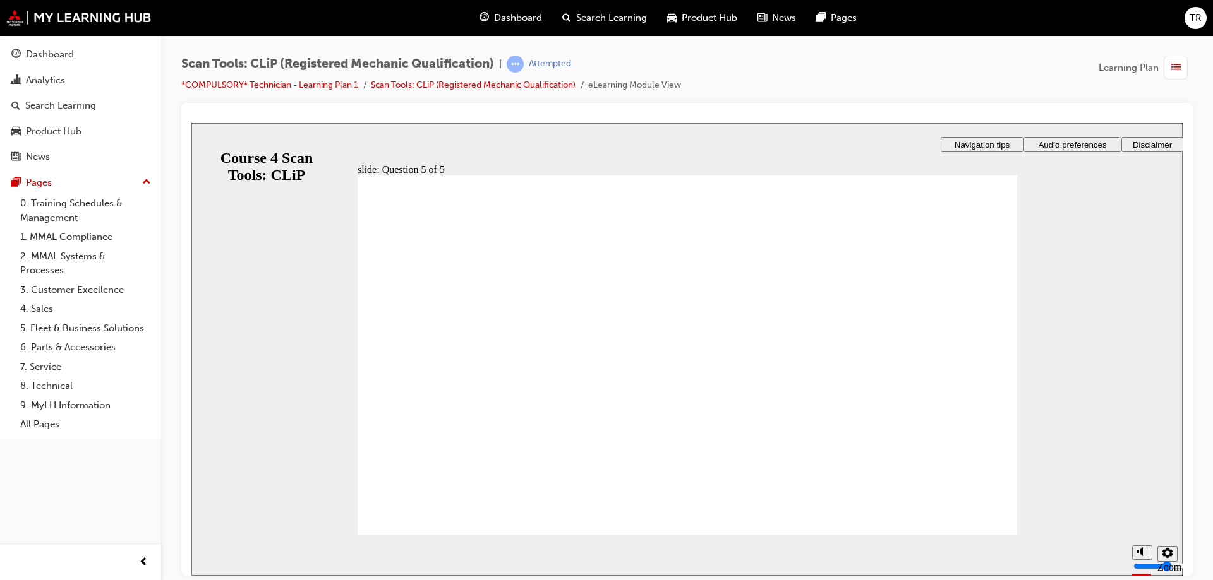
radio input "true"
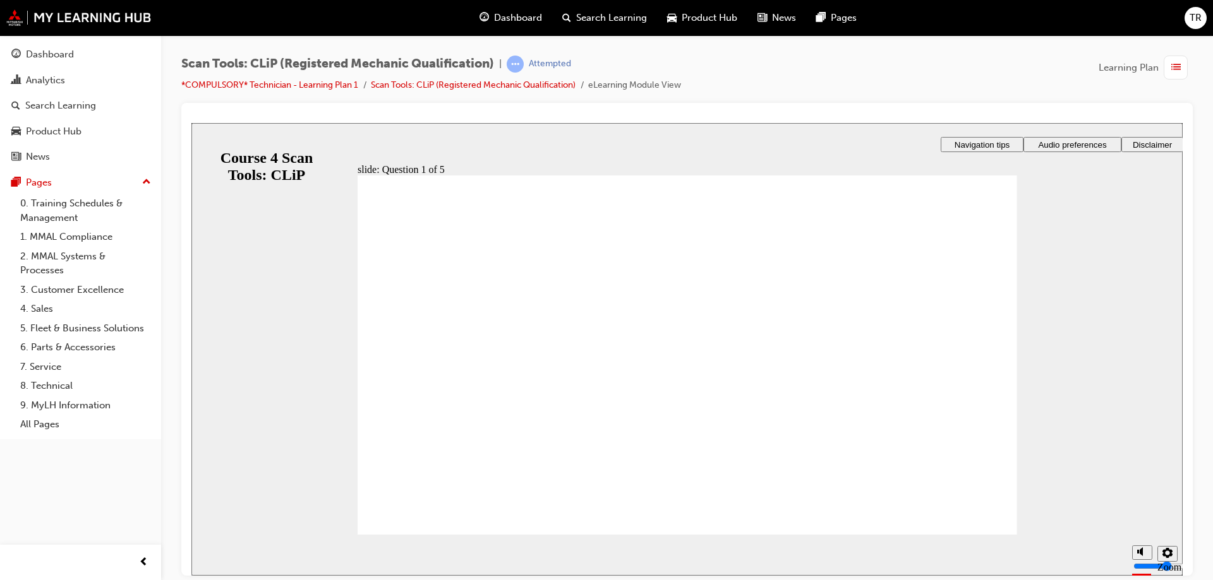
drag, startPoint x: 667, startPoint y: 448, endPoint x: 889, endPoint y: 491, distance: 226.3
radio input "true"
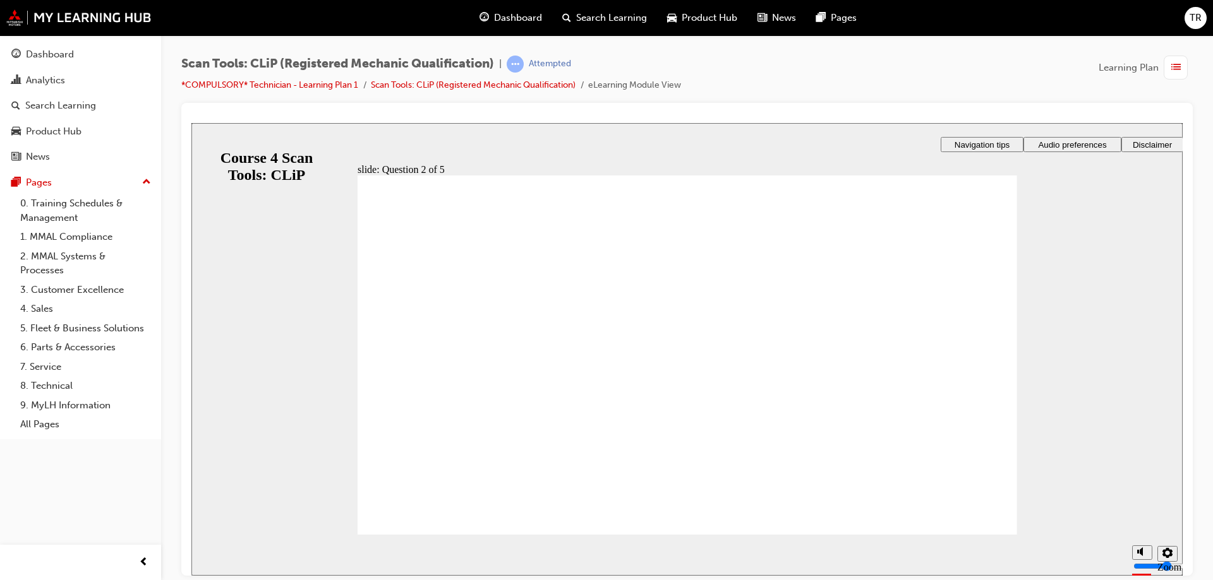
drag, startPoint x: 457, startPoint y: 345, endPoint x: 431, endPoint y: 458, distance: 116.6
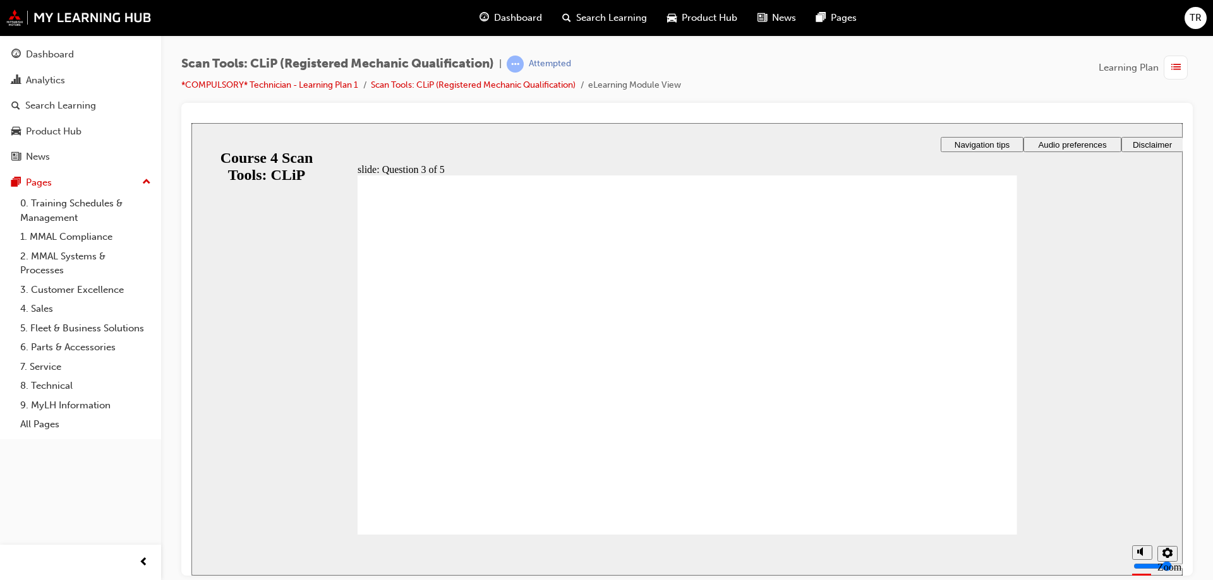
radio input "true"
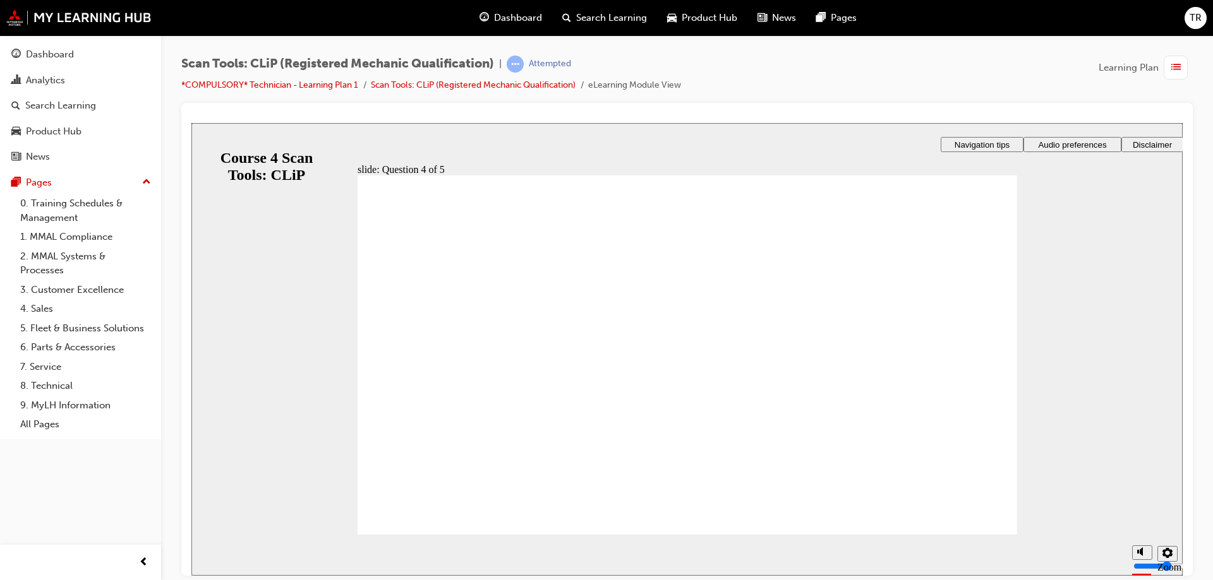
radio input "true"
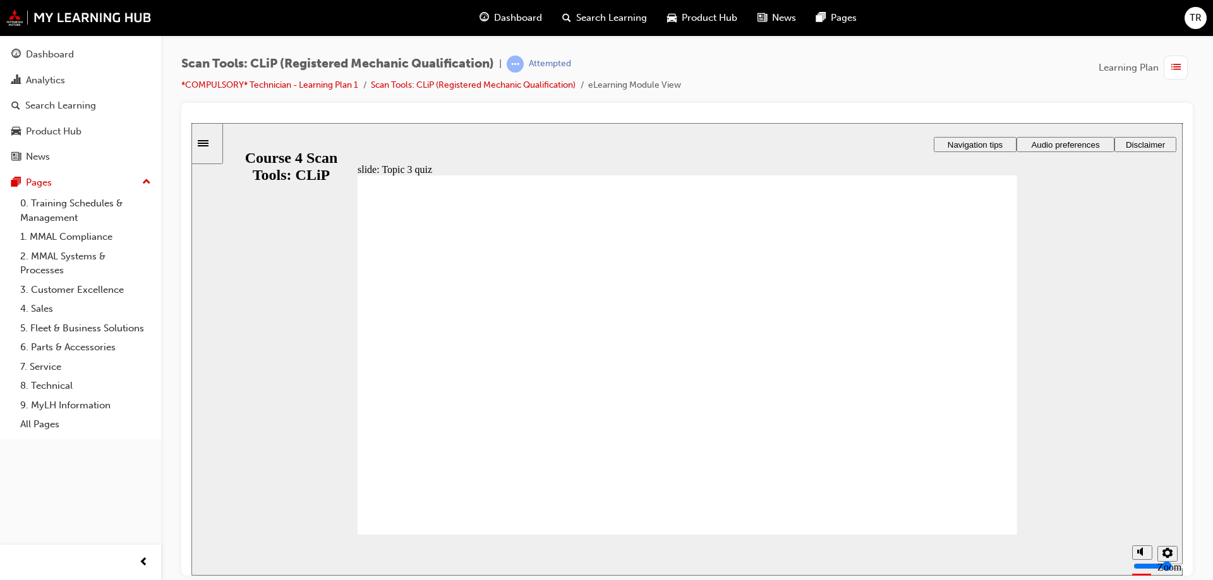
radio input "true"
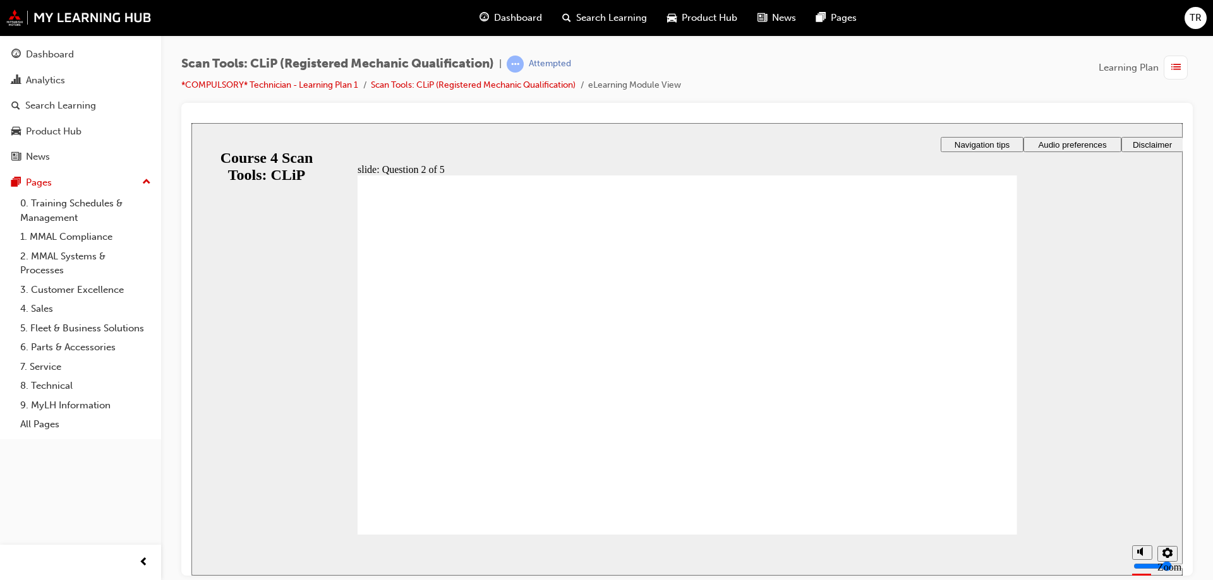
drag, startPoint x: 450, startPoint y: 386, endPoint x: 435, endPoint y: 488, distance: 102.8
radio input "true"
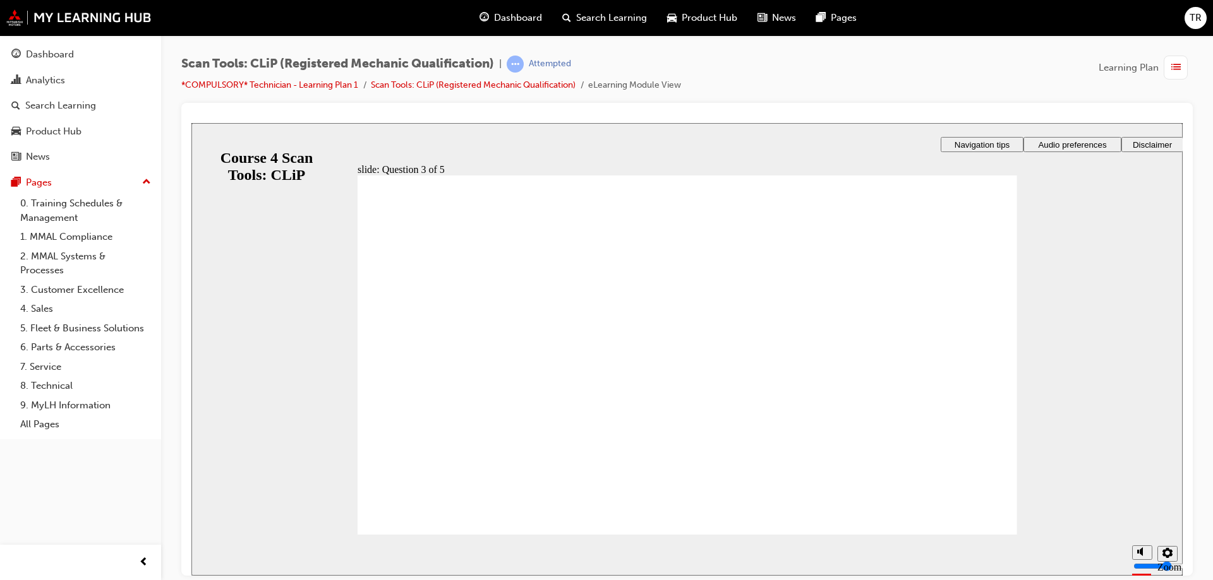
radio input "true"
drag, startPoint x: 462, startPoint y: 515, endPoint x: 457, endPoint y: 508, distance: 9.0
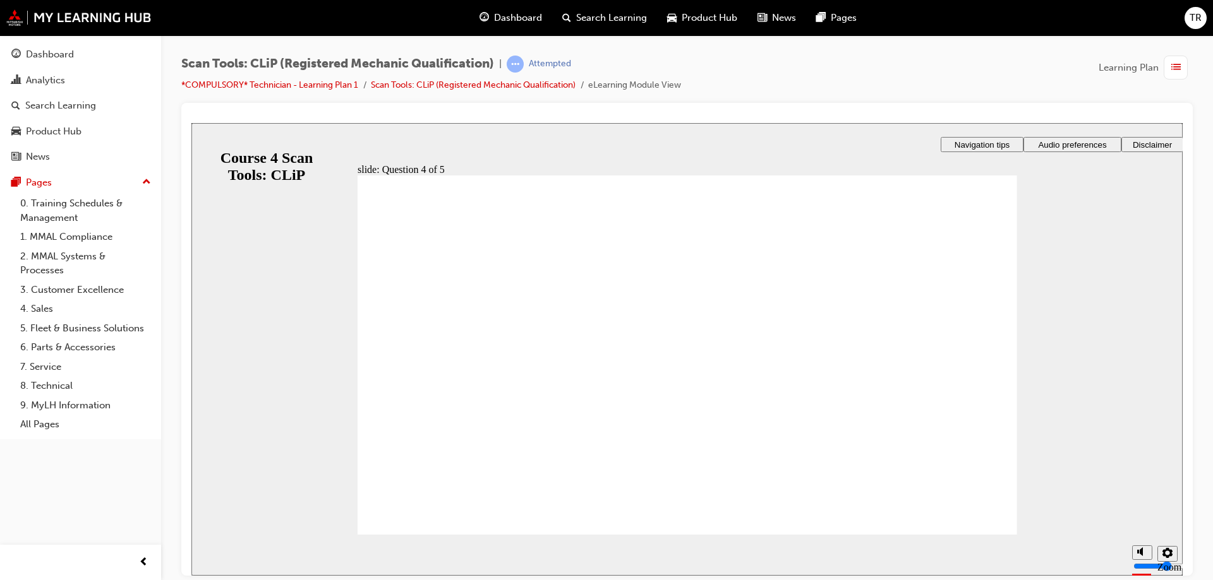
radio input "true"
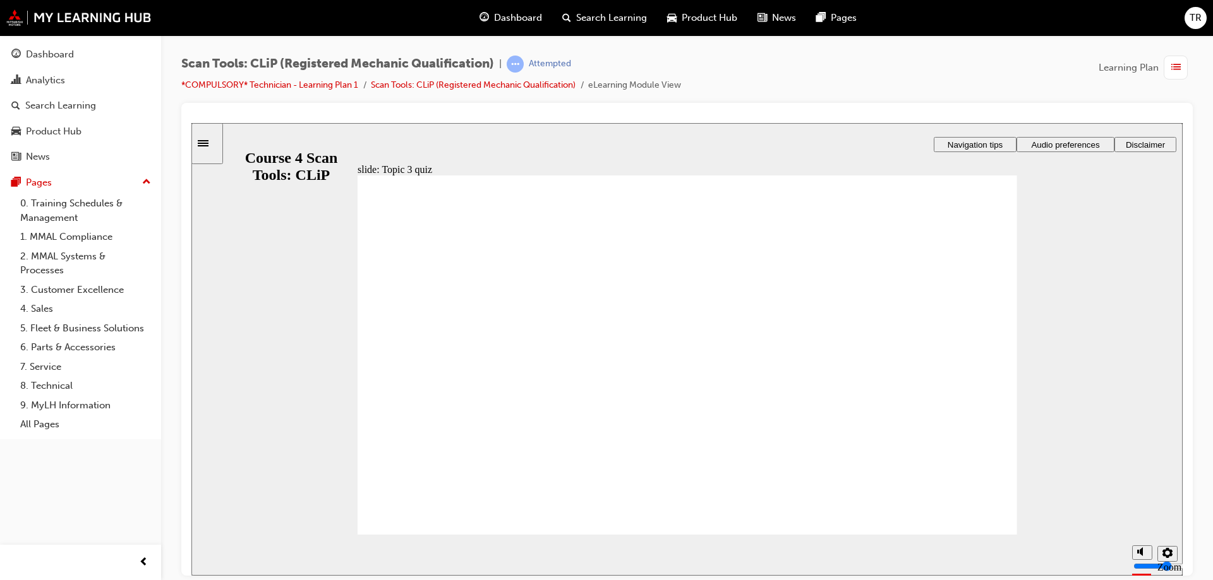
radio input "true"
drag, startPoint x: 664, startPoint y: 446, endPoint x: 743, endPoint y: 476, distance: 85.1
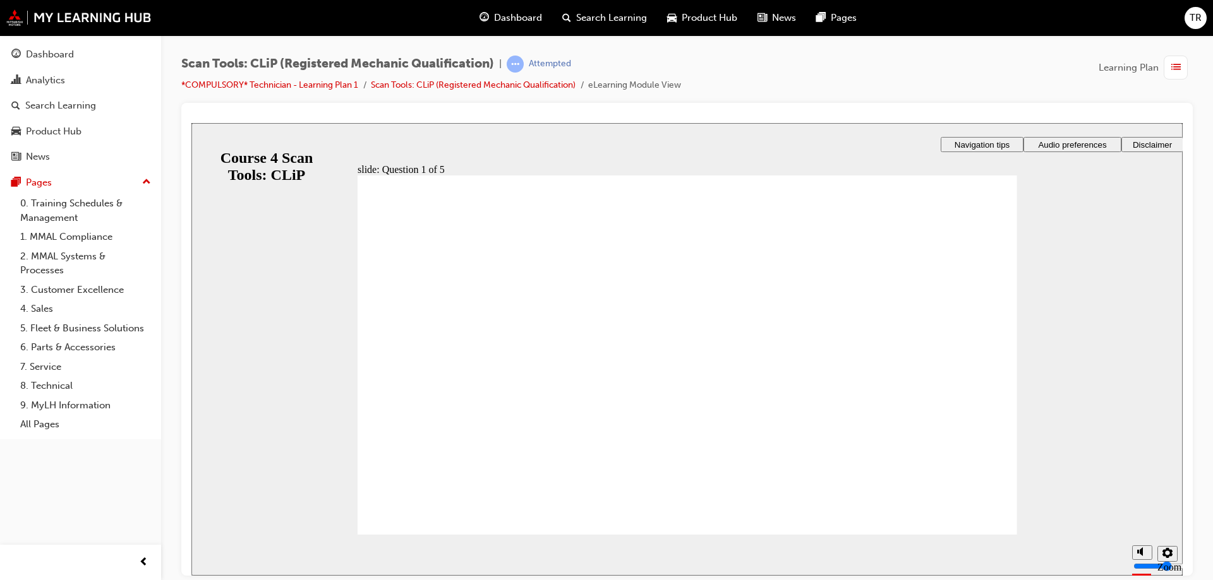
radio input "true"
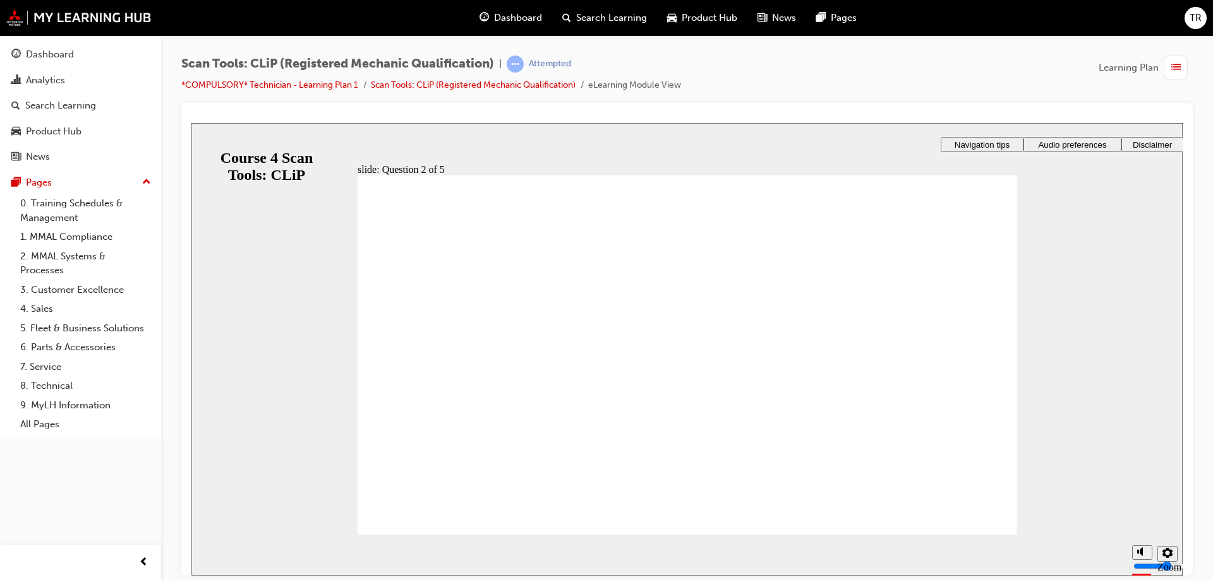
radio input "true"
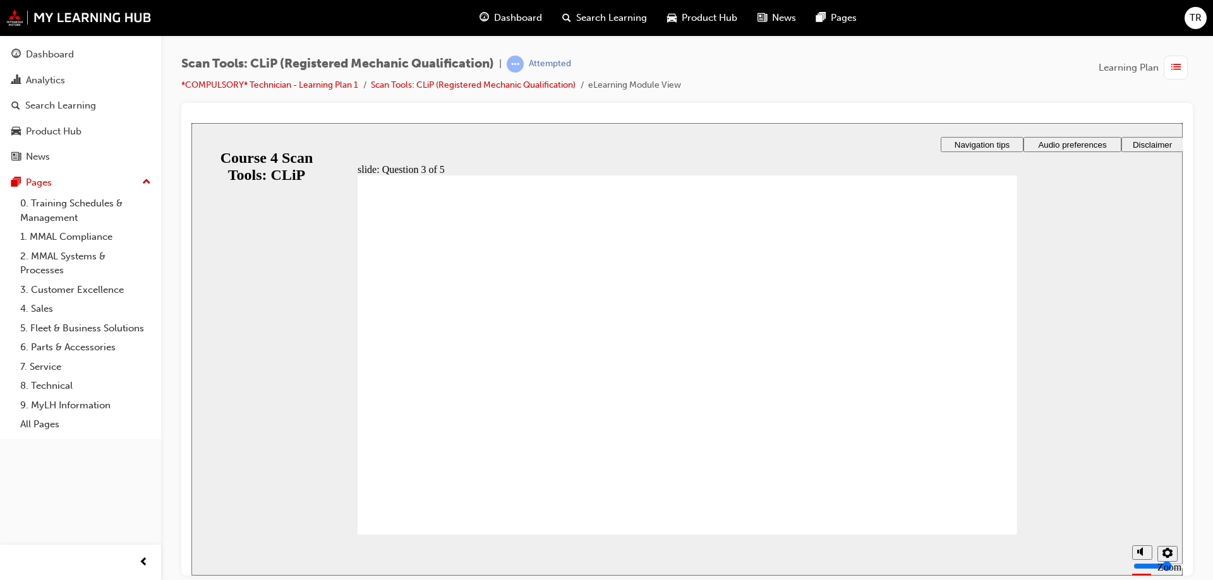
radio input "true"
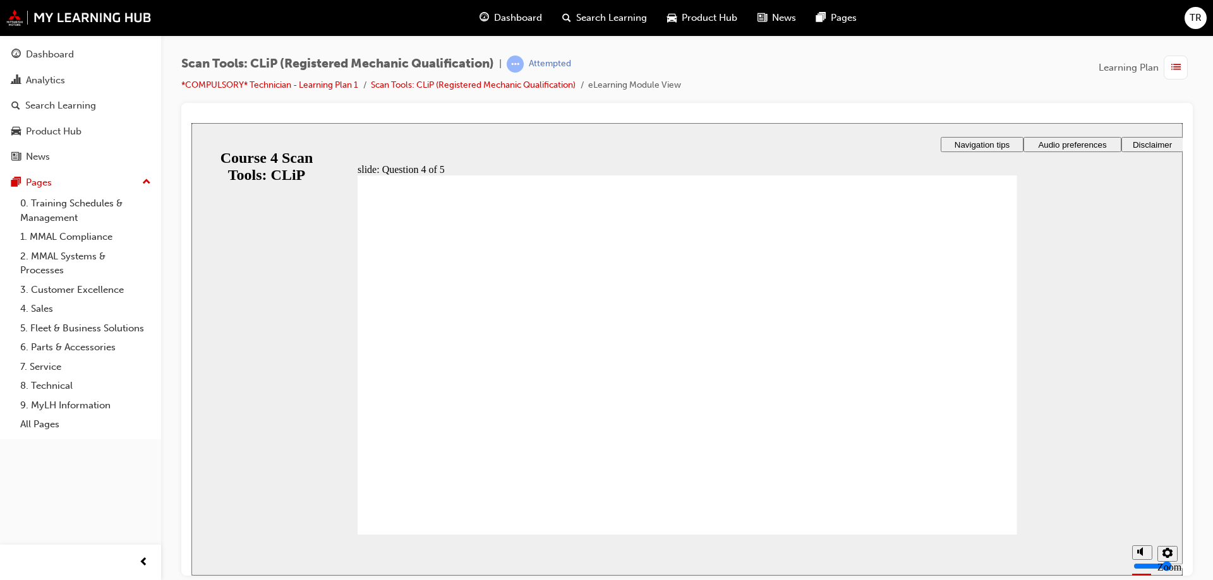
radio input "true"
drag, startPoint x: 1000, startPoint y: 511, endPoint x: 708, endPoint y: 433, distance: 301.9
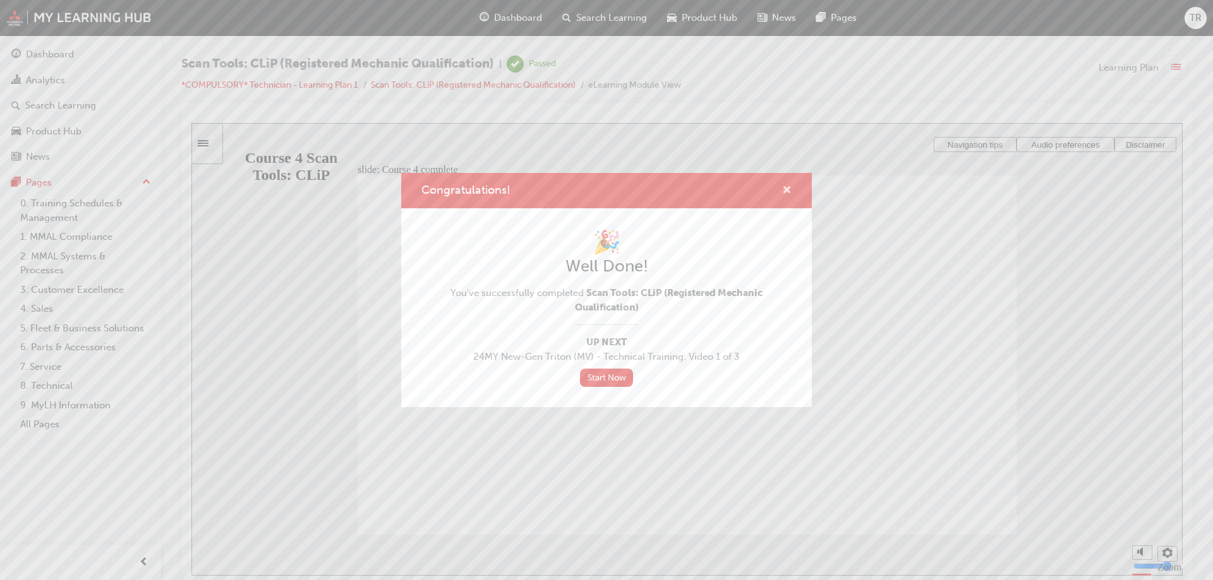
click at [782, 186] on span "cross-icon" at bounding box center [786, 191] width 9 height 11
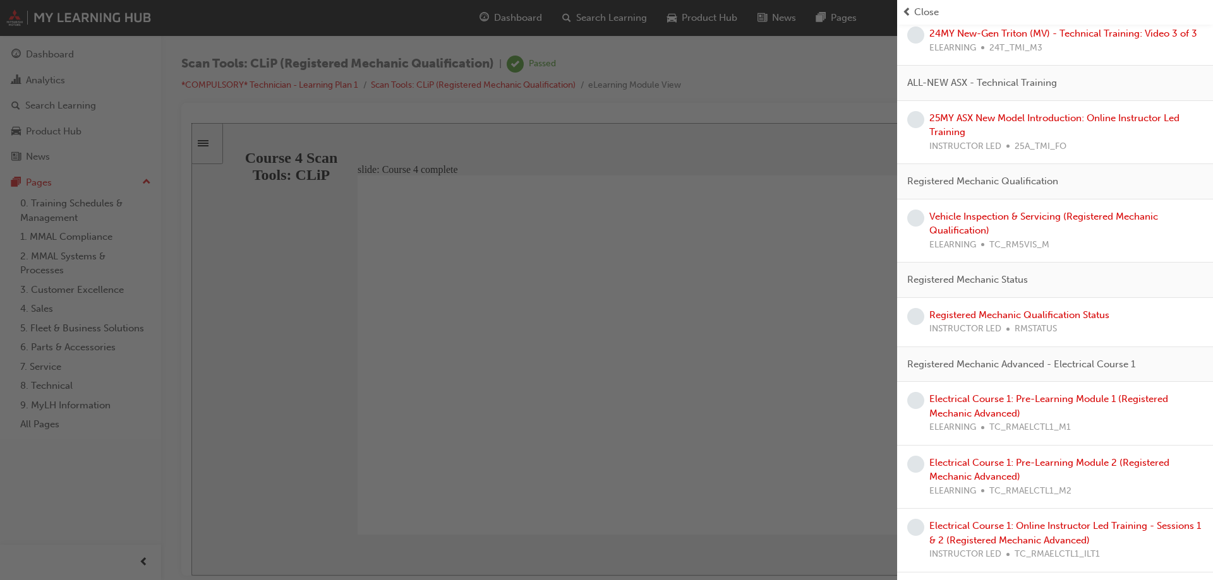
scroll to position [442, 0]
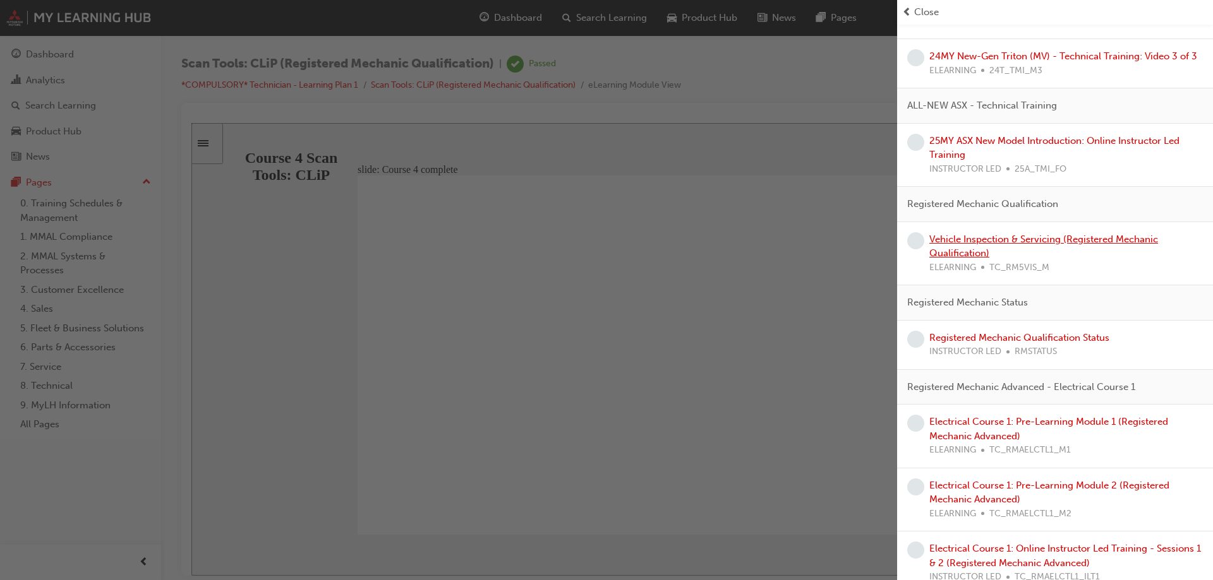
click at [1053, 260] on link "Vehicle Inspection & Servicing (Registered Mechanic Qualification)" at bounding box center [1043, 247] width 229 height 26
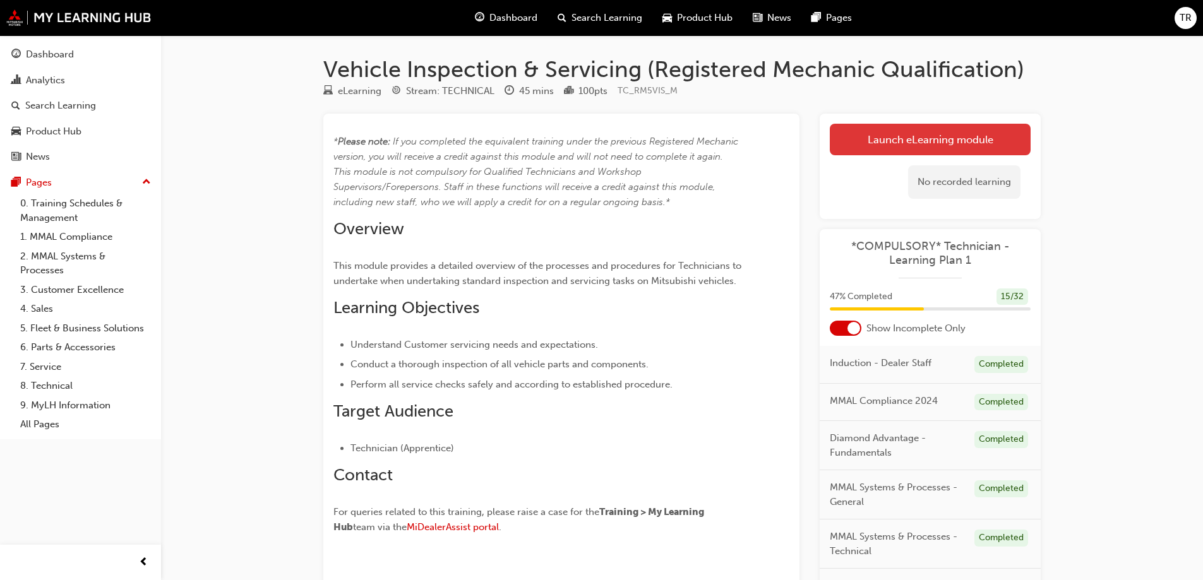
click at [941, 149] on link "Launch eLearning module" at bounding box center [930, 140] width 201 height 32
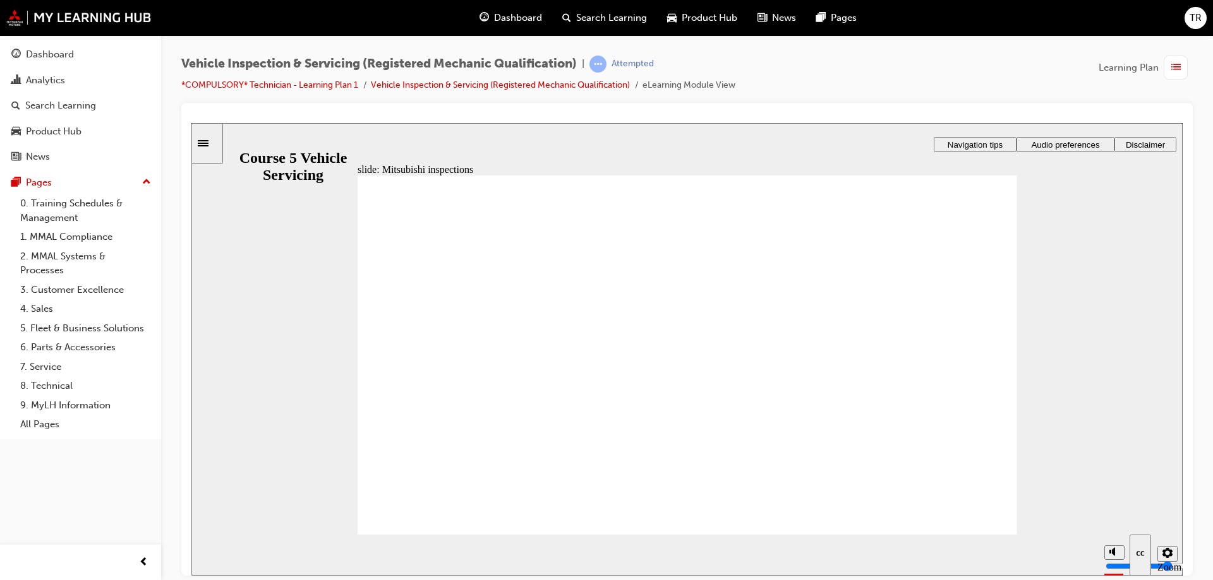
radio input "true"
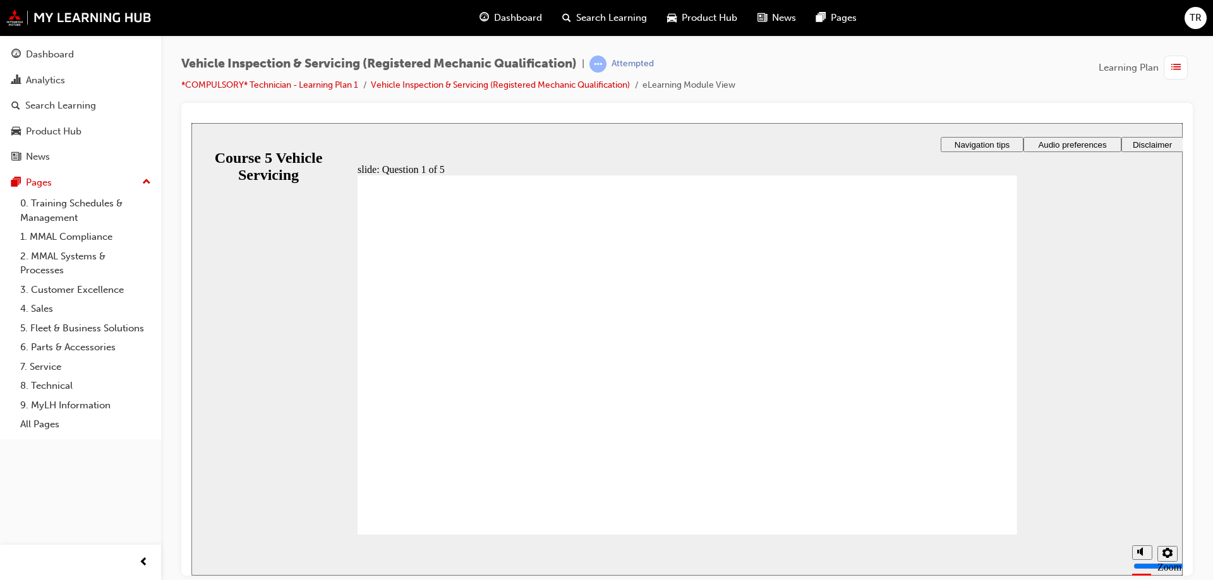
checkbox input "true"
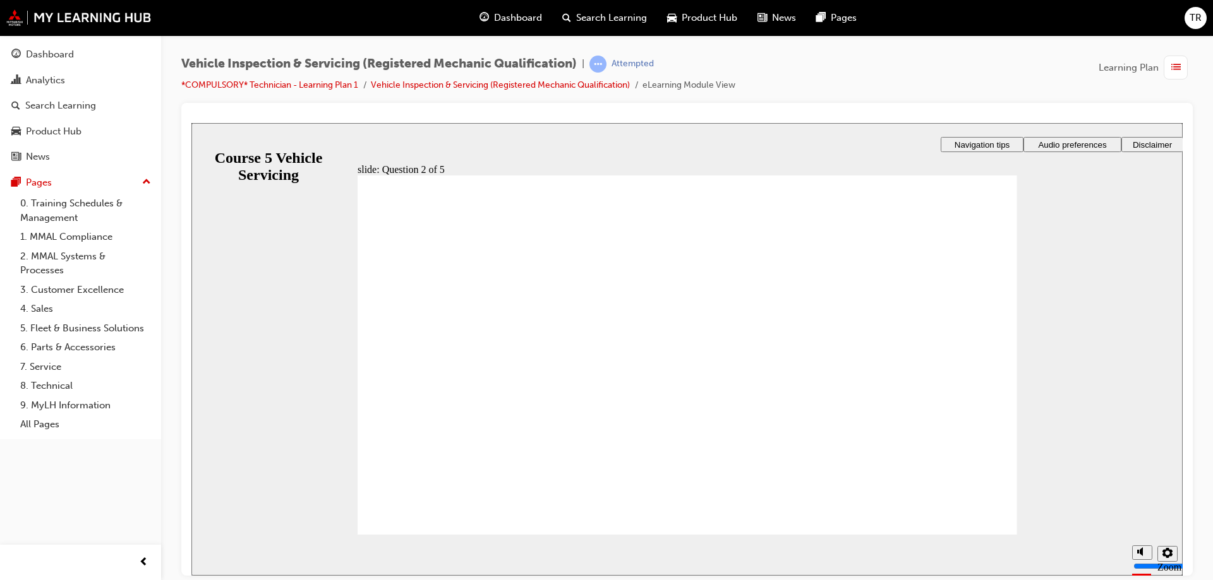
checkbox input "true"
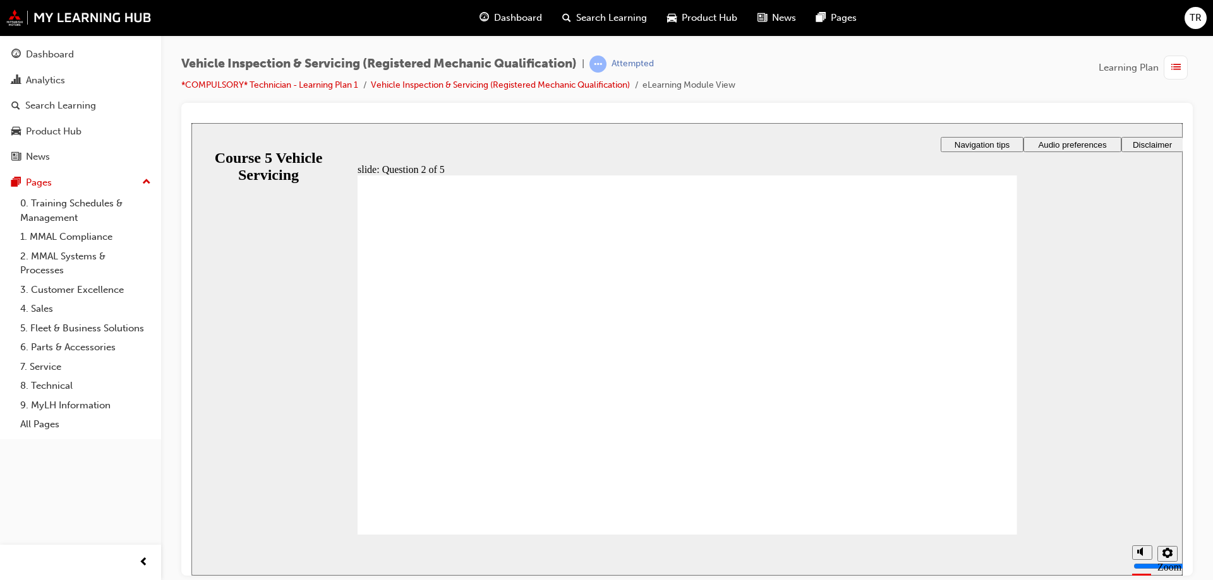
drag, startPoint x: 514, startPoint y: 299, endPoint x: 486, endPoint y: 299, distance: 27.8
radio input "true"
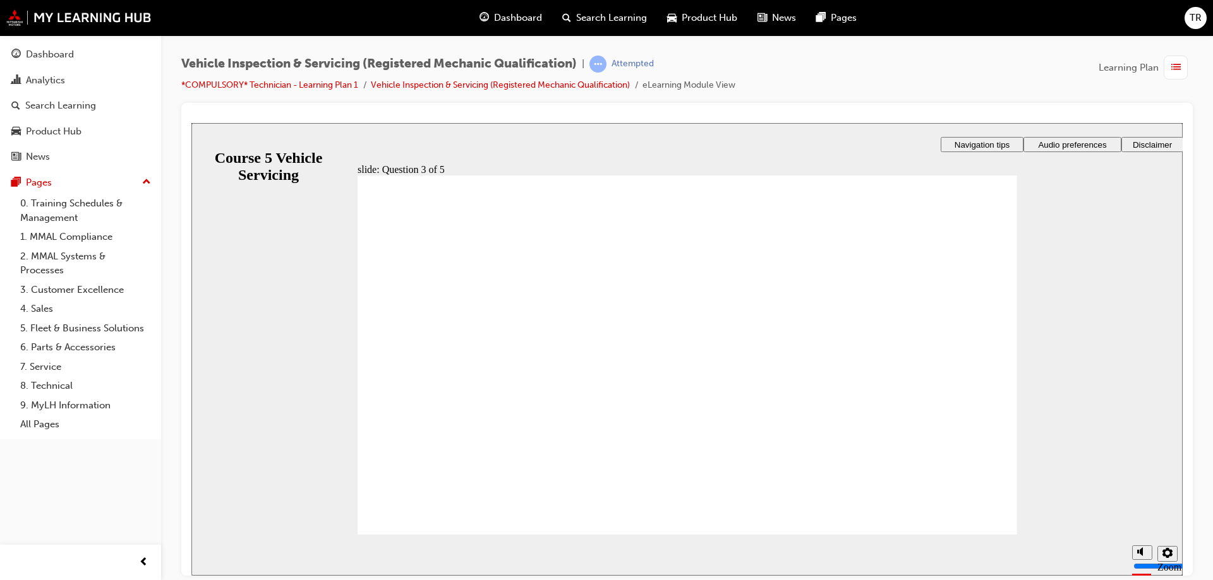
radio input "true"
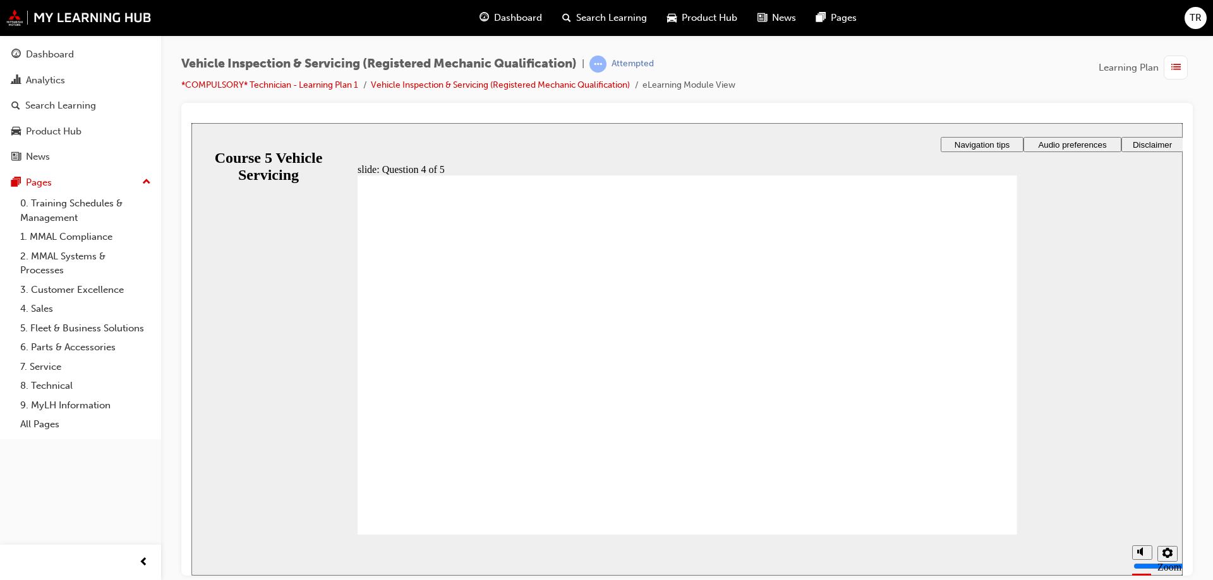
radio input "true"
